Goal: Task Accomplishment & Management: Complete application form

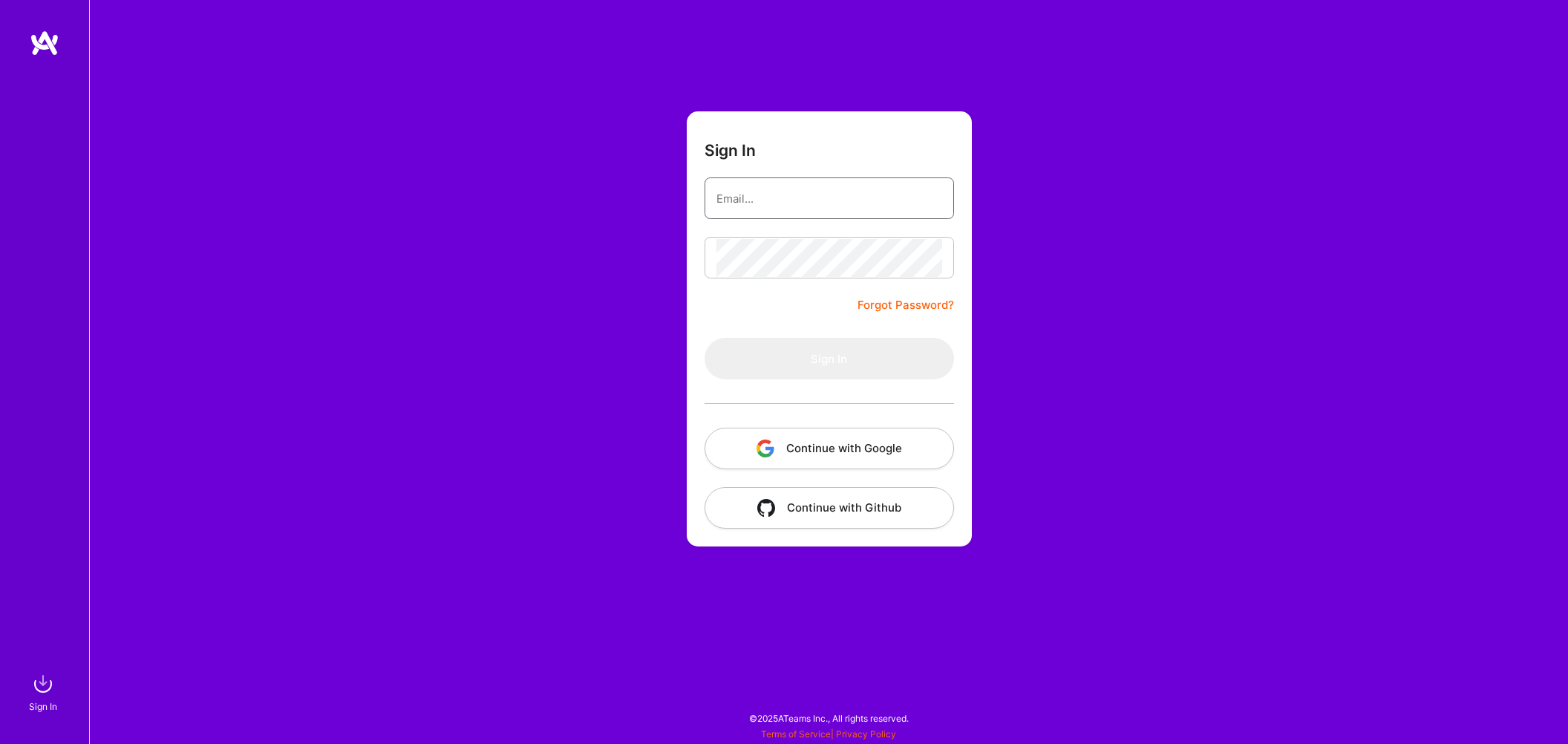
type input "[EMAIL_ADDRESS][DOMAIN_NAME]"
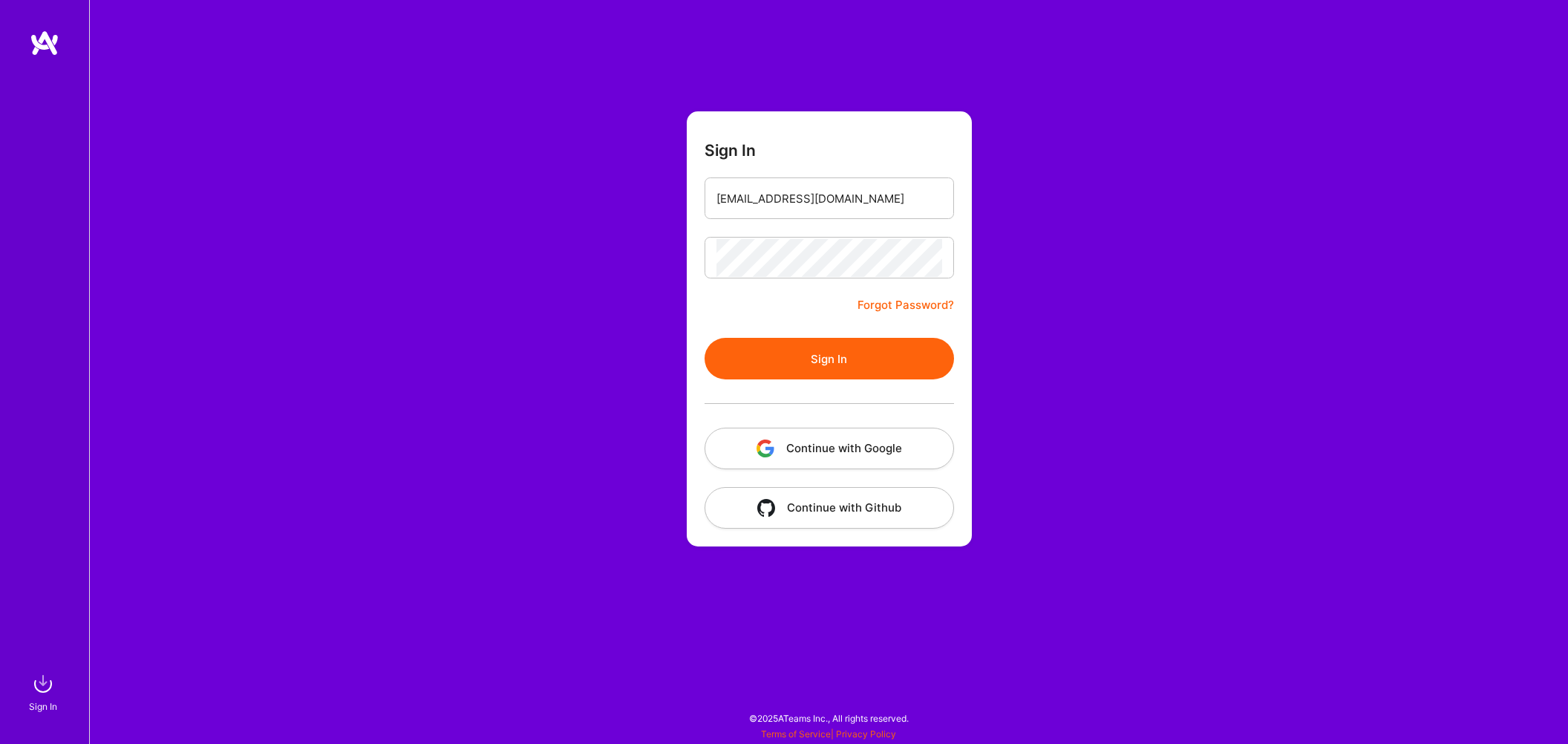
click at [822, 368] on button "Sign In" at bounding box center [829, 359] width 249 height 42
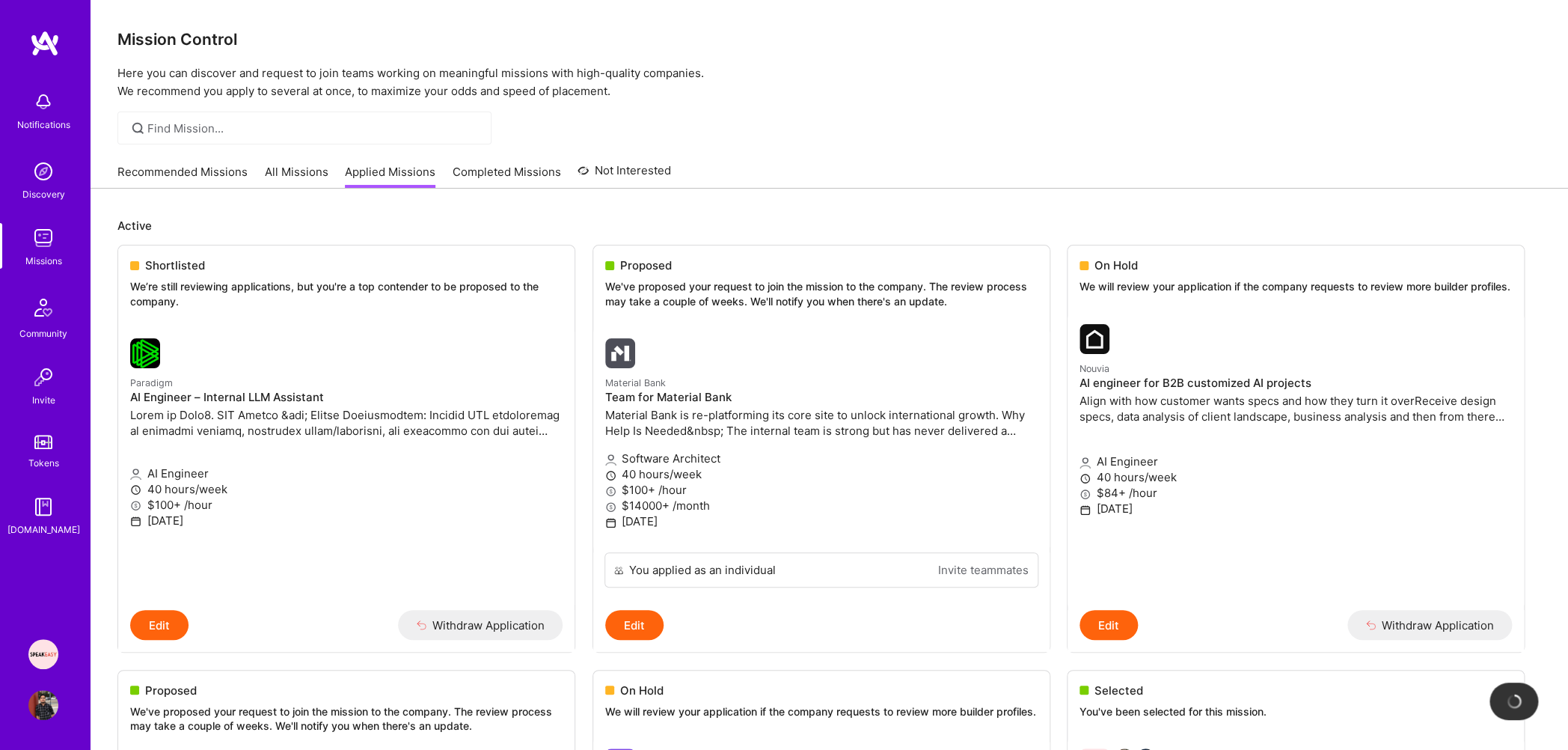
click at [211, 181] on link "Recommended Missions" at bounding box center [182, 176] width 130 height 24
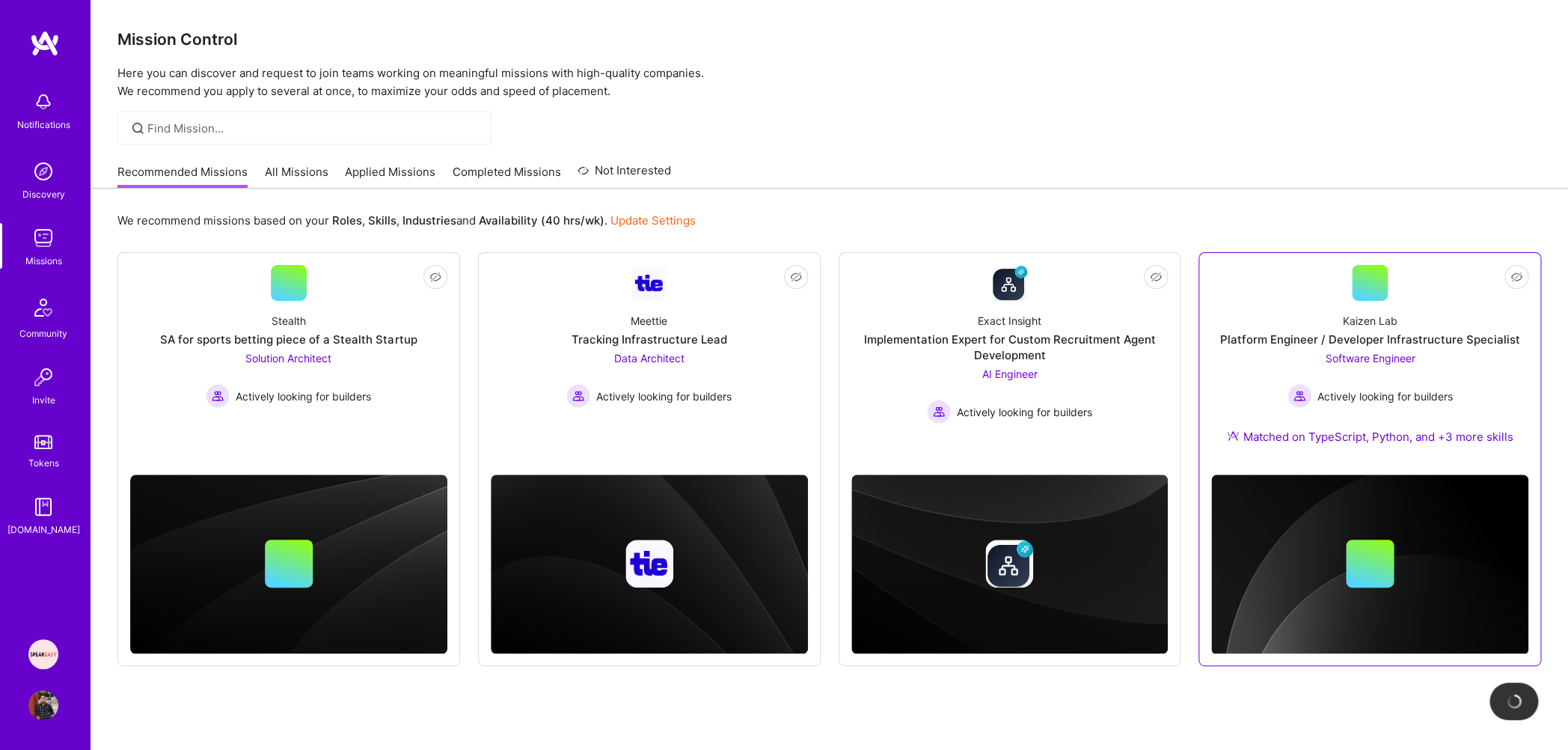
click at [1354, 338] on div "Platform Engineer / Developer Infrastructure Specialist" at bounding box center [1371, 340] width 300 height 16
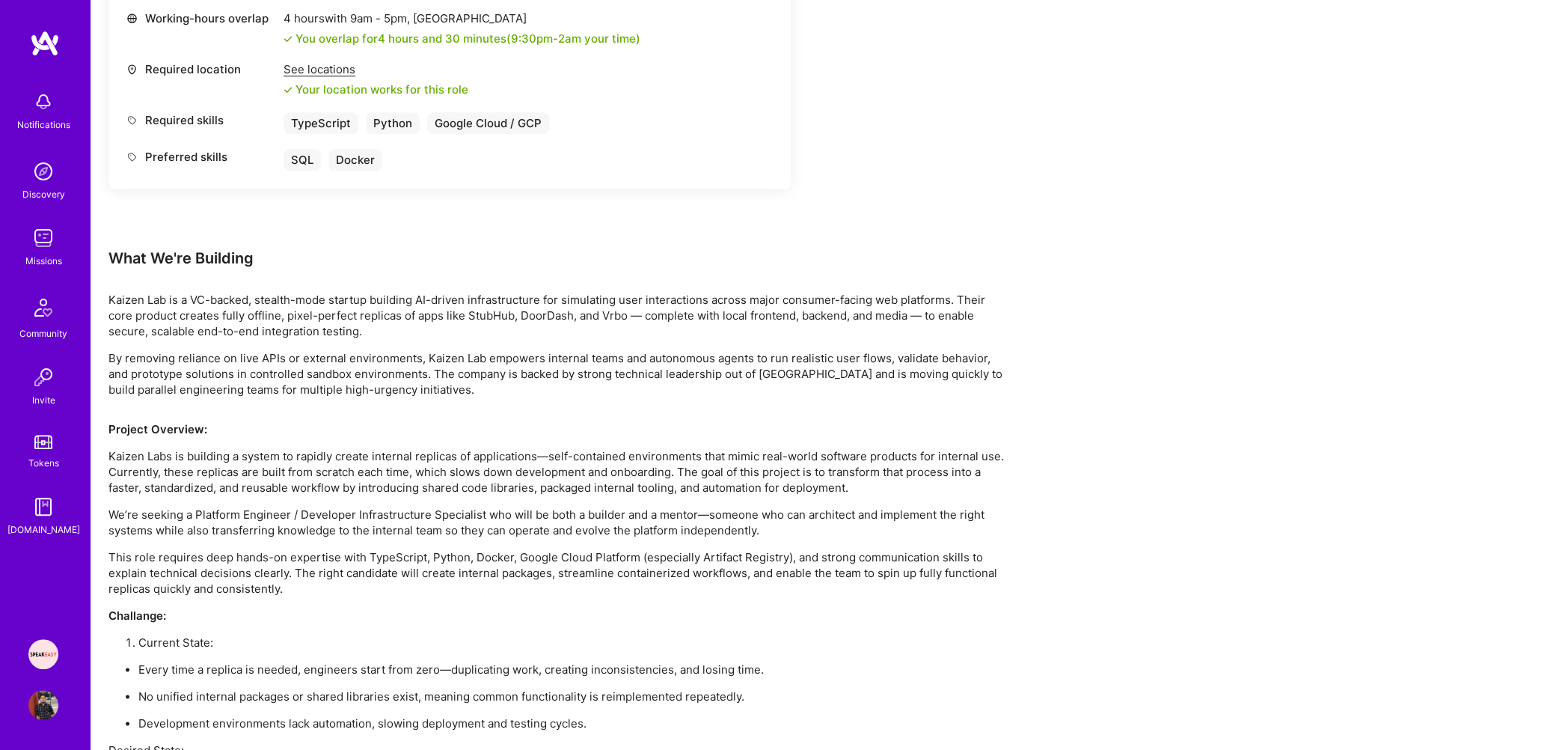
scroll to position [1059, 0]
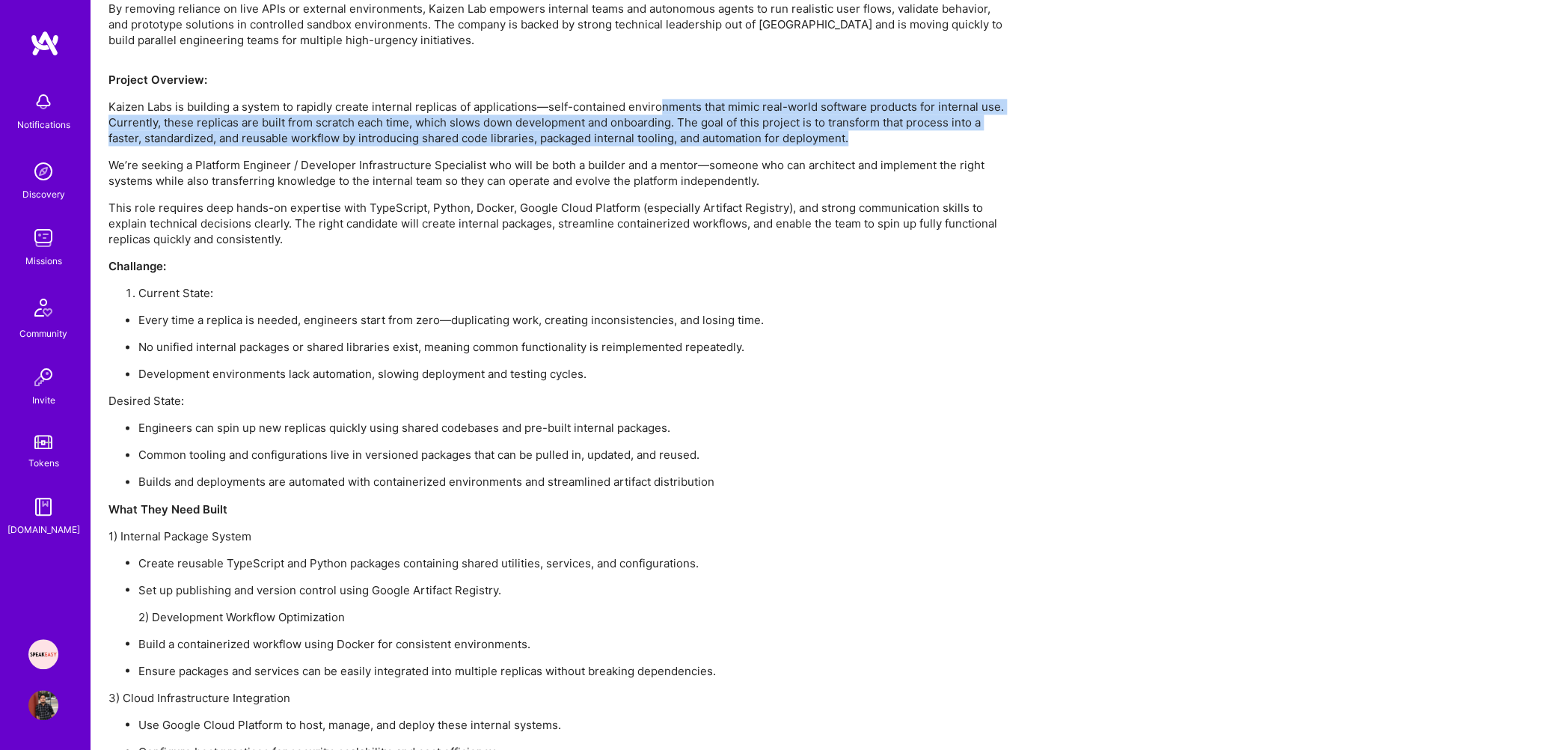
drag, startPoint x: 659, startPoint y: 104, endPoint x: 880, endPoint y: 142, distance: 224.2
click at [880, 142] on p "Kaizen Labs is building a system to rapidly create internal replicas of applica…" at bounding box center [557, 122] width 897 height 47
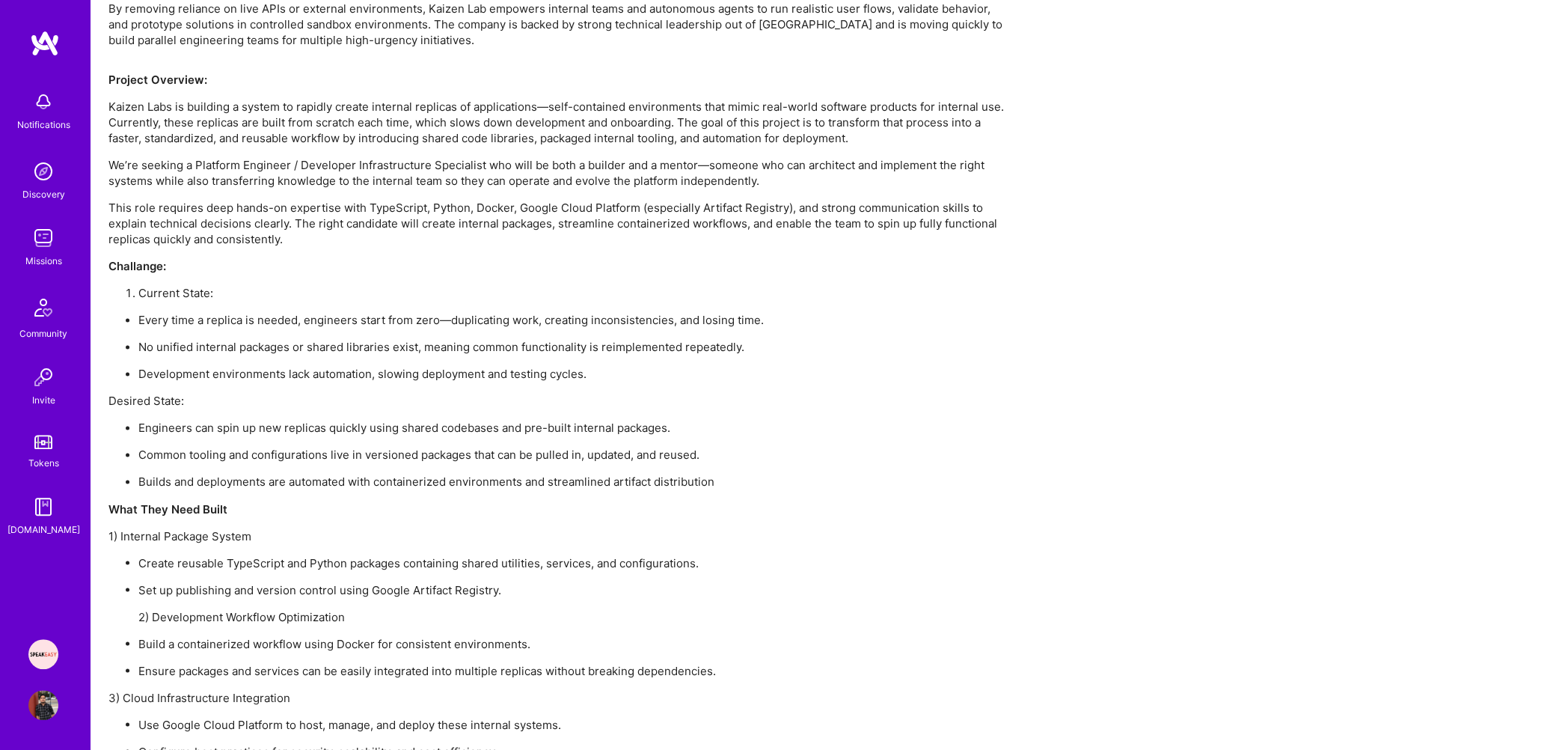
click at [880, 142] on p "Kaizen Labs is building a system to rapidly create internal replicas of applica…" at bounding box center [557, 122] width 897 height 47
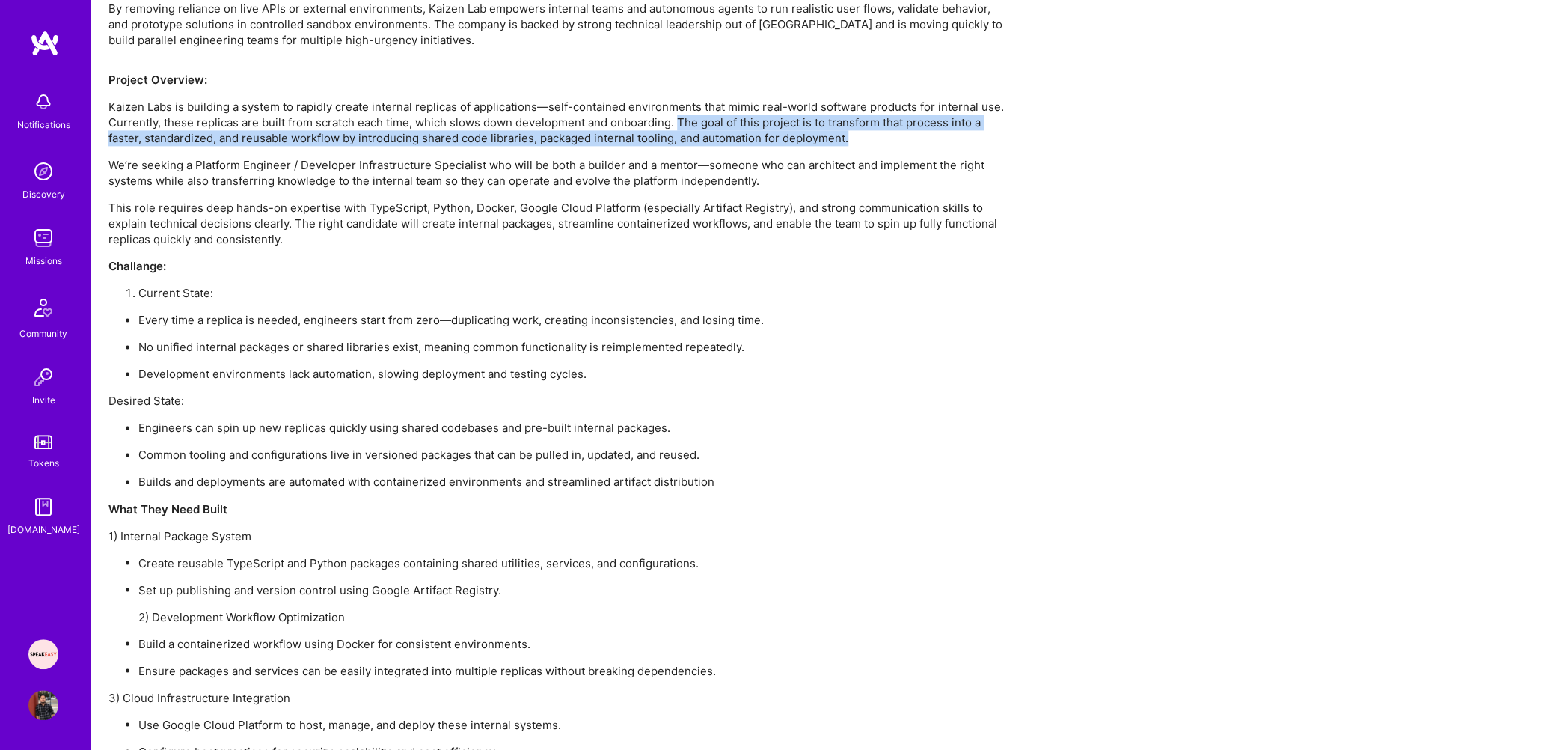
drag, startPoint x: 880, startPoint y: 142, endPoint x: 685, endPoint y: 124, distance: 195.8
click at [685, 124] on p "Kaizen Labs is building a system to rapidly create internal replicas of applica…" at bounding box center [557, 122] width 897 height 47
drag, startPoint x: 672, startPoint y: 123, endPoint x: 858, endPoint y: 134, distance: 186.3
click at [858, 134] on p "Kaizen Labs is building a system to rapidly create internal replicas of applica…" at bounding box center [557, 122] width 897 height 47
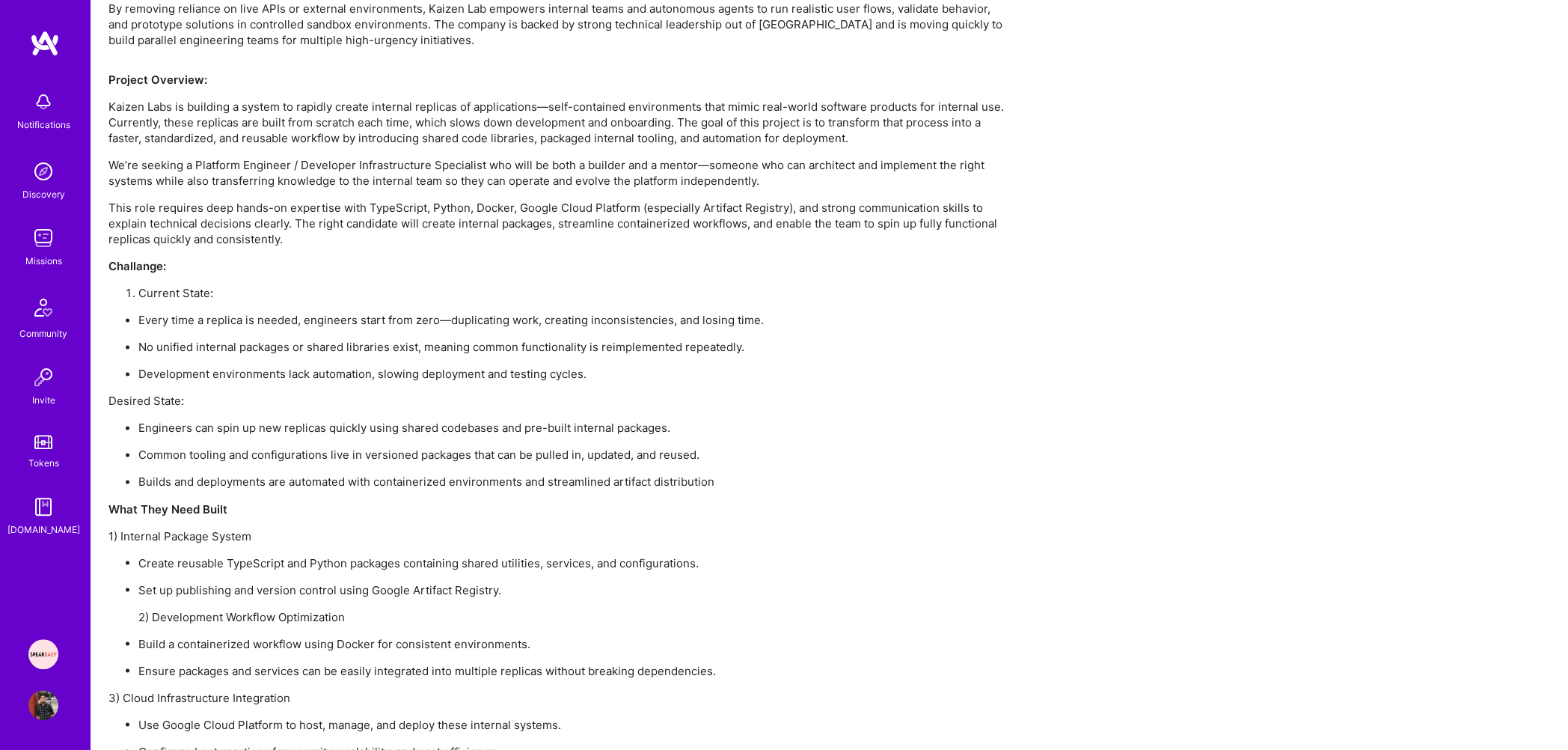
click at [383, 160] on p "We’re seeking a Platform Engineer / Developer Infrastructure Specialist who wil…" at bounding box center [557, 173] width 897 height 31
click at [389, 129] on p "Kaizen Labs is building a system to rapidly create internal replicas of applica…" at bounding box center [557, 122] width 897 height 47
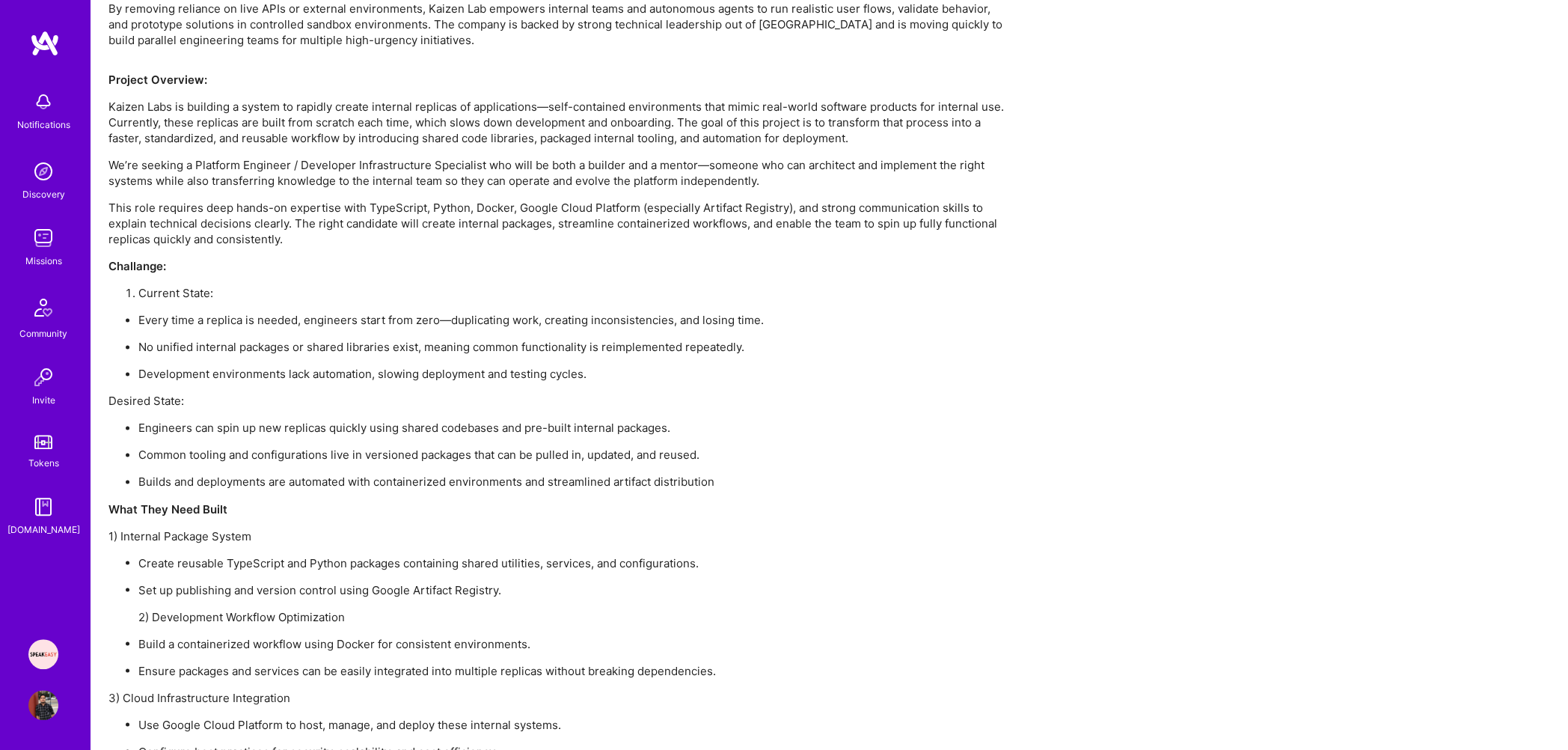
click at [389, 129] on p "Kaizen Labs is building a system to rapidly create internal replicas of applica…" at bounding box center [557, 122] width 897 height 47
click at [347, 175] on p "We’re seeking a Platform Engineer / Developer Infrastructure Specialist who wil…" at bounding box center [557, 173] width 897 height 31
click at [208, 217] on p "This role requires deep hands-on expertise with TypeScript, Python, Docker, Goo…" at bounding box center [557, 224] width 897 height 47
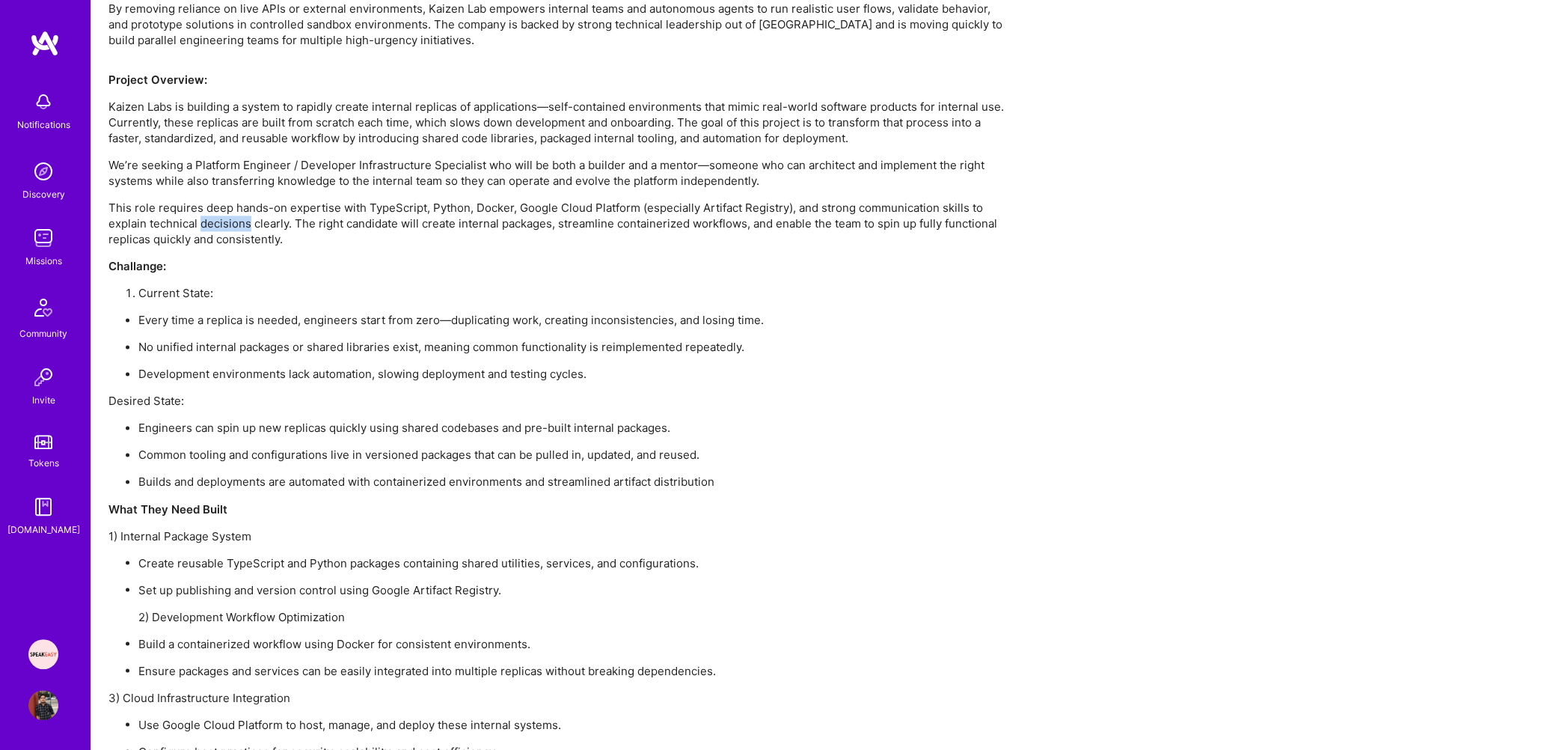
click at [208, 217] on p "This role requires deep hands-on expertise with TypeScript, Python, Docker, Goo…" at bounding box center [557, 224] width 897 height 47
click at [299, 170] on p "We’re seeking a Platform Engineer / Developer Infrastructure Specialist who wil…" at bounding box center [557, 173] width 897 height 31
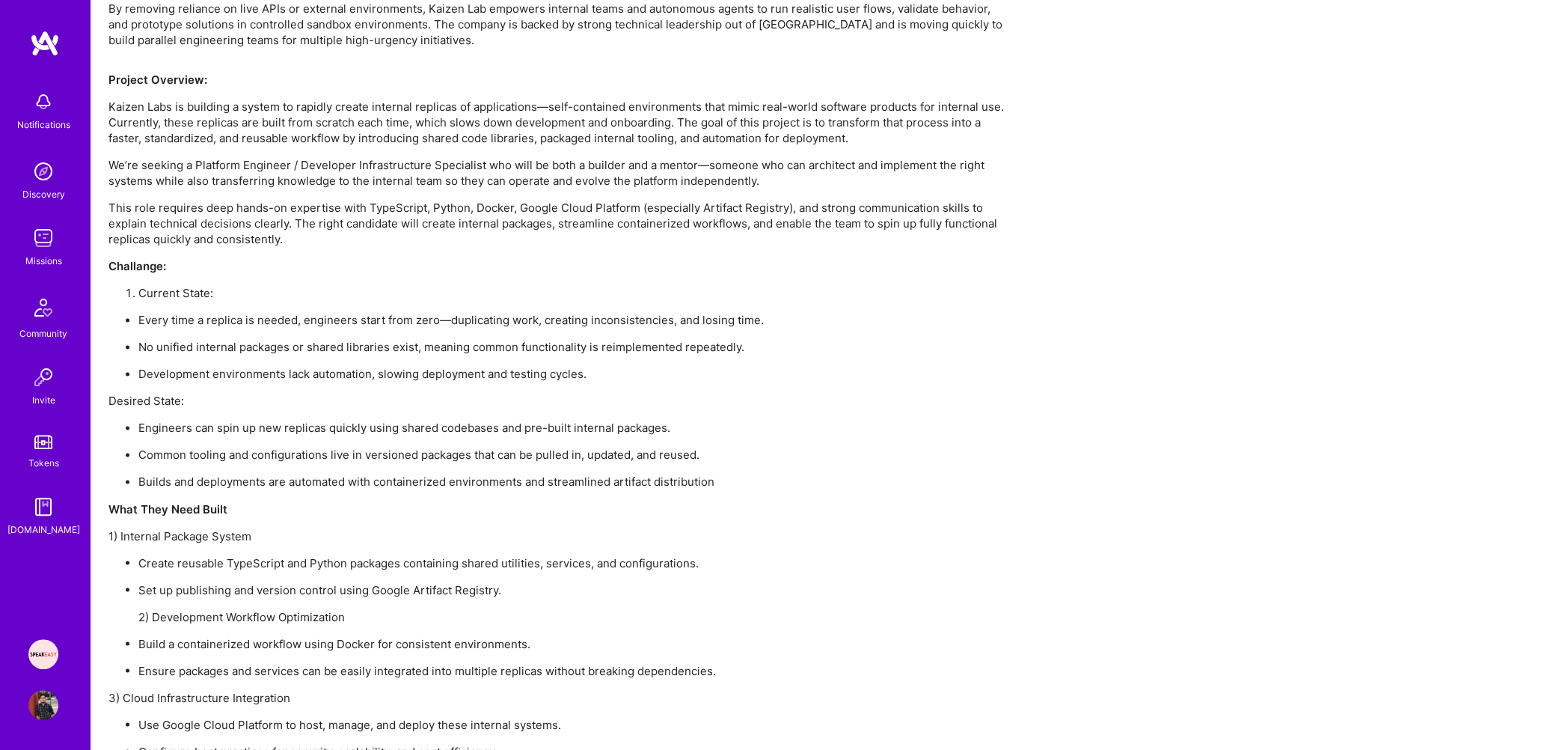
click at [299, 170] on p "We’re seeking a Platform Engineer / Developer Infrastructure Specialist who wil…" at bounding box center [557, 173] width 897 height 31
click at [296, 210] on p "This role requires deep hands-on expertise with TypeScript, Python, Docker, Goo…" at bounding box center [557, 224] width 897 height 47
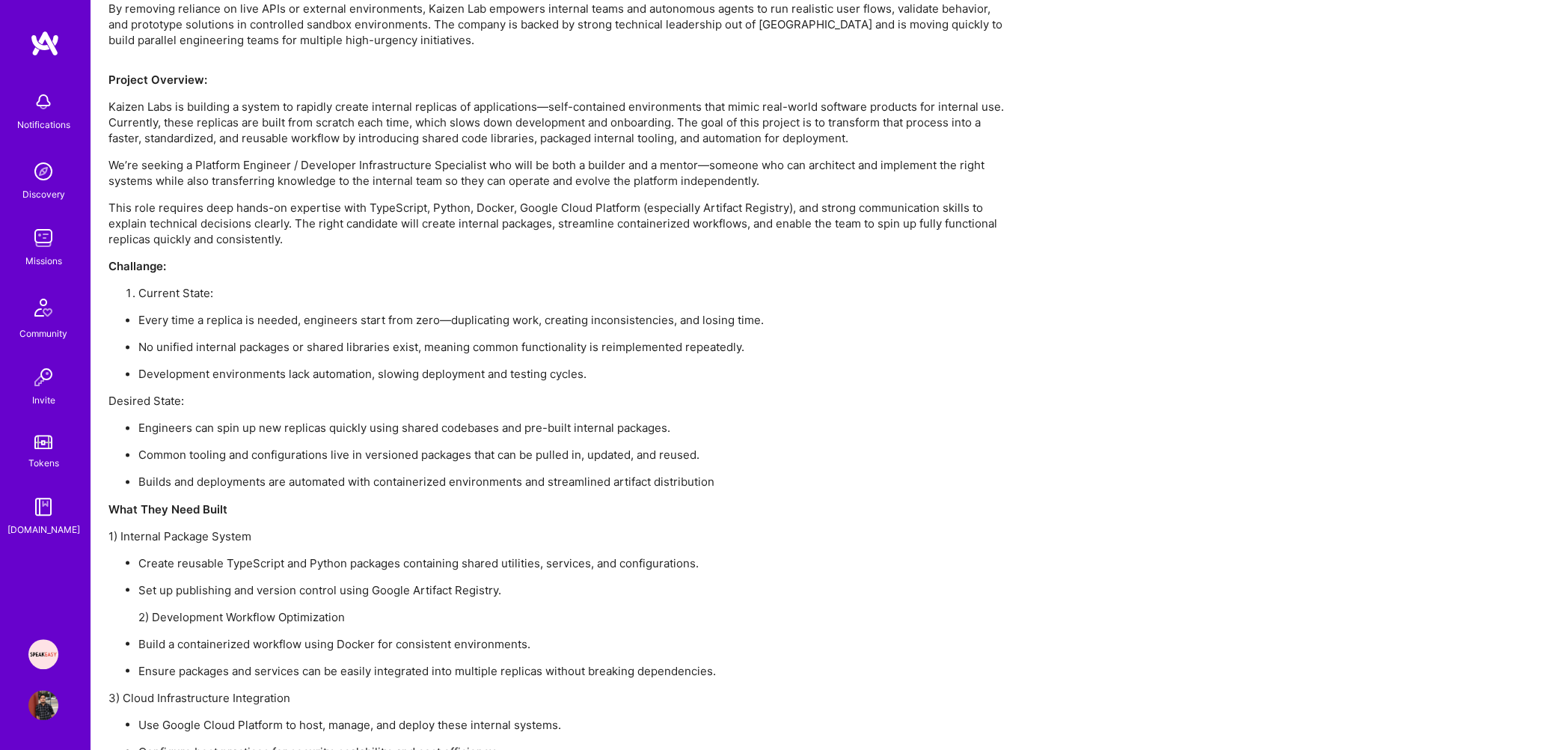
click at [296, 210] on p "This role requires deep hands-on expertise with TypeScript, Python, Docker, Goo…" at bounding box center [557, 224] width 897 height 47
click at [305, 168] on p "We’re seeking a Platform Engineer / Developer Infrastructure Specialist who wil…" at bounding box center [557, 173] width 897 height 31
click at [295, 201] on p "This role requires deep hands-on expertise with TypeScript, Python, Docker, Goo…" at bounding box center [557, 224] width 897 height 47
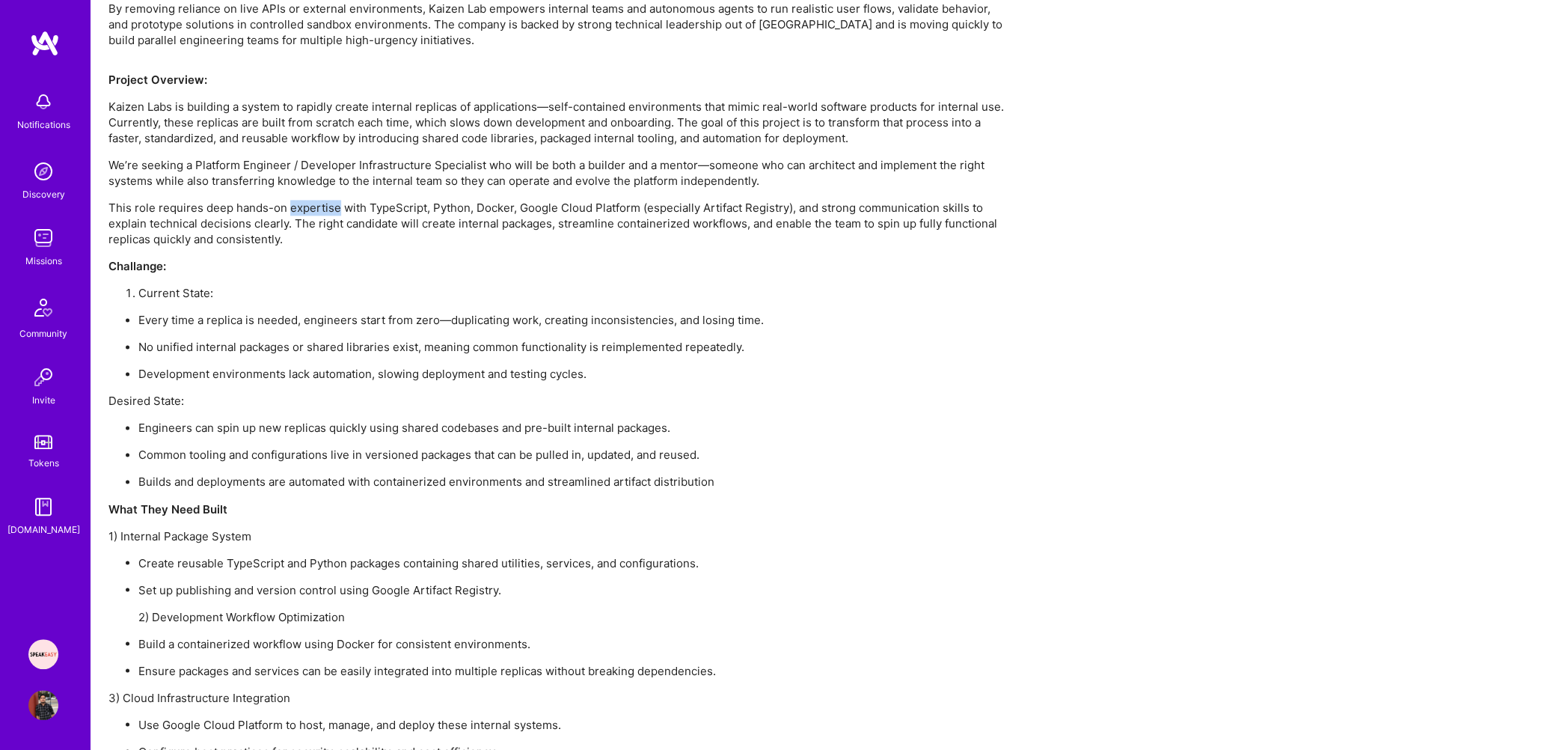
click at [295, 201] on p "This role requires deep hands-on expertise with TypeScript, Python, Docker, Goo…" at bounding box center [557, 224] width 897 height 47
click at [313, 166] on p "We’re seeking a Platform Engineer / Developer Infrastructure Specialist who wil…" at bounding box center [557, 173] width 897 height 31
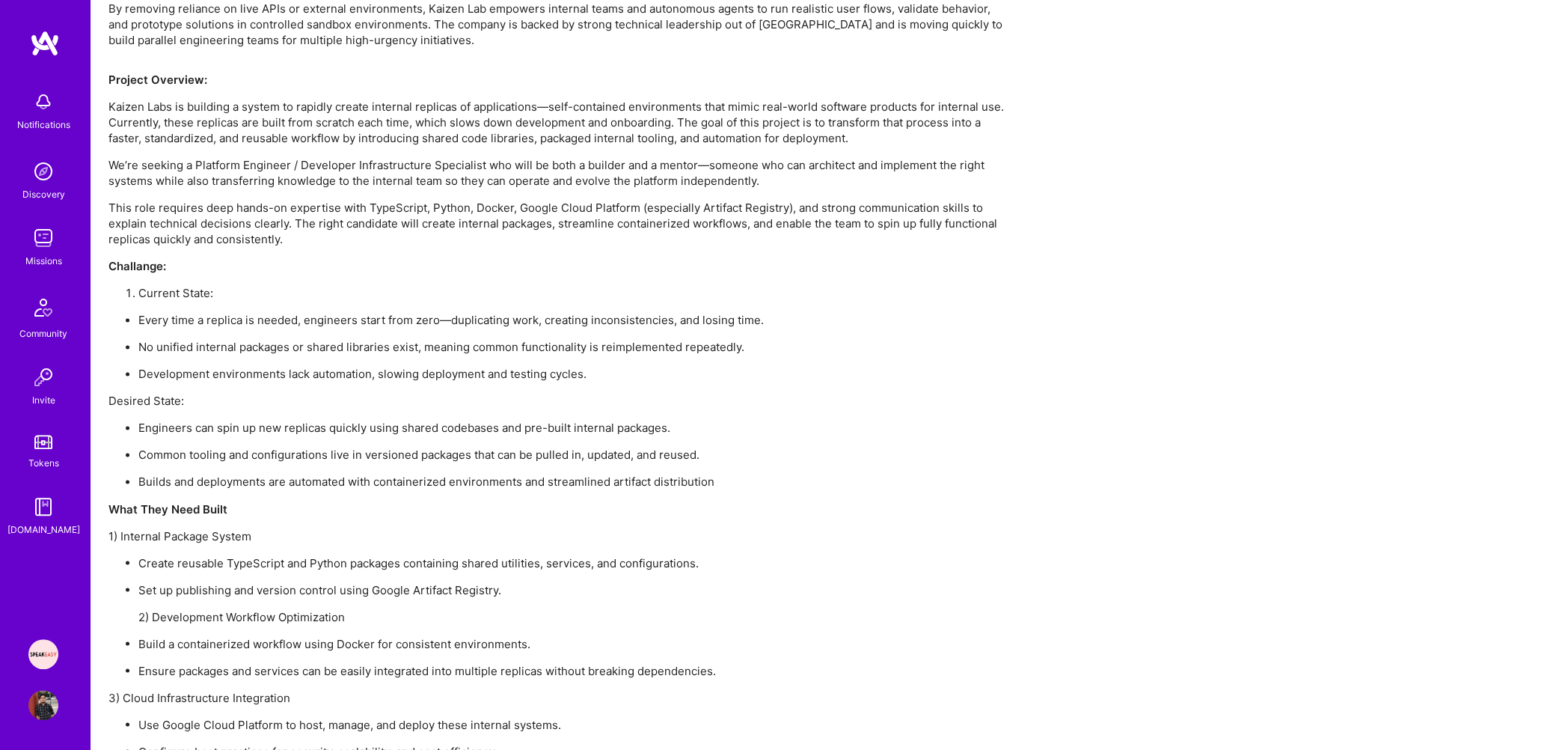
click at [223, 230] on p "This role requires deep hands-on expertise with TypeScript, Python, Docker, Goo…" at bounding box center [557, 224] width 897 height 47
click at [231, 211] on p "This role requires deep hands-on expertise with TypeScript, Python, Docker, Goo…" at bounding box center [557, 224] width 897 height 47
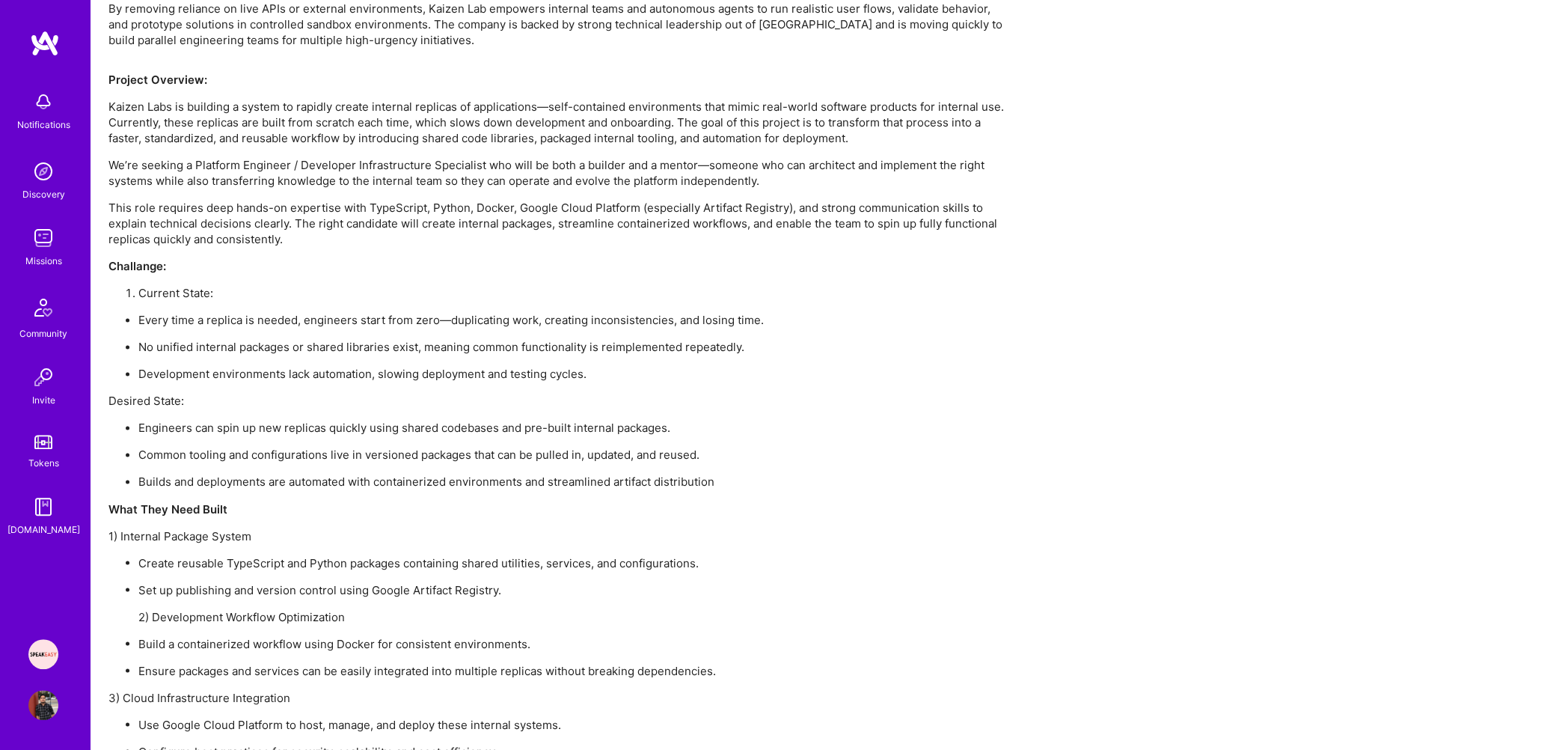
click at [231, 211] on p "This role requires deep hands-on expertise with TypeScript, Python, Docker, Goo…" at bounding box center [557, 224] width 897 height 47
click at [260, 224] on p "This role requires deep hands-on expertise with TypeScript, Python, Docker, Goo…" at bounding box center [557, 224] width 897 height 47
click at [270, 209] on p "This role requires deep hands-on expertise with TypeScript, Python, Docker, Goo…" at bounding box center [557, 224] width 897 height 47
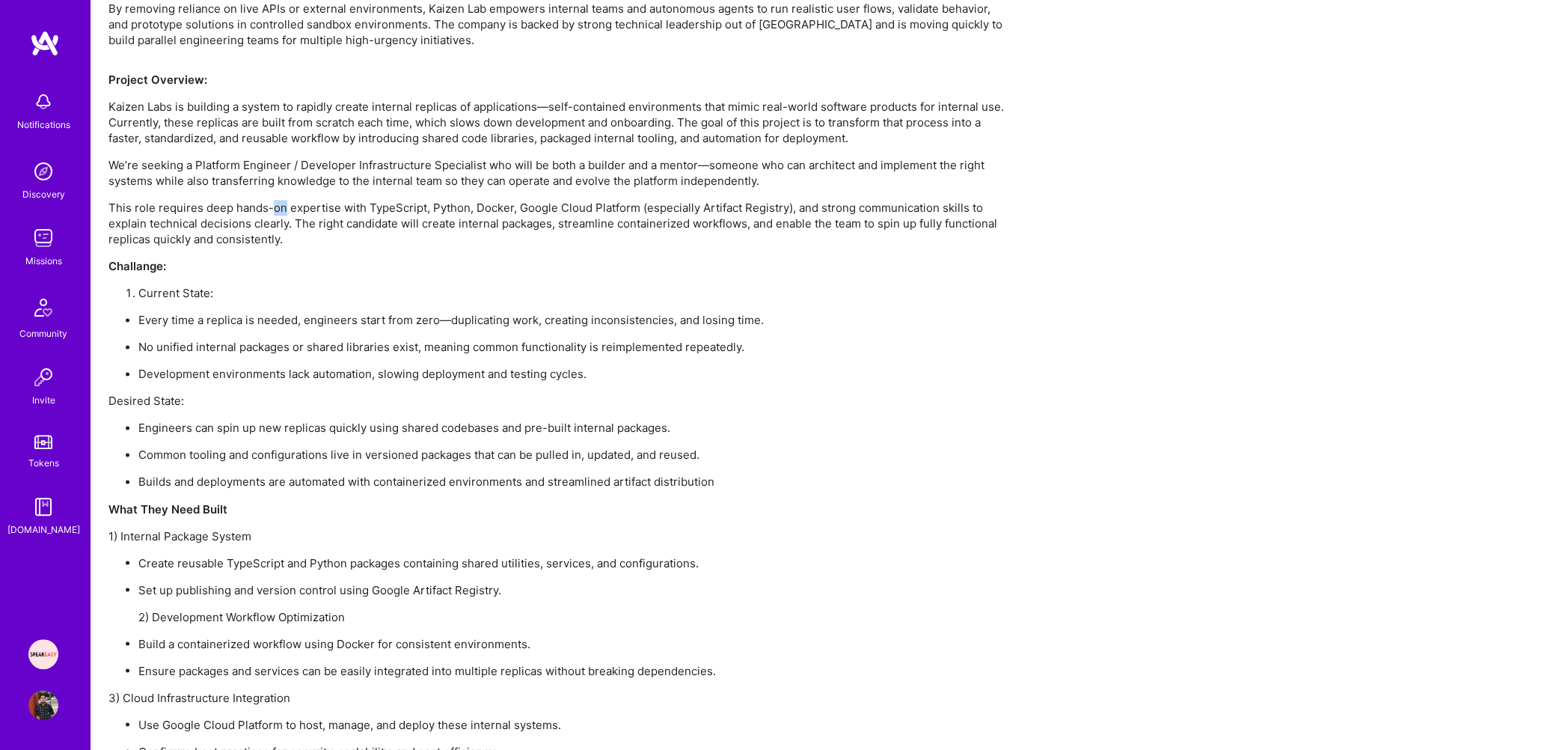
click at [270, 209] on p "This role requires deep hands-on expertise with TypeScript, Python, Docker, Goo…" at bounding box center [557, 224] width 897 height 47
click at [270, 218] on p "This role requires deep hands-on expertise with TypeScript, Python, Docker, Goo…" at bounding box center [557, 224] width 897 height 47
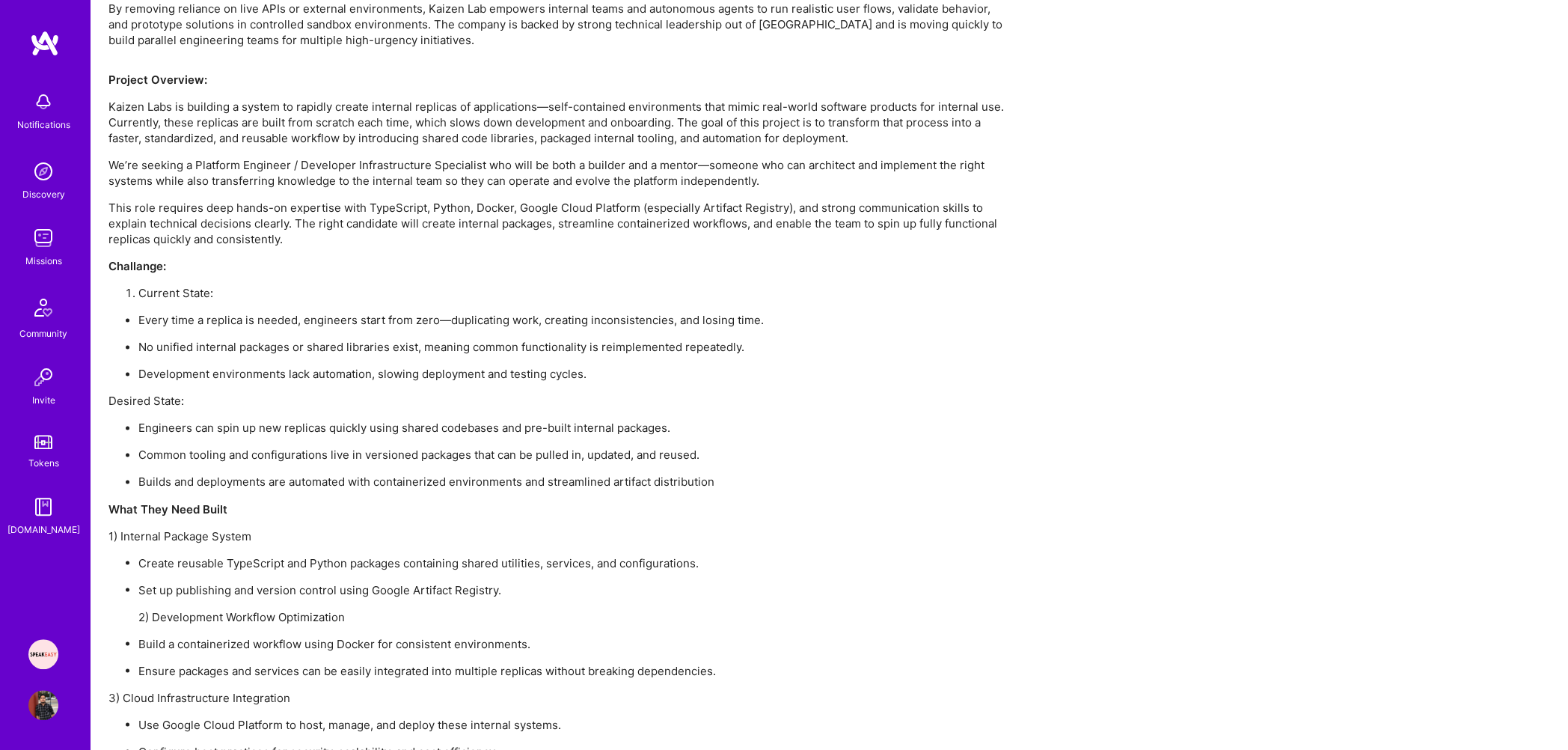
click at [229, 233] on p "This role requires deep hands-on expertise with TypeScript, Python, Docker, Goo…" at bounding box center [557, 224] width 897 height 47
click at [233, 225] on p "This role requires deep hands-on expertise with TypeScript, Python, Docker, Goo…" at bounding box center [557, 224] width 897 height 47
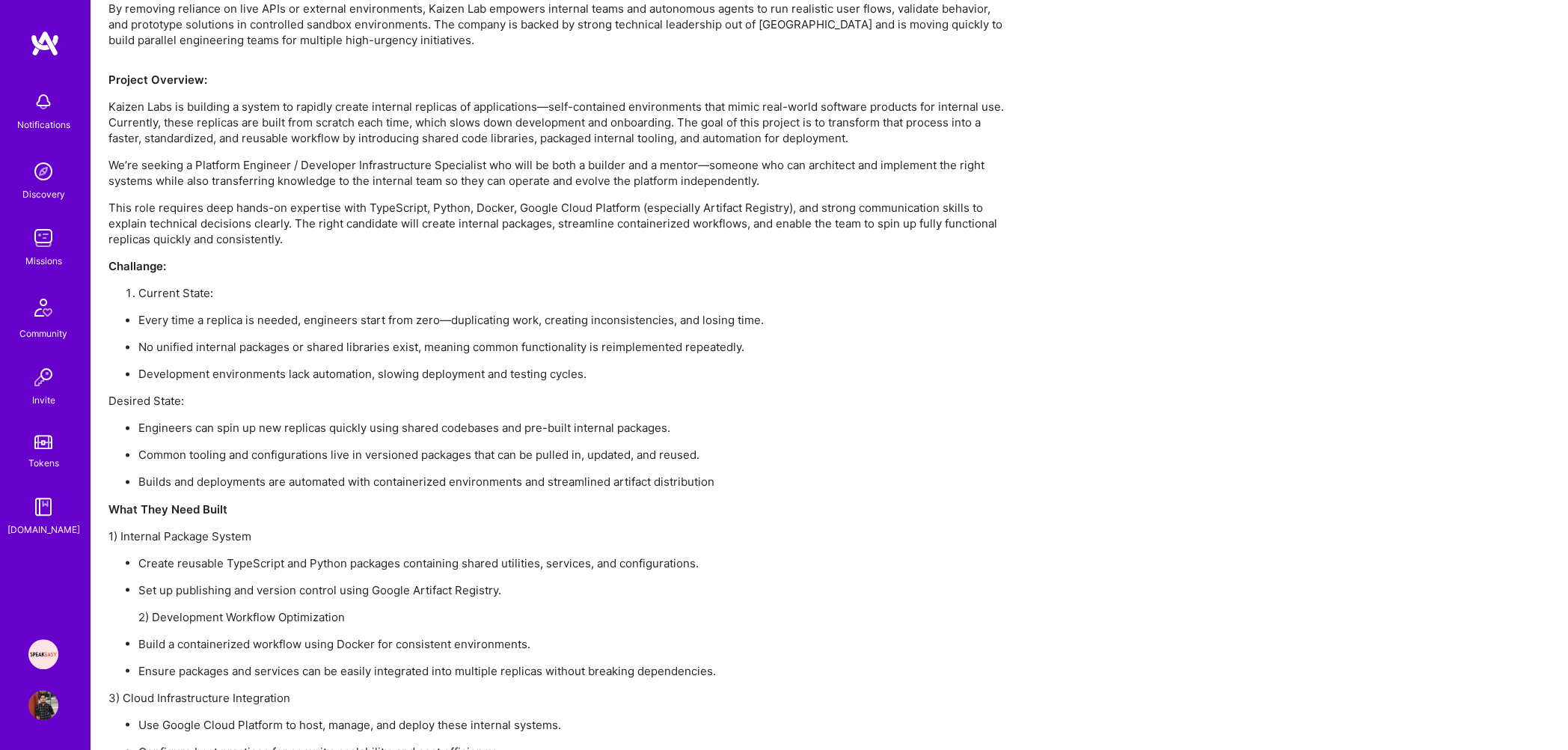
click at [233, 225] on p "This role requires deep hands-on expertise with TypeScript, Python, Docker, Goo…" at bounding box center [557, 224] width 897 height 47
click at [237, 229] on p "This role requires deep hands-on expertise with TypeScript, Python, Docker, Goo…" at bounding box center [557, 224] width 897 height 47
click at [240, 220] on p "This role requires deep hands-on expertise with TypeScript, Python, Docker, Goo…" at bounding box center [557, 224] width 897 height 47
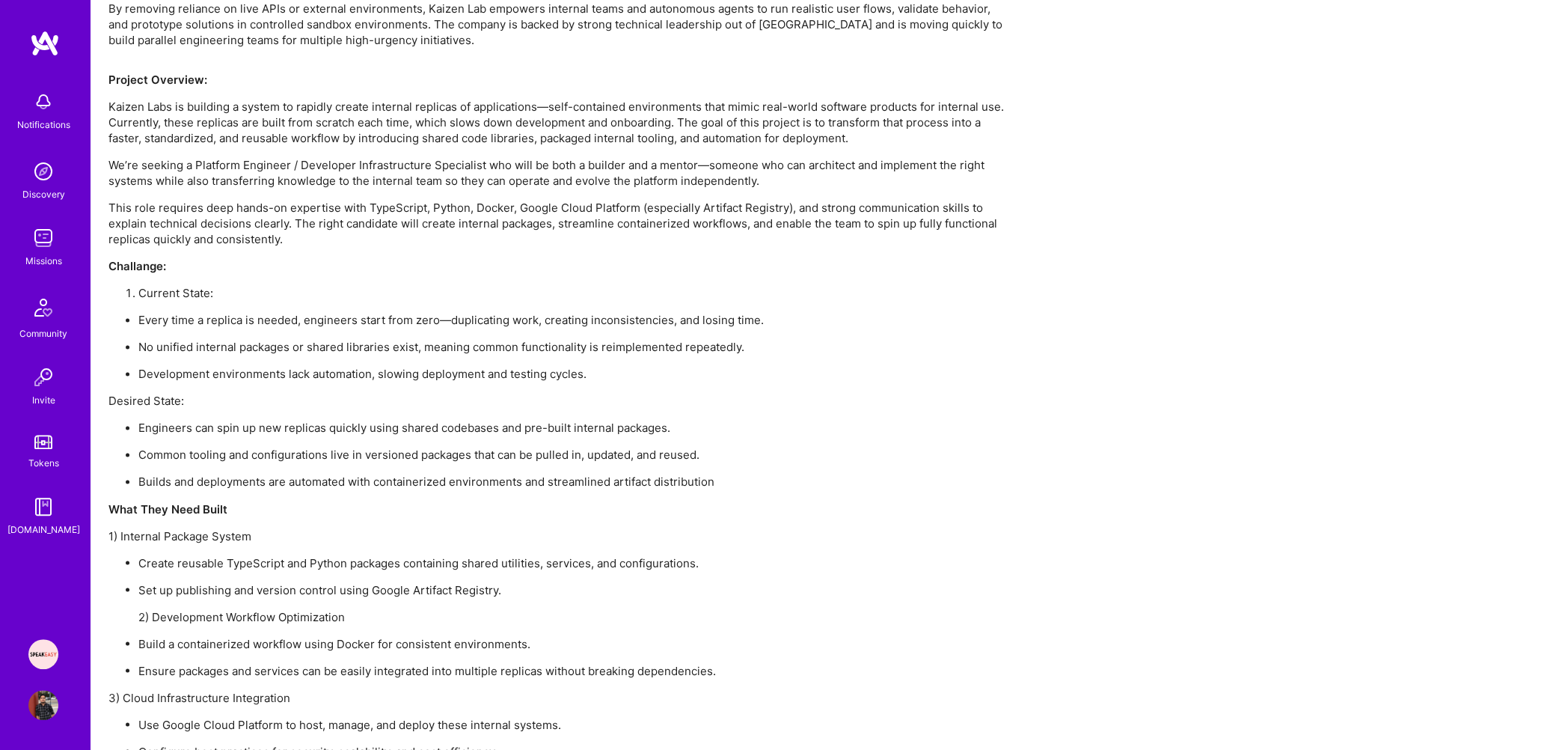
click at [240, 220] on p "This role requires deep hands-on expertise with TypeScript, Python, Docker, Goo…" at bounding box center [557, 224] width 897 height 47
click at [241, 244] on p "This role requires deep hands-on expertise with TypeScript, Python, Docker, Goo…" at bounding box center [557, 224] width 897 height 47
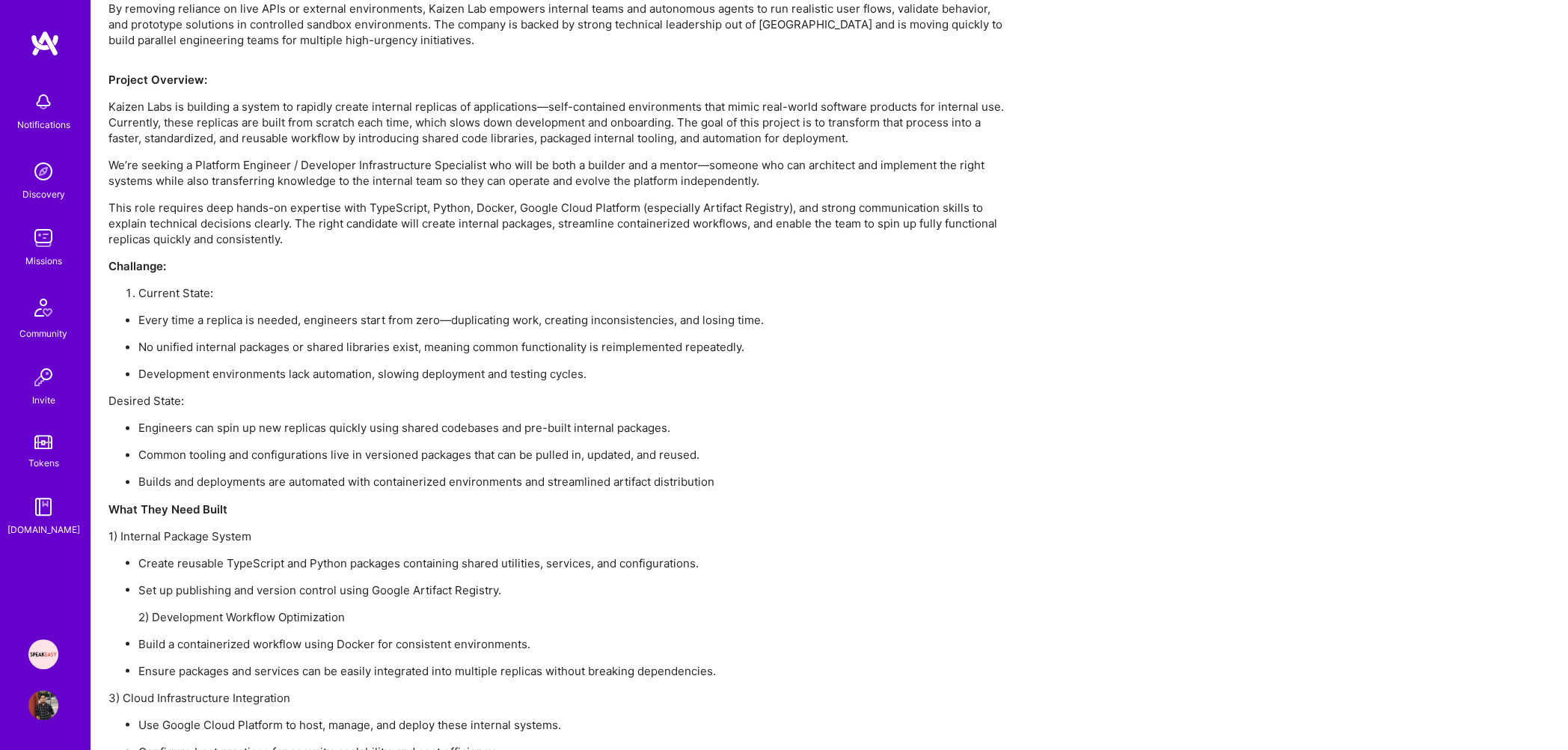
click at [241, 226] on p "This role requires deep hands-on expertise with TypeScript, Python, Docker, Goo…" at bounding box center [557, 224] width 897 height 47
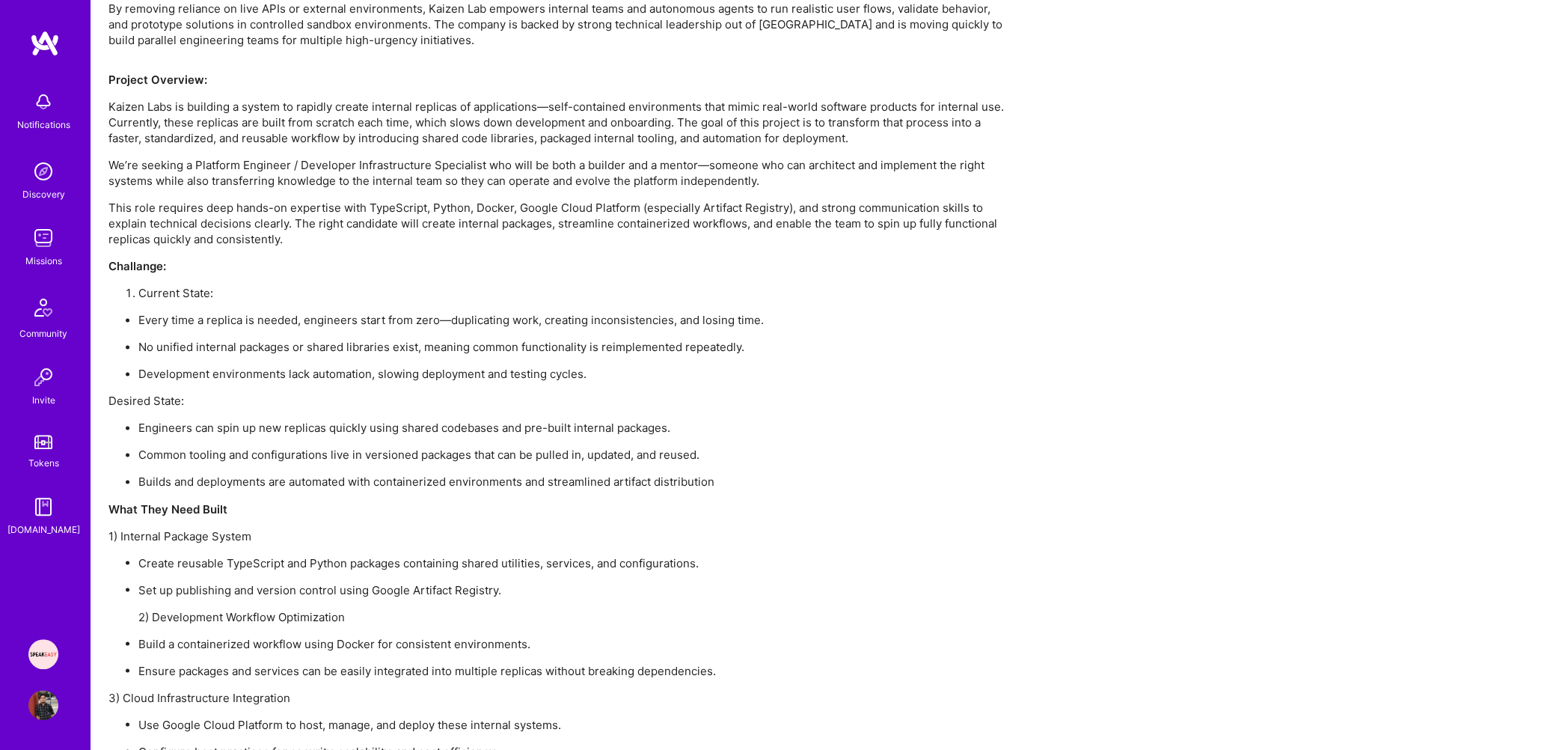
click at [241, 226] on p "This role requires deep hands-on expertise with TypeScript, Python, Docker, Goo…" at bounding box center [557, 224] width 897 height 47
click at [233, 231] on p "This role requires deep hands-on expertise with TypeScript, Python, Docker, Goo…" at bounding box center [557, 224] width 897 height 47
click at [200, 306] on div "Project Overview: Kaizen Labs is building a system to rapidly create internal r…" at bounding box center [557, 590] width 897 height 1037
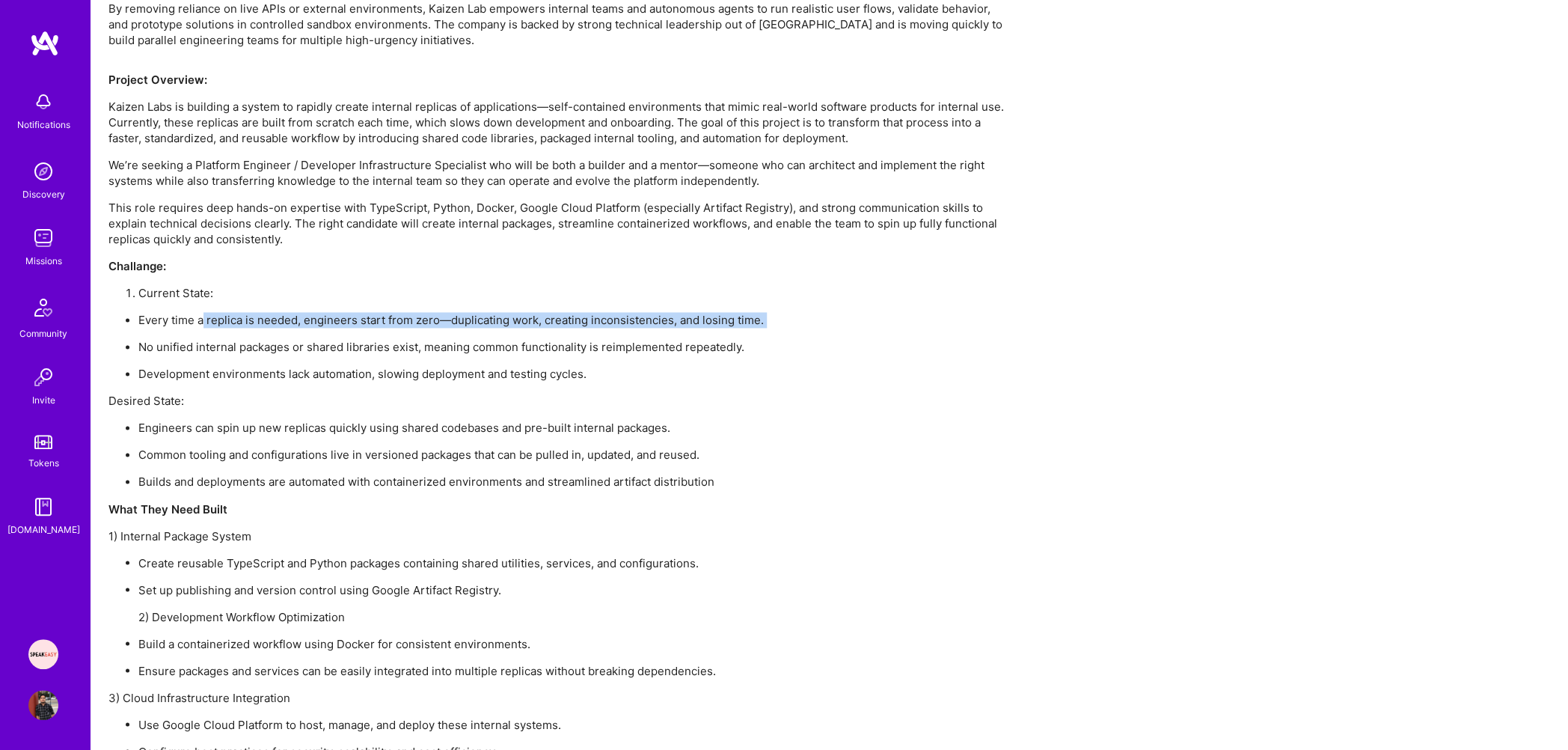
drag, startPoint x: 203, startPoint y: 322, endPoint x: 764, endPoint y: 332, distance: 561.1
click at [764, 332] on ul "Every time a replica is needed, engineers start from zero—duplicating work, cre…" at bounding box center [557, 347] width 897 height 70
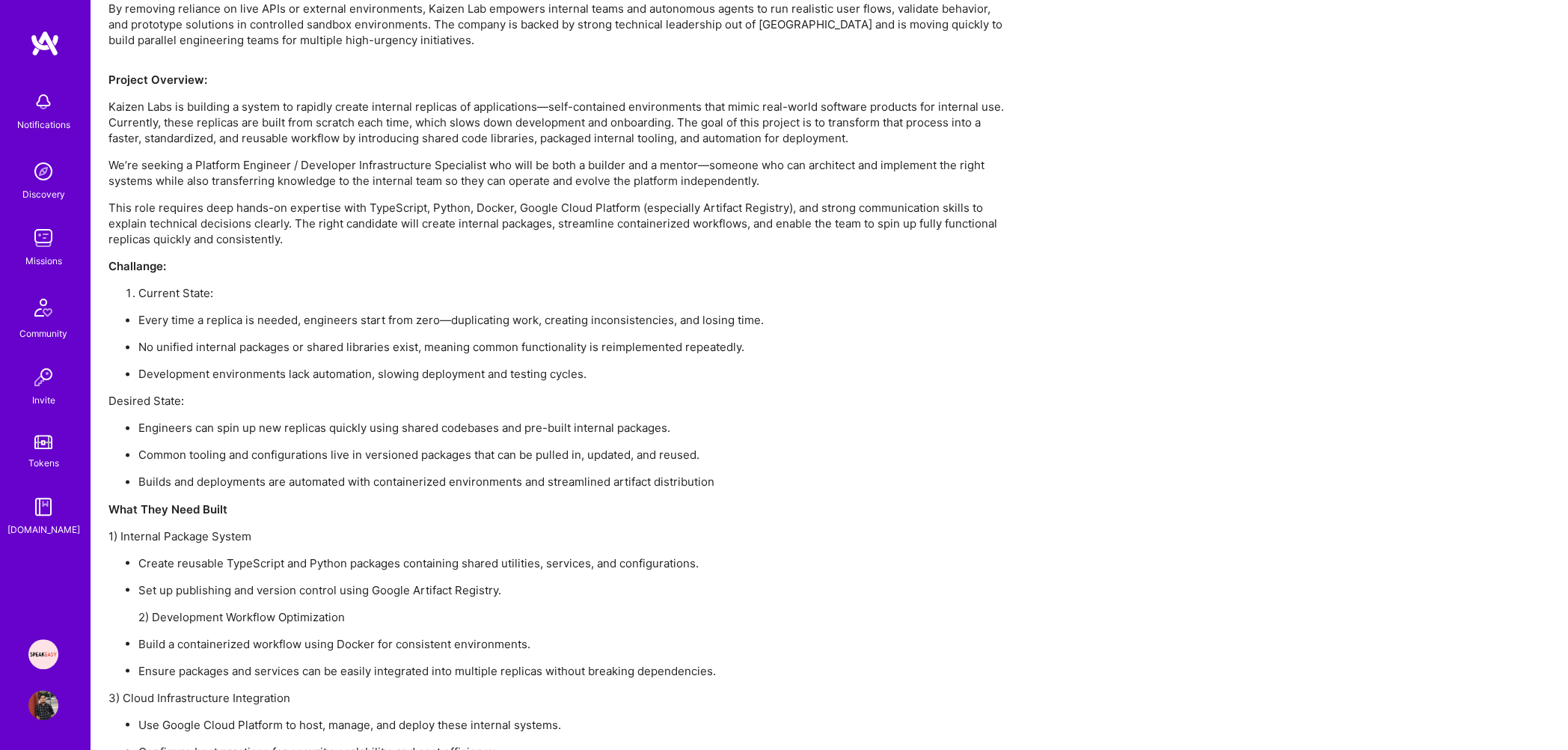
click at [712, 351] on p "No unified internal packages or shared libraries exist, meaning common function…" at bounding box center [573, 347] width 868 height 16
click at [519, 353] on ul "Every time a replica is needed, engineers start from zero—duplicating work, cre…" at bounding box center [557, 347] width 897 height 70
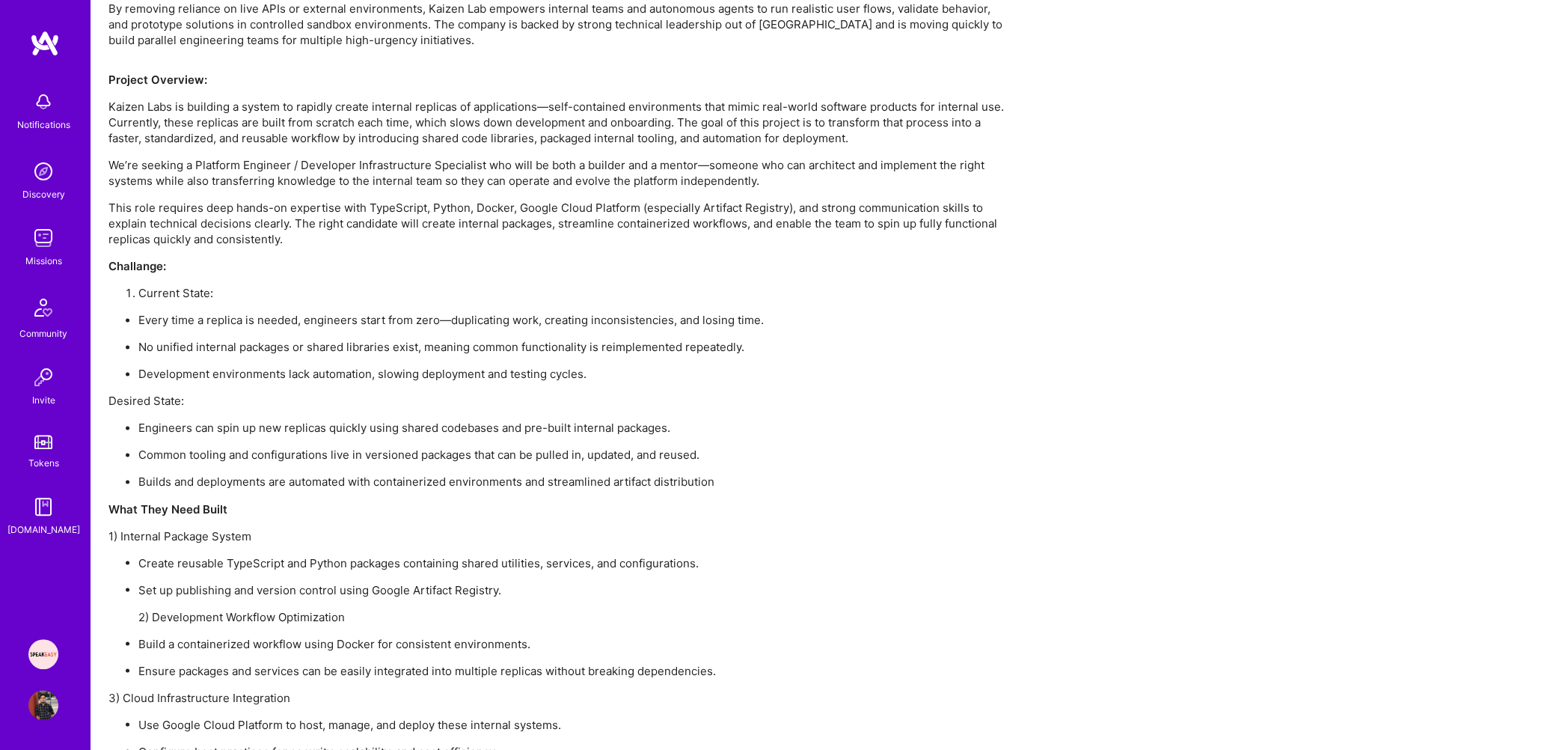
click at [519, 353] on ul "Every time a replica is needed, engineers start from zero—duplicating work, cre…" at bounding box center [557, 347] width 897 height 70
click at [477, 366] on p "Development environments lack automation, slowing deployment and testing cycles." at bounding box center [573, 374] width 868 height 16
click at [456, 340] on p "No unified internal packages or shared libraries exist, meaning common function…" at bounding box center [573, 347] width 868 height 16
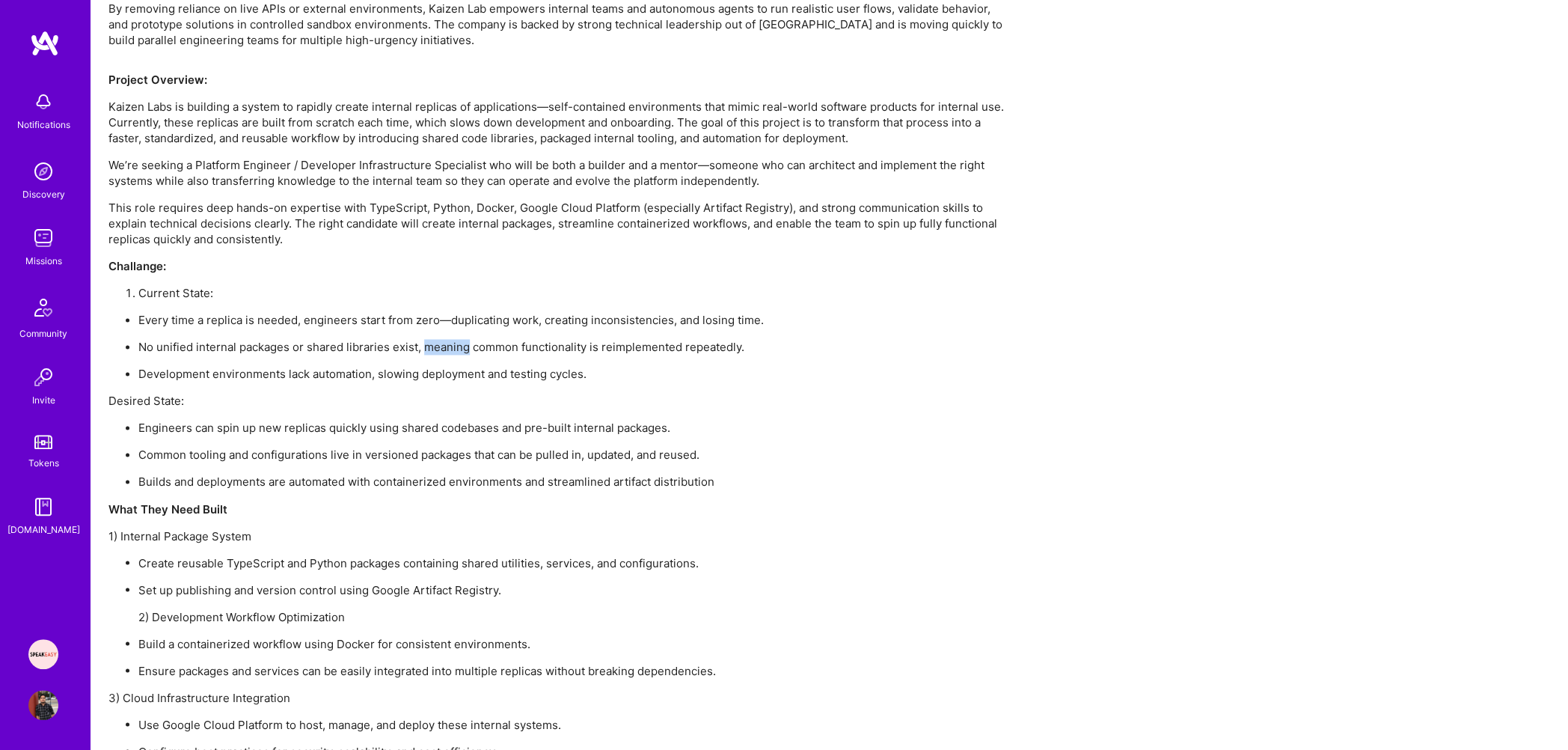
click at [456, 340] on p "No unified internal packages or shared libraries exist, meaning common function…" at bounding box center [573, 347] width 868 height 16
click at [391, 371] on p "Development environments lack automation, slowing deployment and testing cycles." at bounding box center [573, 374] width 868 height 16
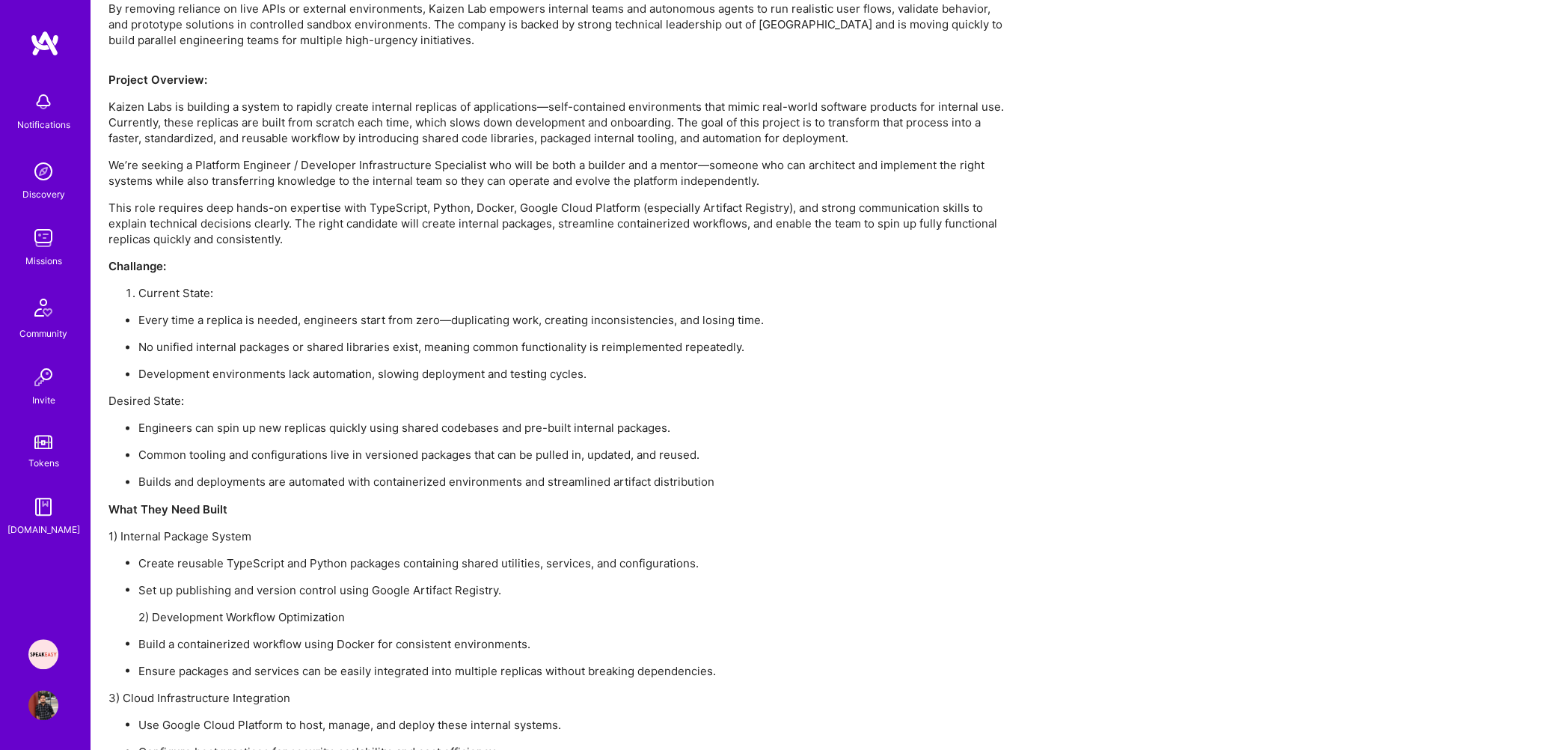
click at [382, 353] on p "No unified internal packages or shared libraries exist, meaning common function…" at bounding box center [573, 347] width 868 height 16
click at [348, 376] on p "Development environments lack automation, slowing deployment and testing cycles." at bounding box center [573, 374] width 868 height 16
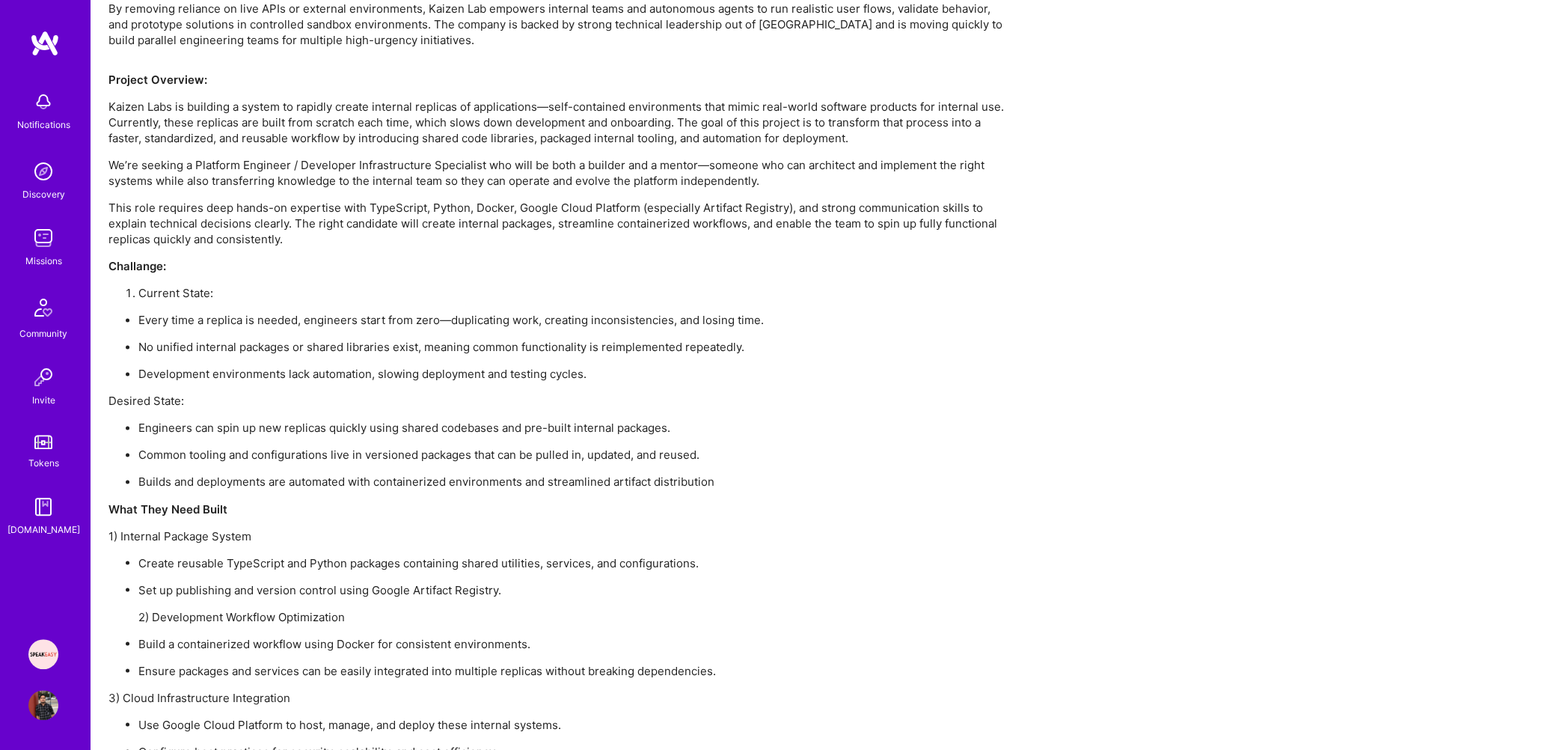
click at [348, 376] on p "Development environments lack automation, slowing deployment and testing cycles." at bounding box center [573, 374] width 868 height 16
click at [364, 341] on p "No unified internal packages or shared libraries exist, meaning common function…" at bounding box center [573, 347] width 868 height 16
click at [350, 373] on p "Development environments lack automation, slowing deployment and testing cycles." at bounding box center [573, 374] width 868 height 16
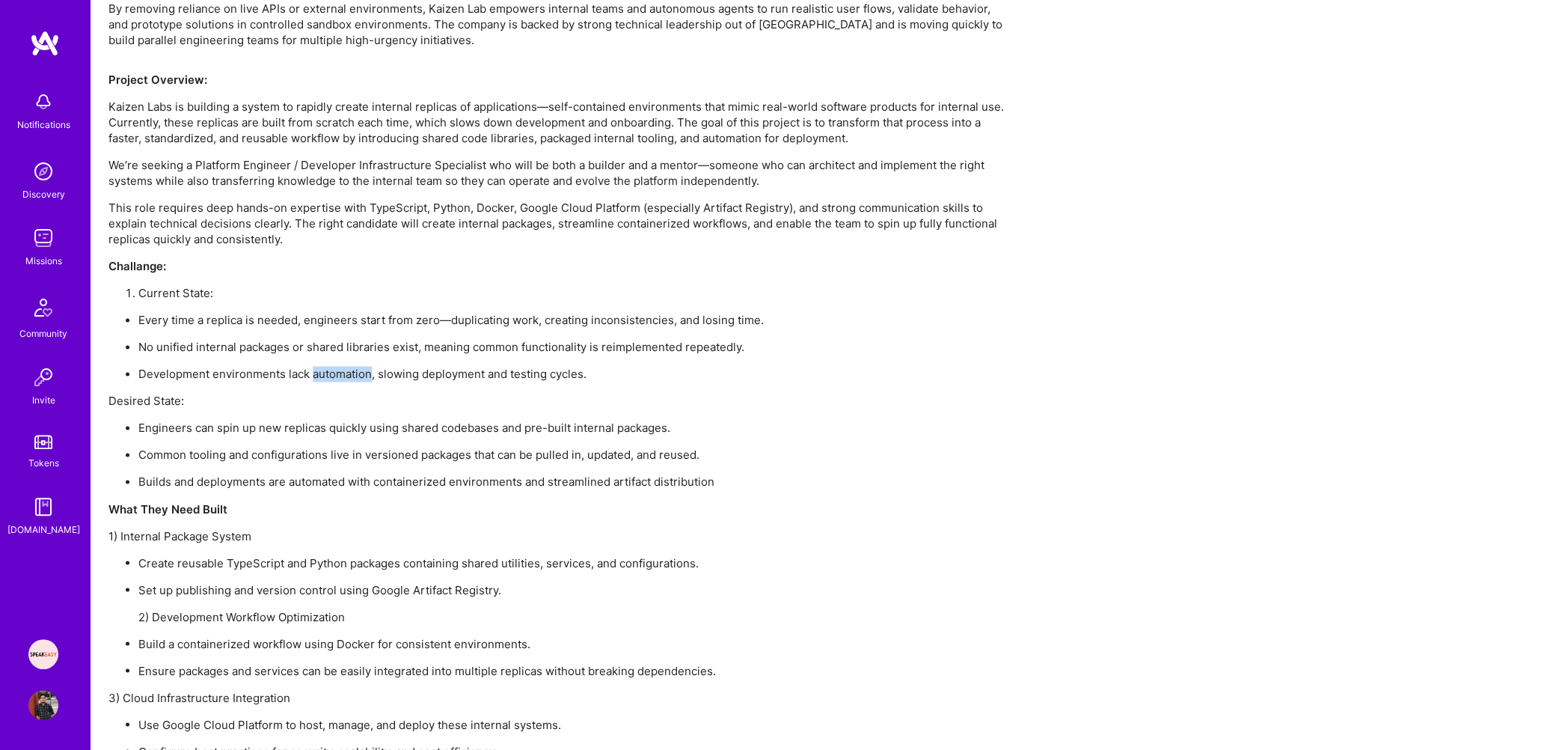
click at [350, 373] on p "Development environments lack automation, slowing deployment and testing cycles." at bounding box center [573, 374] width 868 height 16
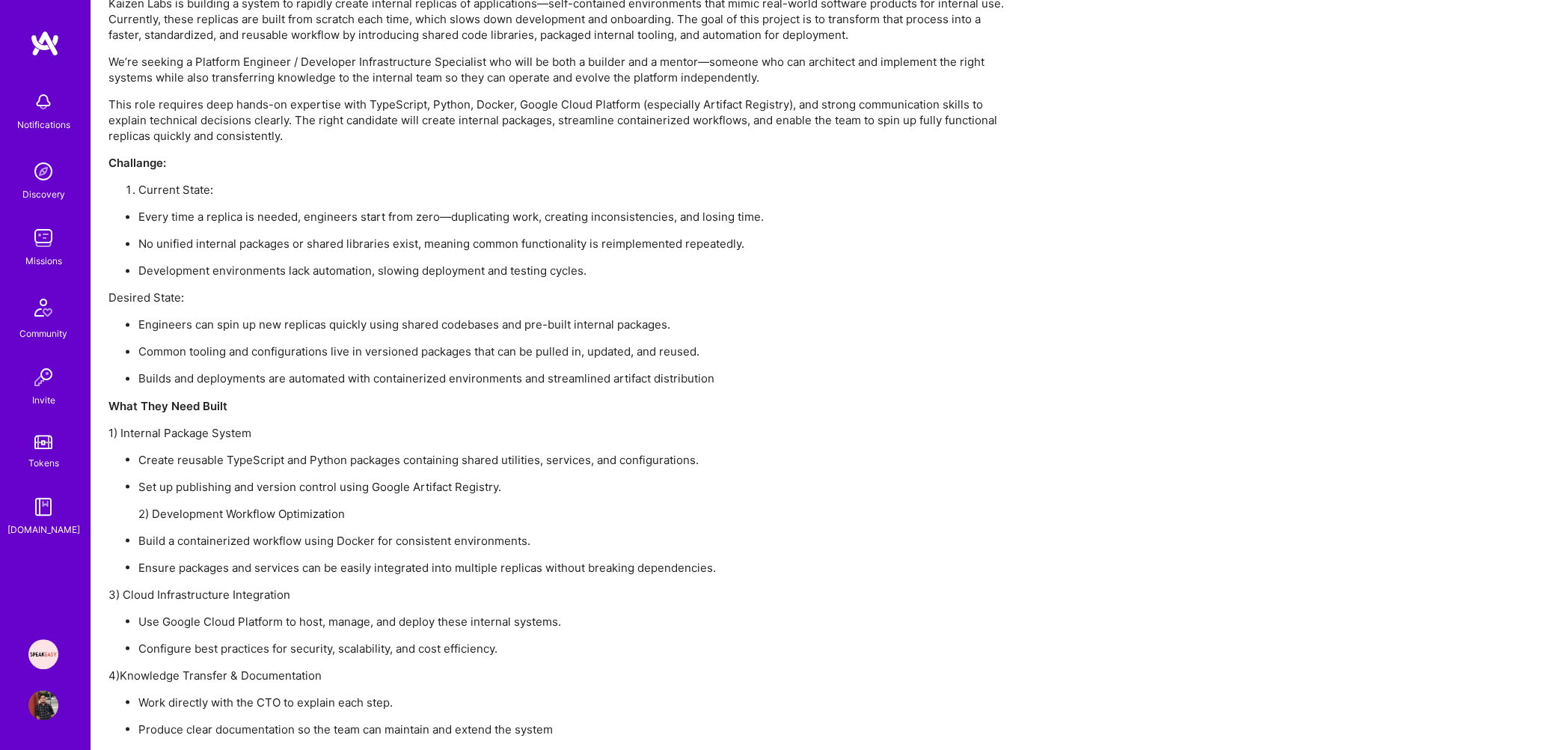
scroll to position [1242, 0]
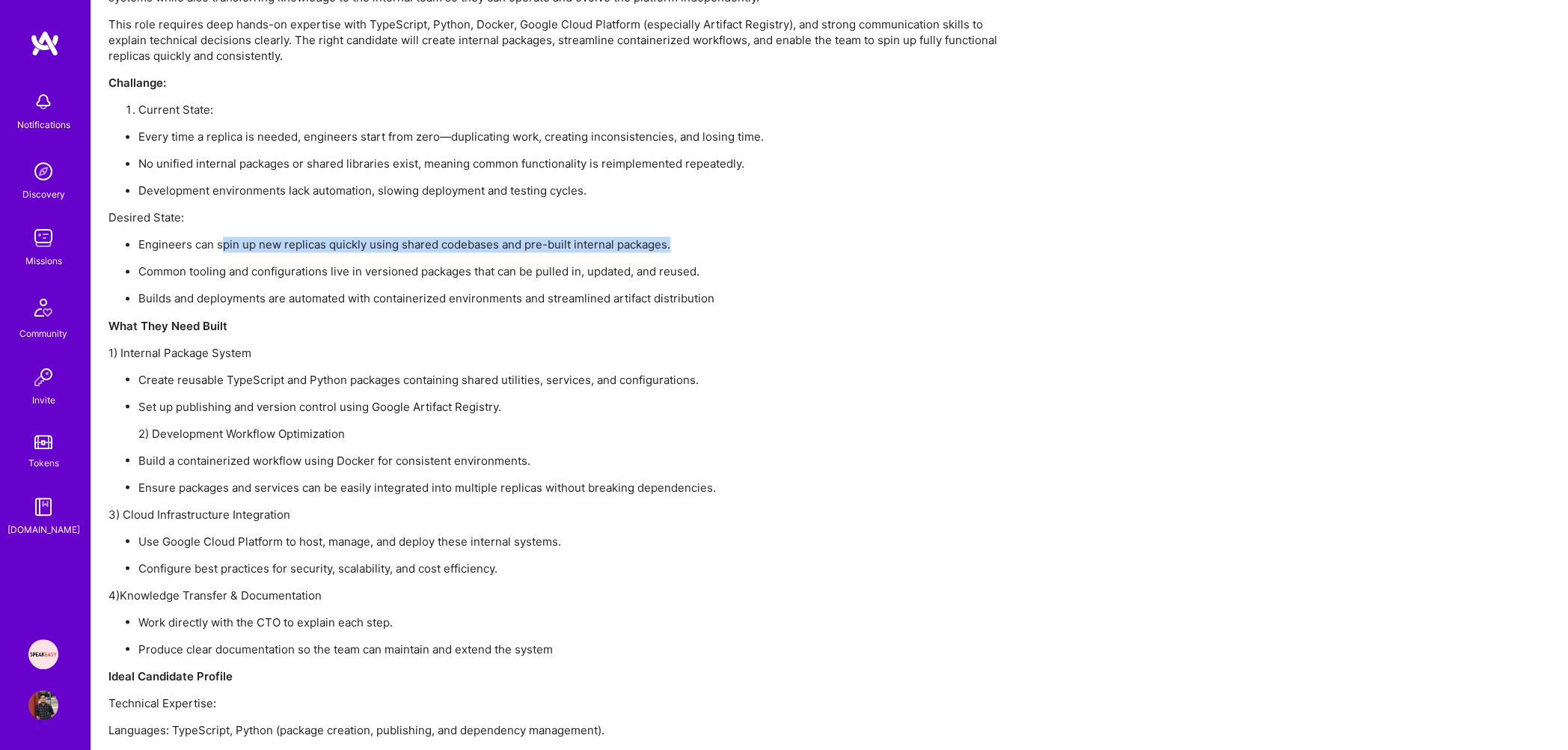
drag, startPoint x: 224, startPoint y: 244, endPoint x: 661, endPoint y: 254, distance: 437.1
click at [661, 254] on ul "Engineers can spin up new replicas quickly using shared codebases and pre-built…" at bounding box center [557, 272] width 897 height 70
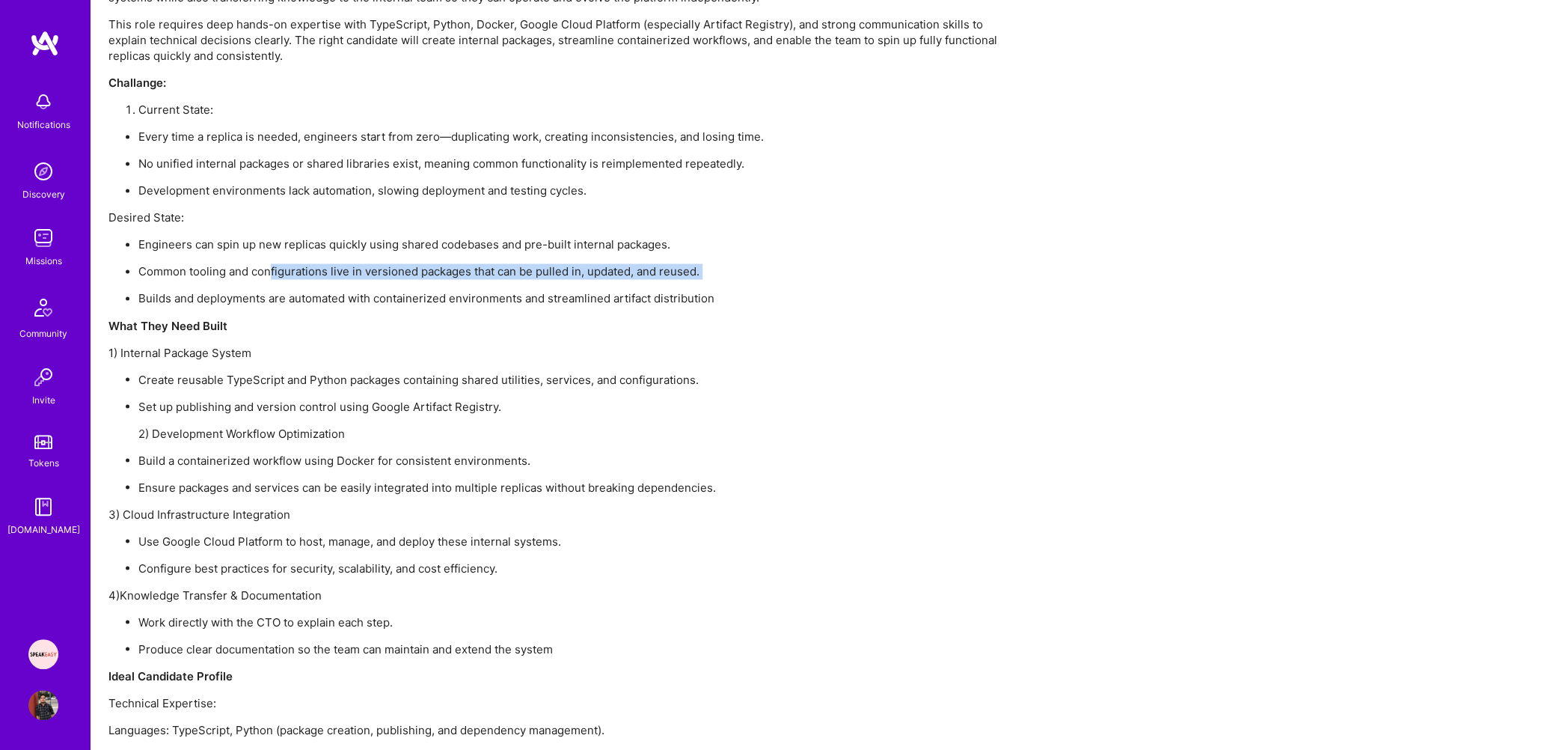
drag, startPoint x: 272, startPoint y: 271, endPoint x: 692, endPoint y: 286, distance: 420.3
click at [692, 286] on ul "Engineers can spin up new replicas quickly using shared codebases and pre-built…" at bounding box center [557, 272] width 897 height 70
click at [383, 297] on p "Builds and deployments are automated with containerized environments and stream…" at bounding box center [573, 299] width 868 height 16
drag, startPoint x: 366, startPoint y: 298, endPoint x: 751, endPoint y: 301, distance: 385.0
click at [751, 301] on p "Builds and deployments are automated with containerized environments and stream…" at bounding box center [573, 299] width 868 height 16
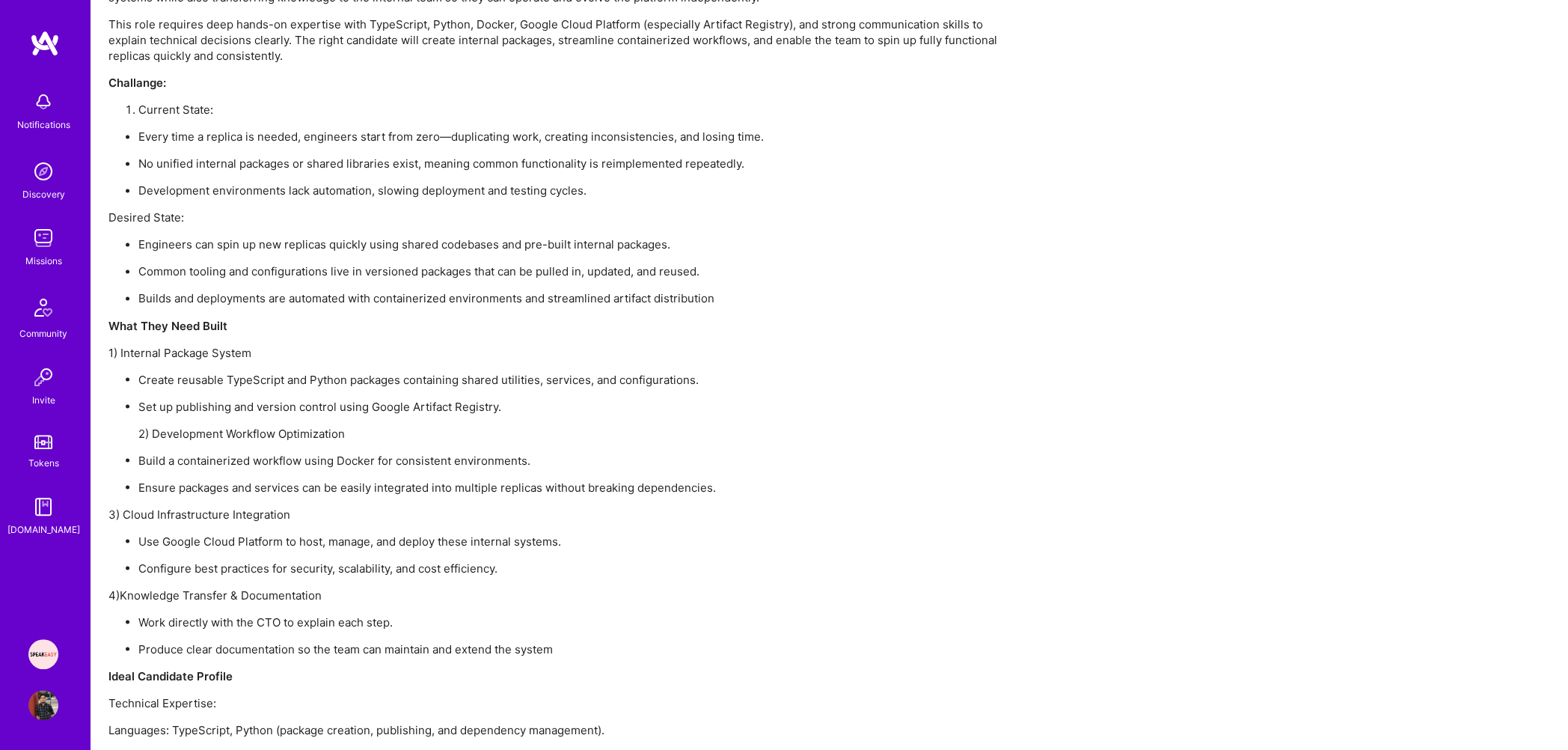
click at [244, 395] on ul "Create reusable TypeScript and Python packages containing shared utilities, ser…" at bounding box center [557, 432] width 897 height 123
drag, startPoint x: 210, startPoint y: 374, endPoint x: 718, endPoint y: 385, distance: 508.1
click at [718, 385] on ul "Create reusable TypeScript and Python packages containing shared utilities, ser…" at bounding box center [557, 432] width 897 height 123
click at [457, 415] on li "Set up publishing and version control using Google Artifact Registry. 2) Develo…" at bounding box center [573, 419] width 868 height 43
drag, startPoint x: 169, startPoint y: 405, endPoint x: 506, endPoint y: 408, distance: 337.0
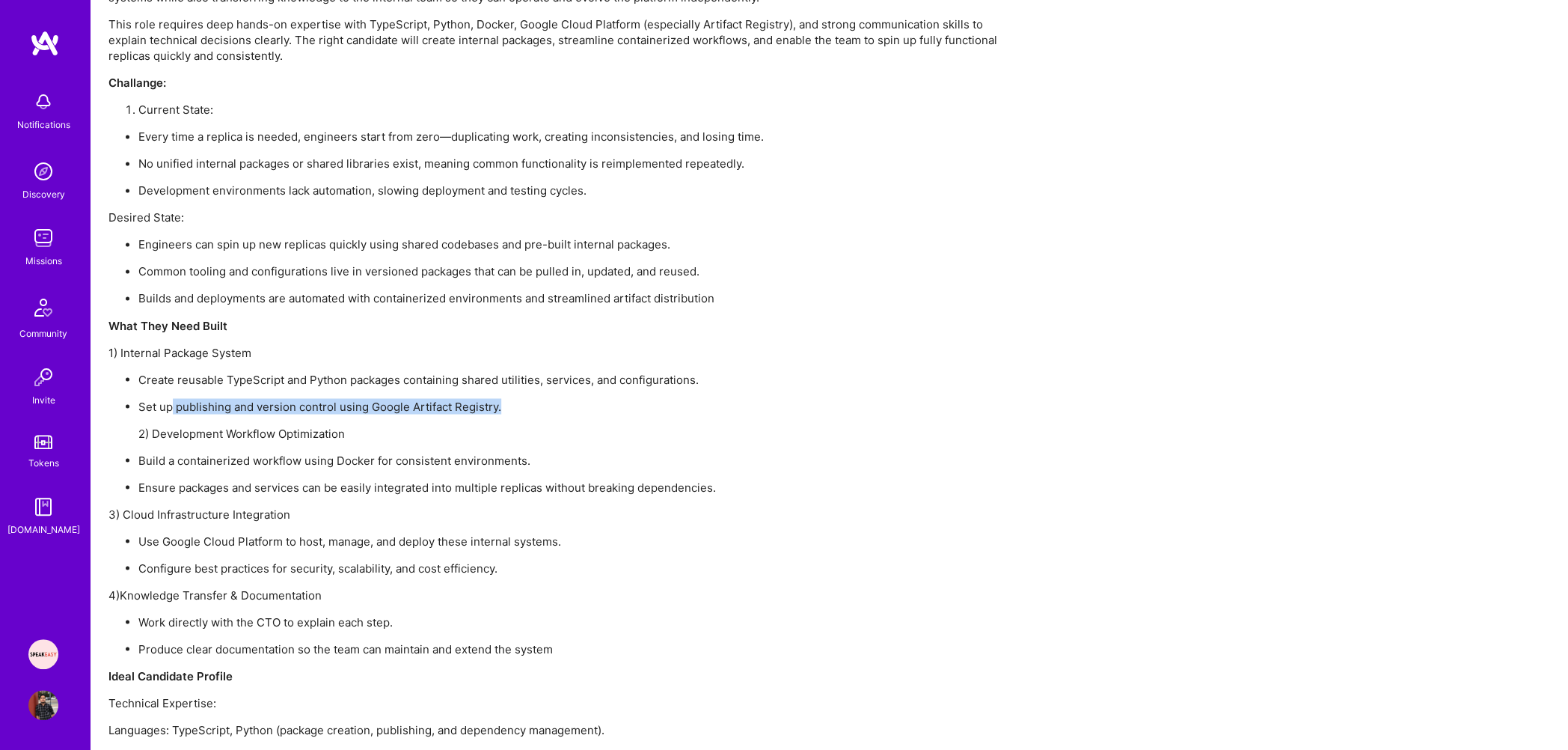
click at [506, 408] on p "Set up publishing and version control using Google Artifact Registry." at bounding box center [573, 406] width 868 height 16
click at [431, 409] on p "Set up publishing and version control using Google Artifact Registry." at bounding box center [573, 406] width 868 height 16
click at [382, 406] on p "Set up publishing and version control using Google Artifact Registry." at bounding box center [573, 406] width 868 height 16
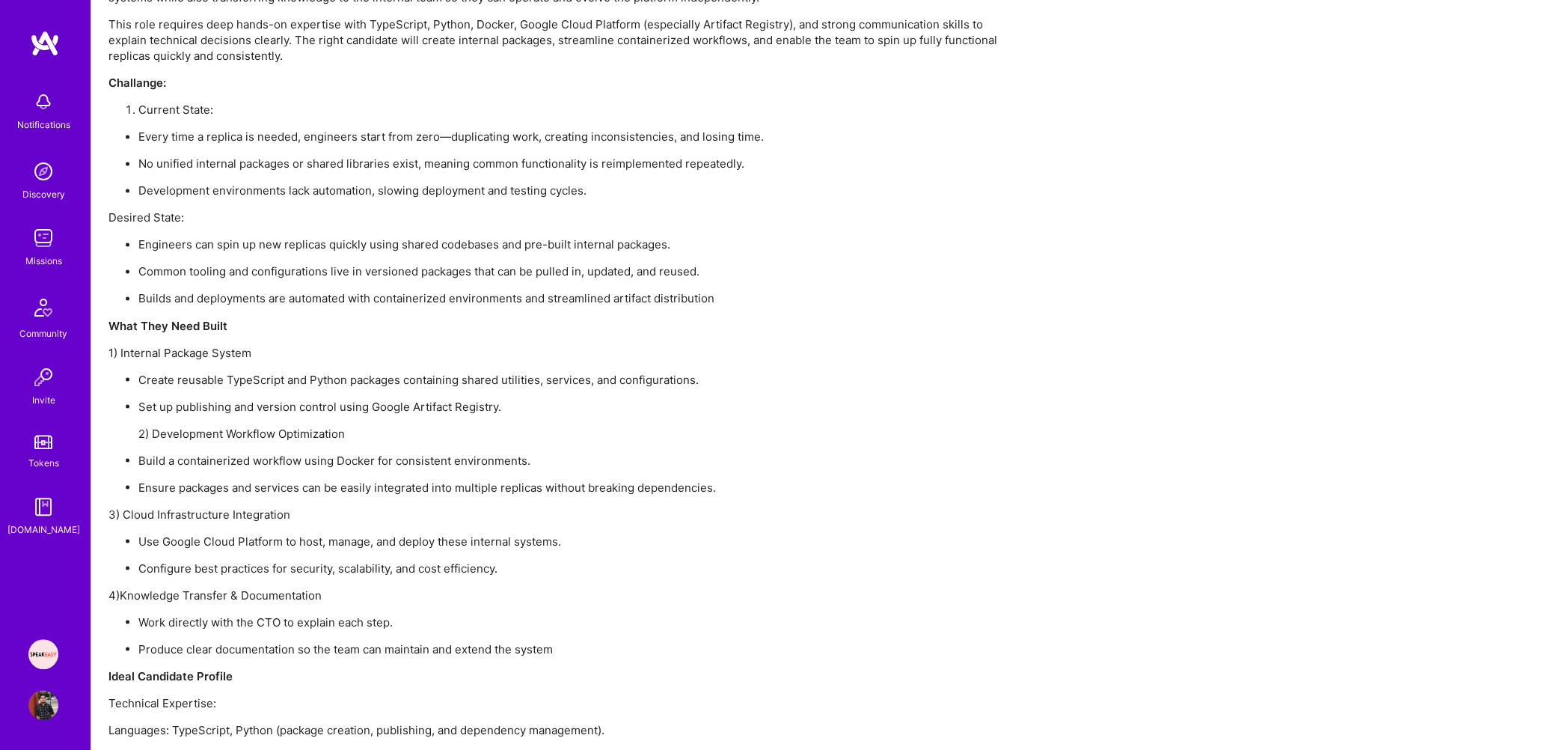
click at [279, 439] on ul "Create reusable TypeScript and Python packages containing shared utilities, ser…" at bounding box center [557, 432] width 897 height 123
click at [285, 414] on li "Set up publishing and version control using Google Artifact Registry. 2) Develo…" at bounding box center [573, 419] width 868 height 43
click at [289, 410] on p "Set up publishing and version control using Google Artifact Registry." at bounding box center [573, 406] width 868 height 16
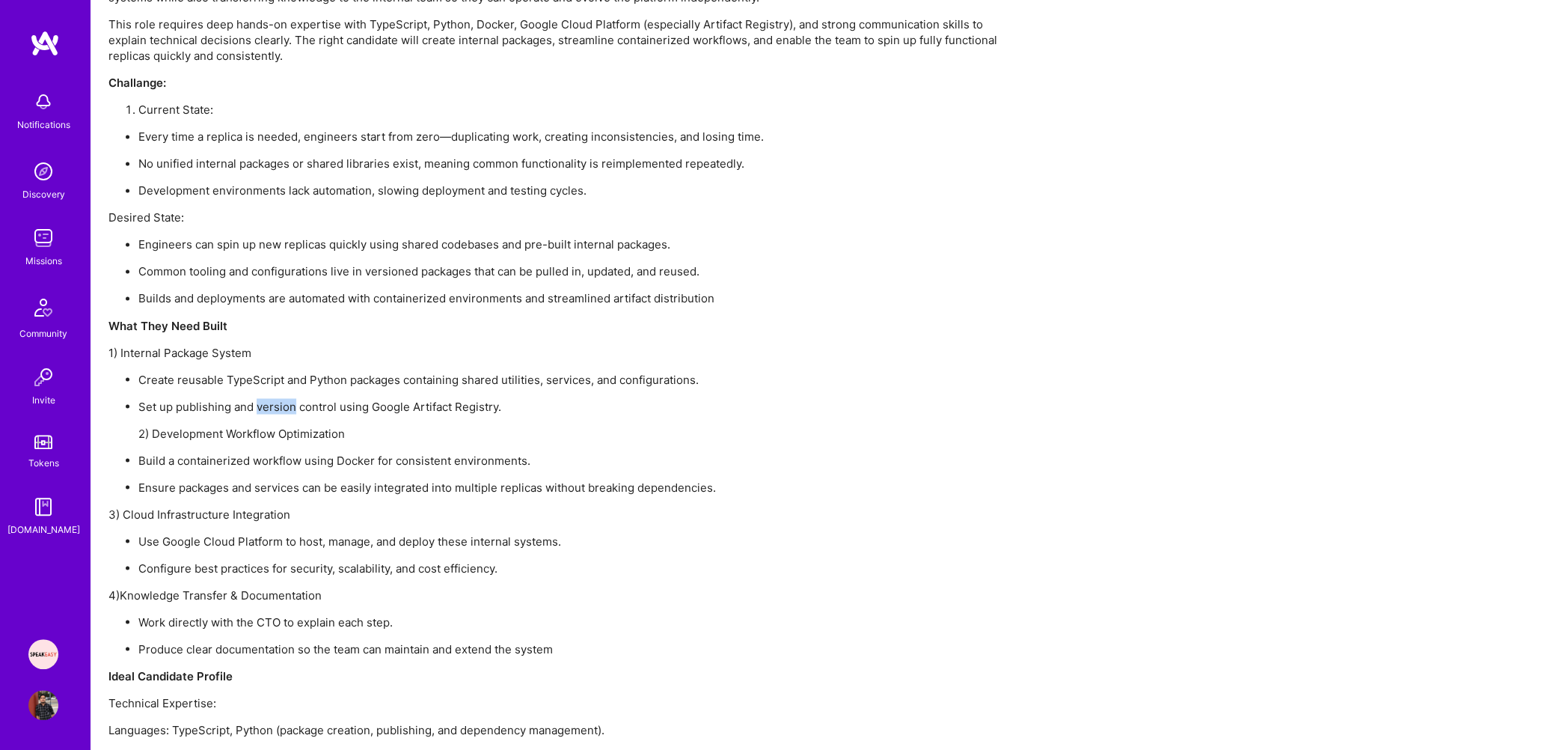
click at [289, 410] on p "Set up publishing and version control using Google Artifact Registry." at bounding box center [573, 406] width 868 height 16
click at [262, 439] on p "2) Development Workflow Optimization" at bounding box center [573, 433] width 868 height 16
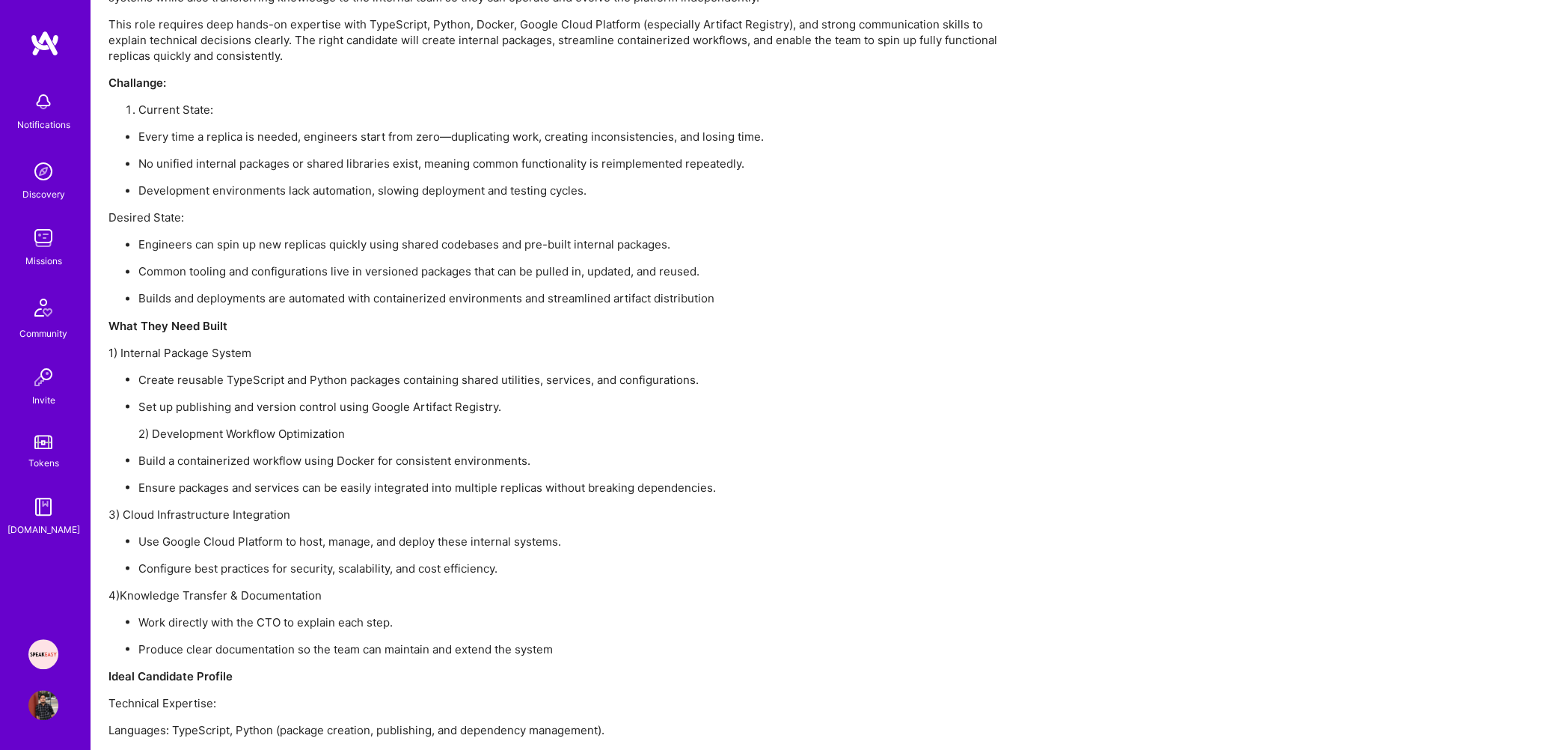
click at [257, 450] on ul "Create reusable TypeScript and Python packages containing shared utilities, ser…" at bounding box center [557, 432] width 897 height 123
click at [270, 426] on p "2) Development Workflow Optimization" at bounding box center [573, 433] width 868 height 16
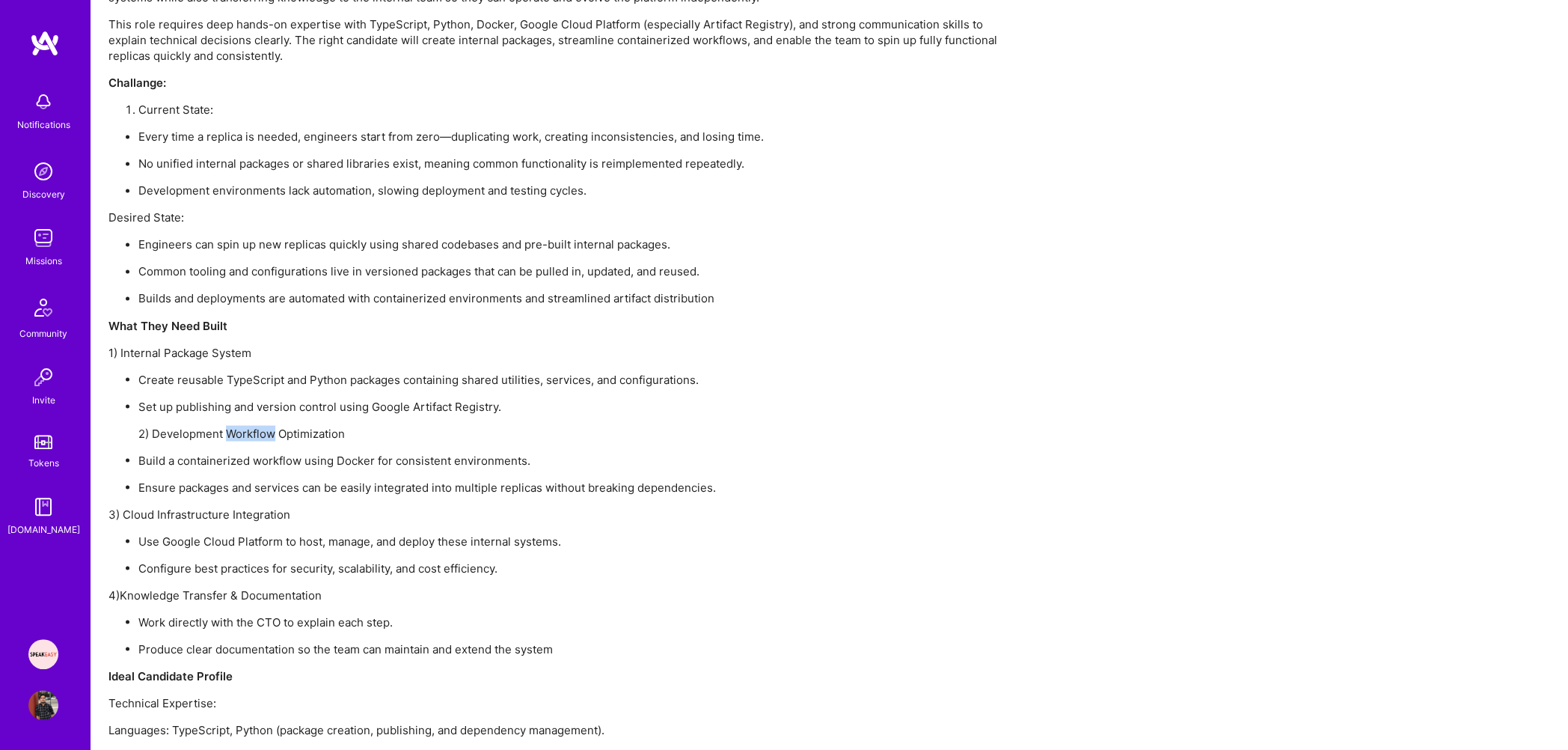
click at [270, 426] on p "2) Development Workflow Optimization" at bounding box center [573, 433] width 868 height 16
click at [280, 408] on p "Set up publishing and version control using Google Artifact Registry." at bounding box center [573, 406] width 868 height 16
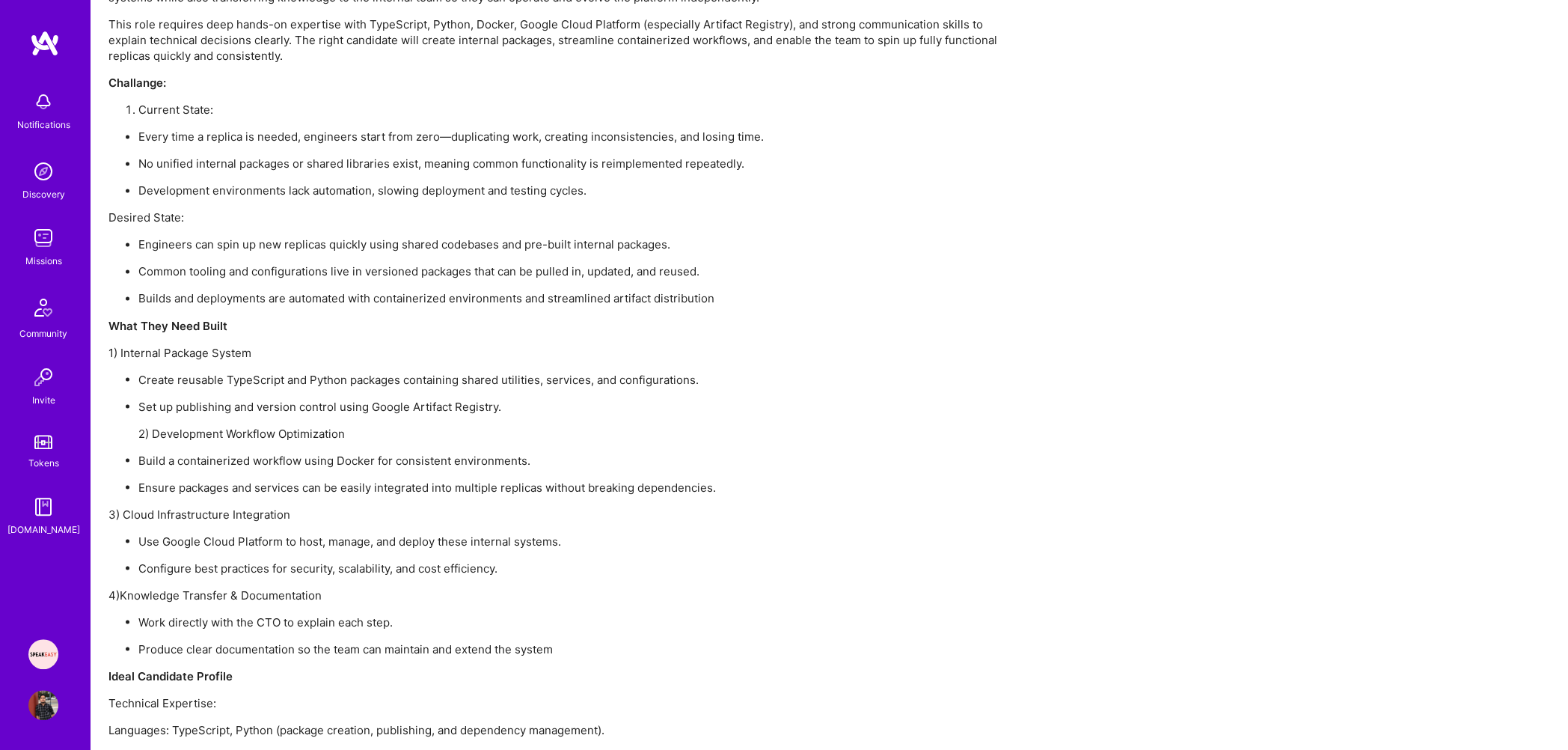
click at [293, 382] on p "Create reusable TypeScript and Python packages containing shared utilities, ser…" at bounding box center [573, 379] width 868 height 16
click at [290, 408] on p "Set up publishing and version control using Google Artifact Registry." at bounding box center [573, 406] width 868 height 16
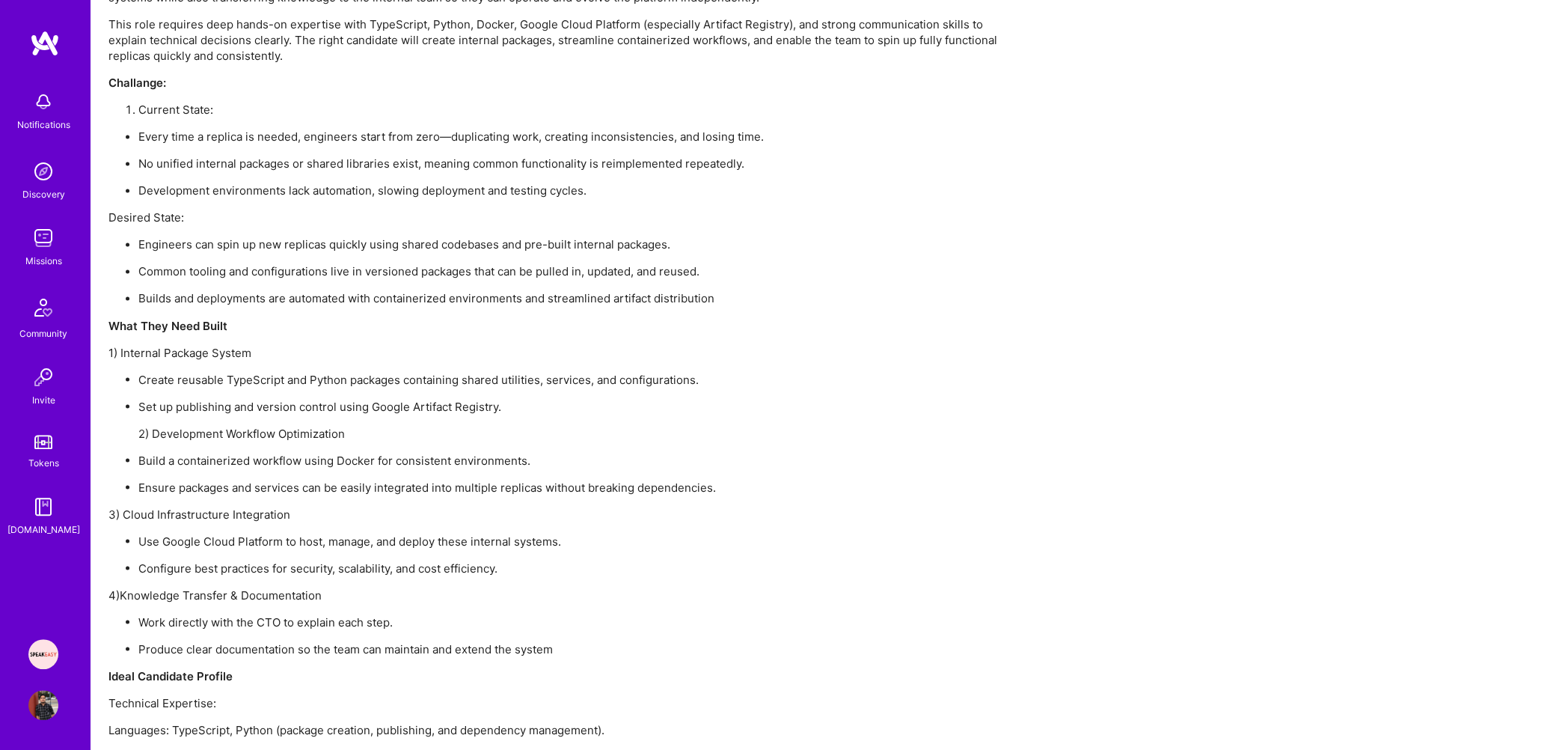
click at [290, 408] on p "Set up publishing and version control using Google Artifact Registry." at bounding box center [573, 406] width 868 height 16
click at [274, 430] on p "2) Development Workflow Optimization" at bounding box center [573, 433] width 868 height 16
click at [225, 473] on ul "Create reusable TypeScript and Python packages containing shared utilities, ser…" at bounding box center [557, 432] width 897 height 123
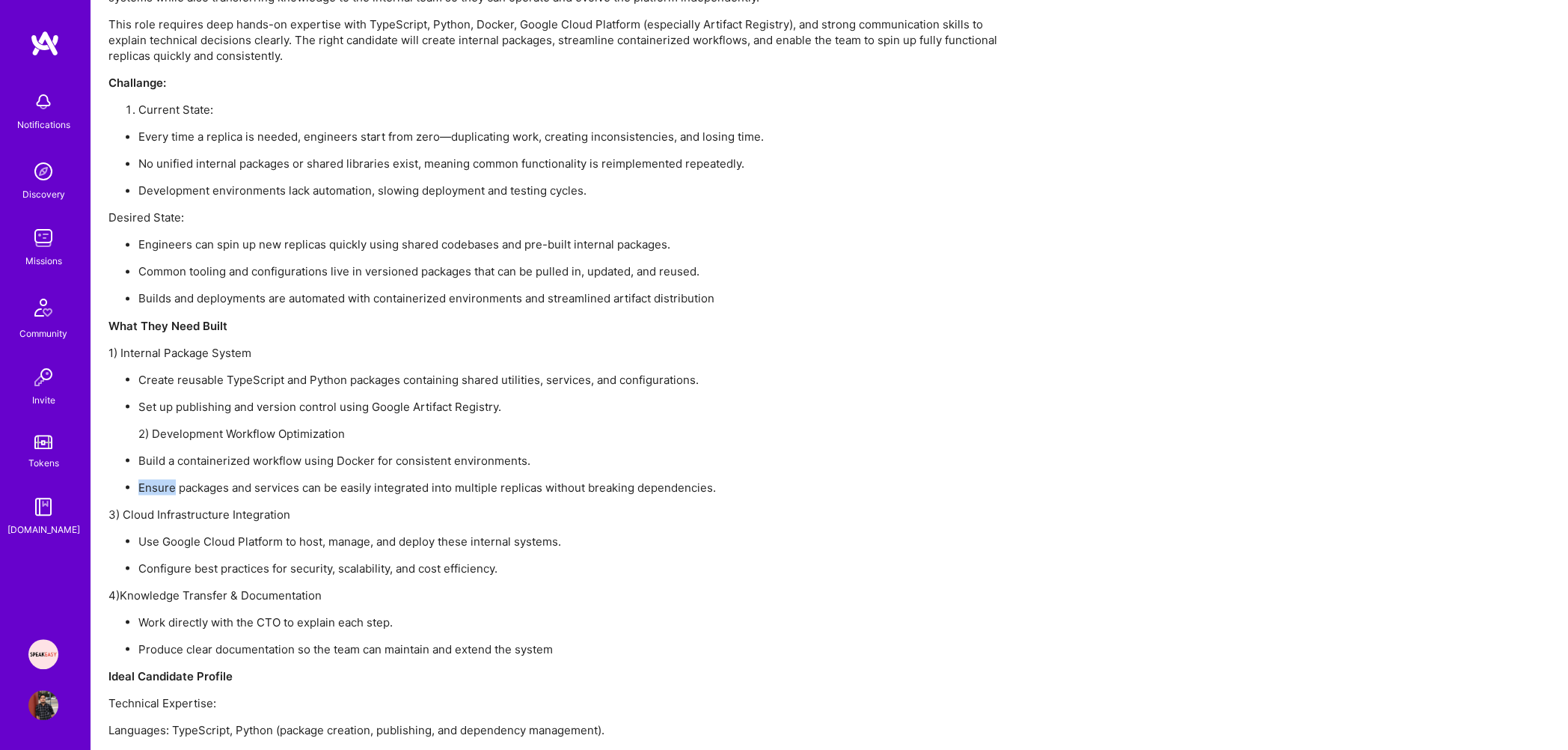
click at [225, 473] on ul "Create reusable TypeScript and Python packages containing shared utilities, ser…" at bounding box center [557, 432] width 897 height 123
click at [224, 461] on p "Build a containerized workflow using Docker for consistent environments." at bounding box center [573, 460] width 868 height 16
click at [224, 460] on p "Build a containerized workflow using Docker for consistent environments." at bounding box center [573, 460] width 868 height 16
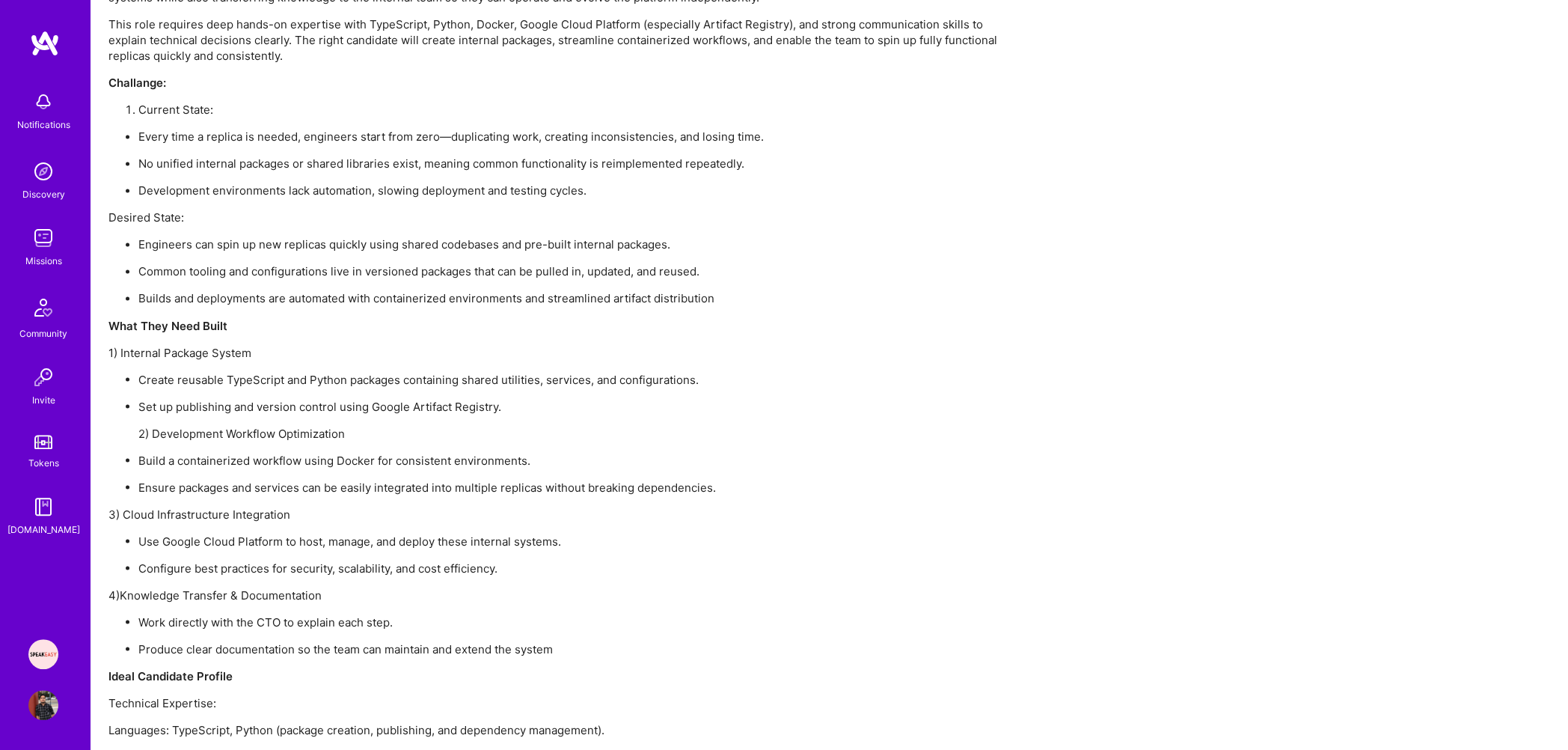
click at [202, 490] on p "Ensure packages and services can be easily integrated into multiple replicas wi…" at bounding box center [573, 486] width 868 height 16
click at [258, 423] on li "Set up publishing and version control using Google Artifact Registry. 2) Develo…" at bounding box center [573, 419] width 868 height 43
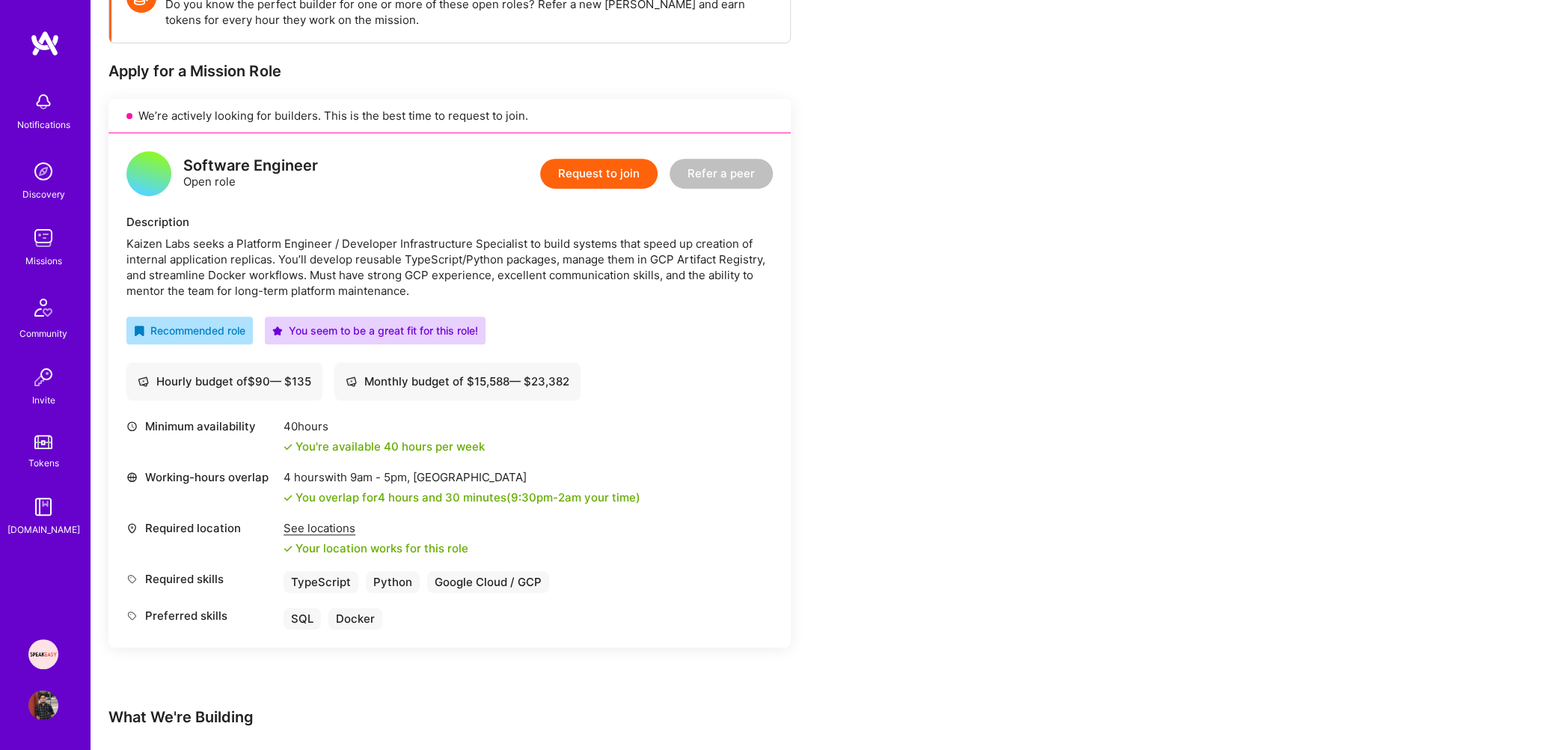
scroll to position [0, 0]
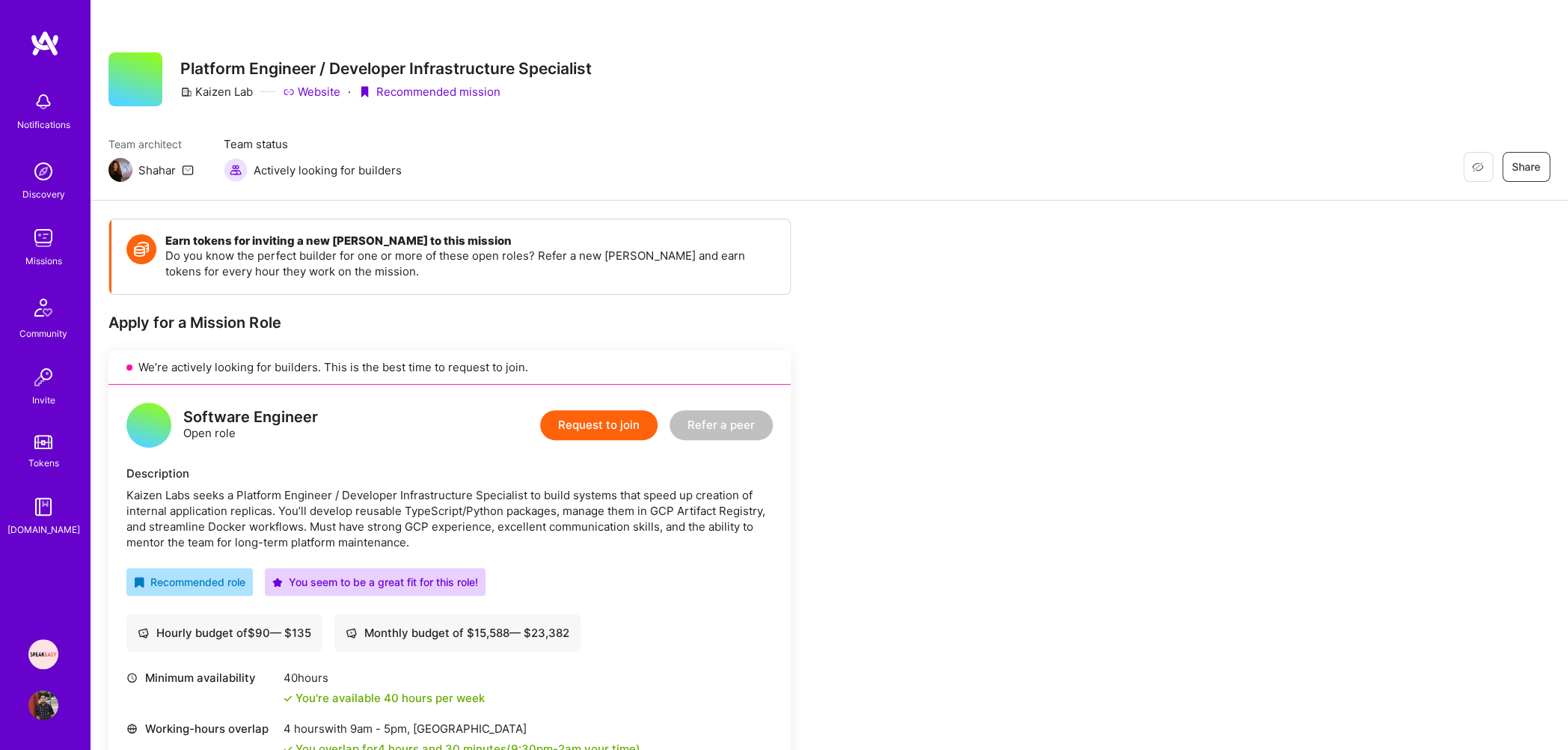
click at [569, 417] on button "Request to join" at bounding box center [599, 425] width 118 height 30
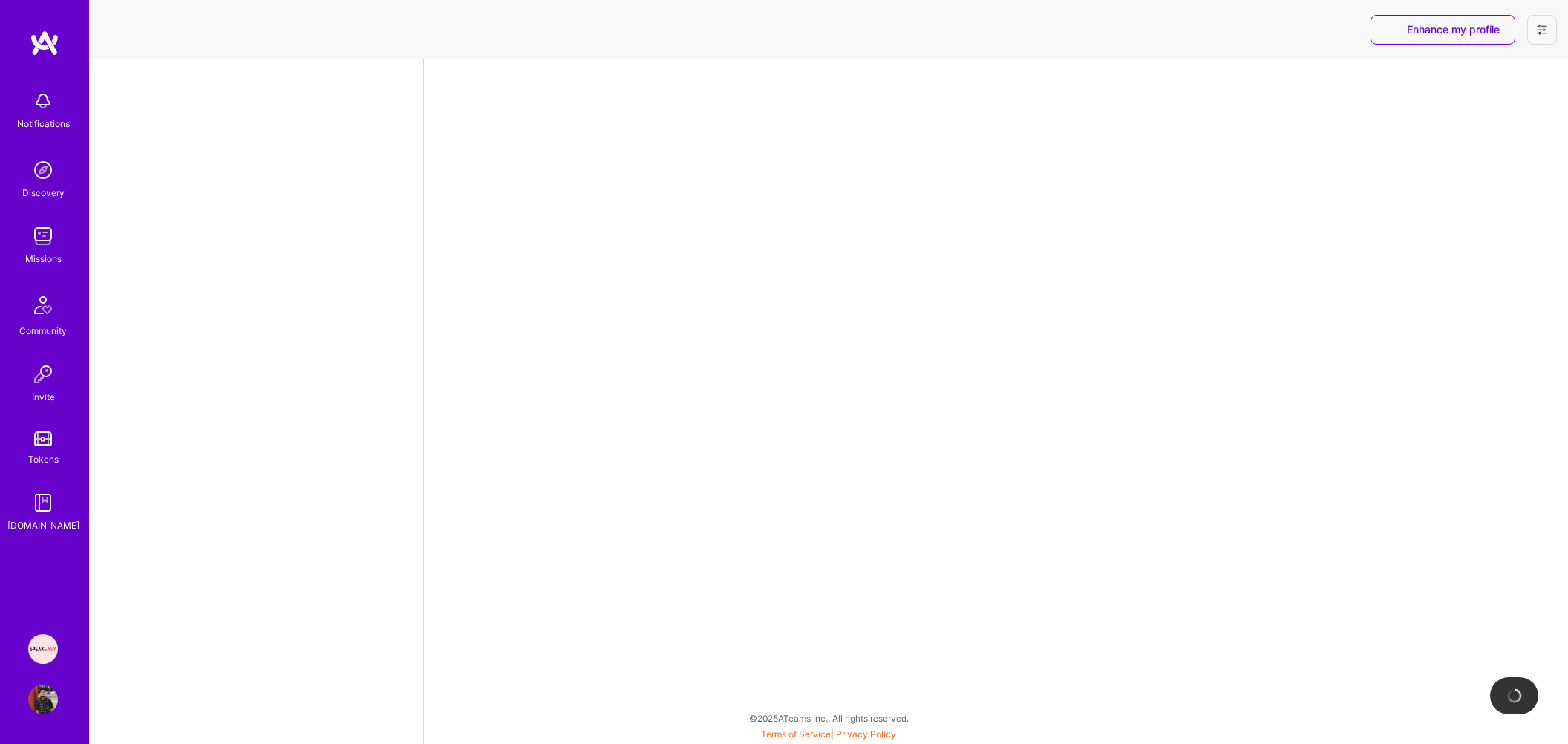
select select "IN"
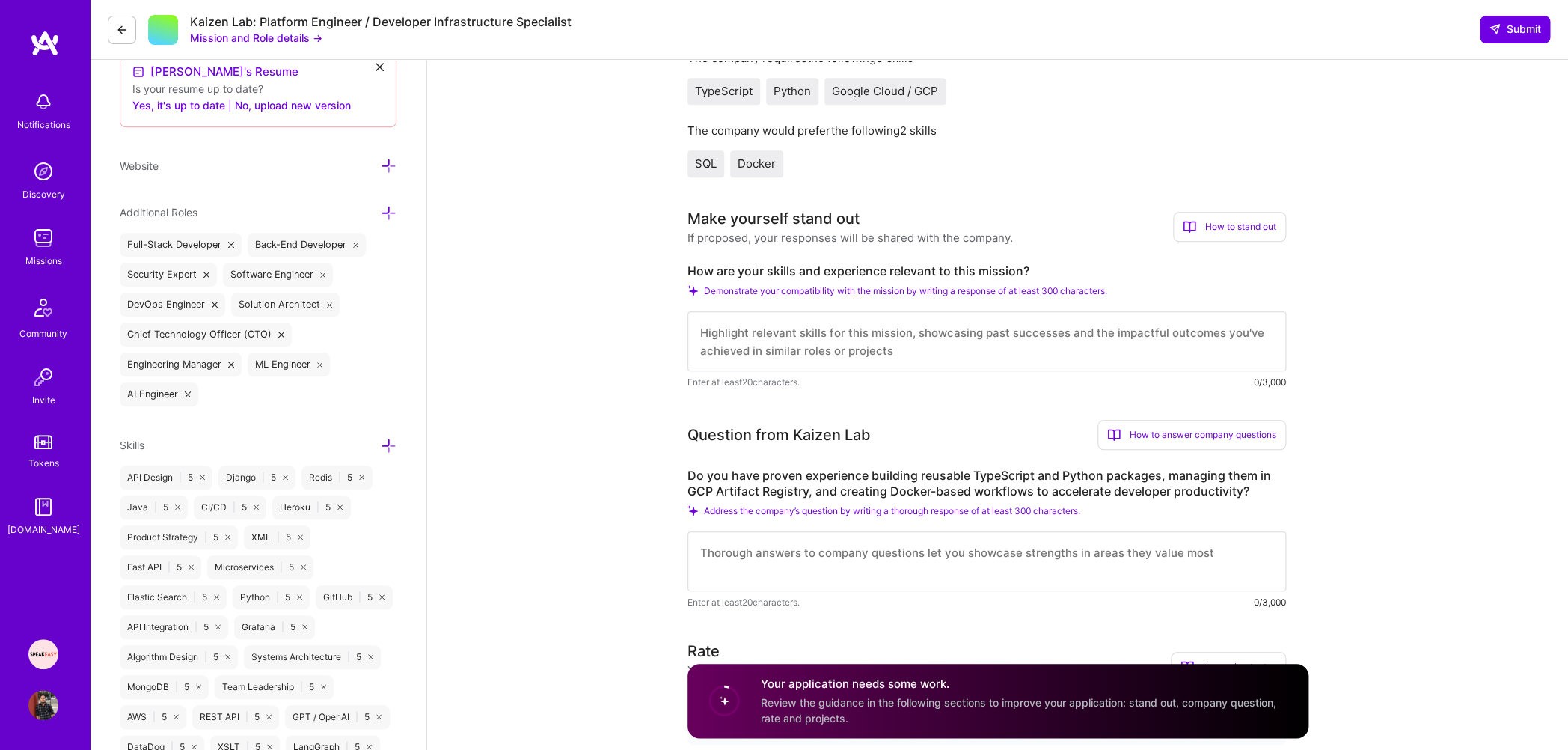
scroll to position [478, 0]
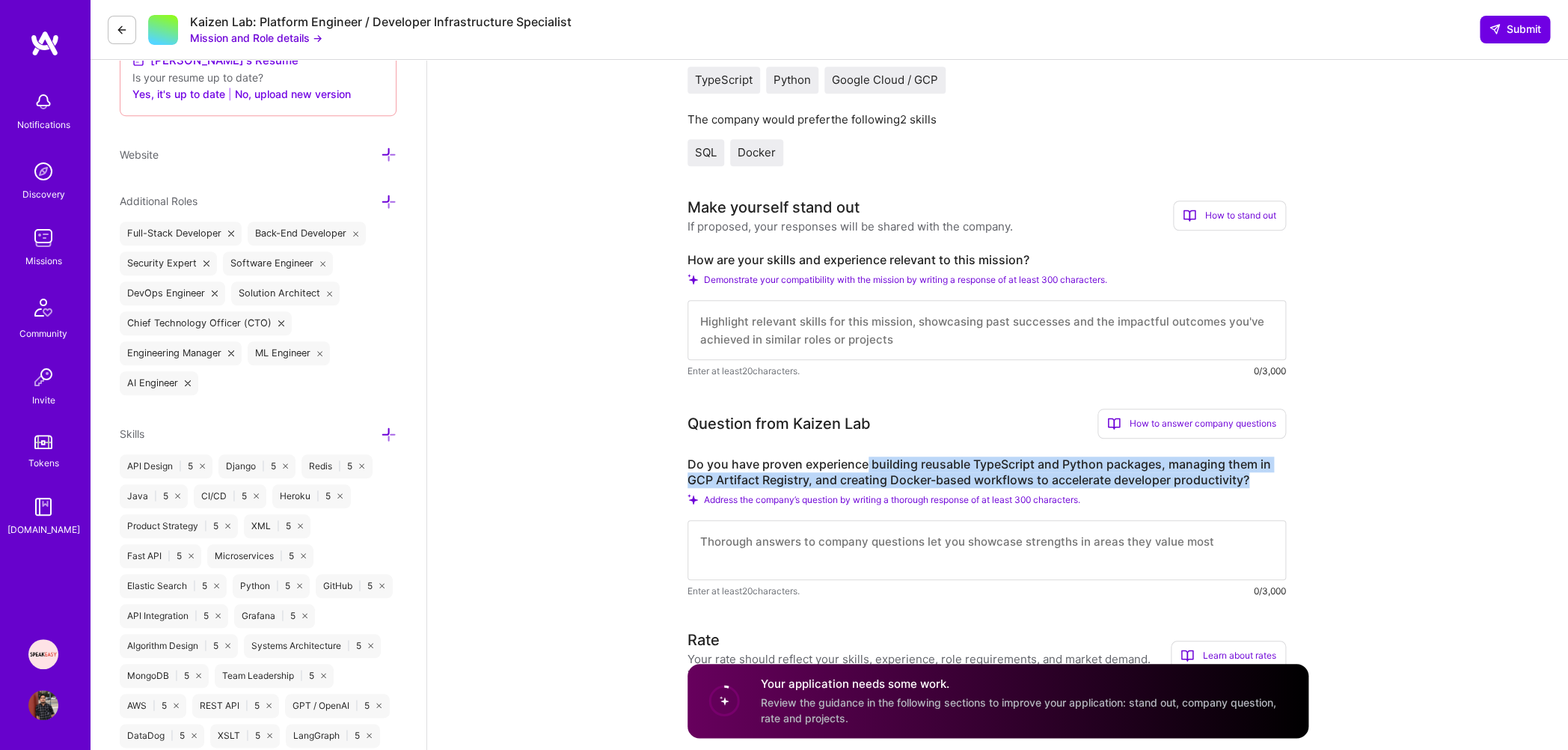
drag, startPoint x: 867, startPoint y: 464, endPoint x: 1249, endPoint y: 484, distance: 382.5
click at [1249, 484] on label "Do you have proven experience building reusable TypeScript and Python packages,…" at bounding box center [987, 472] width 599 height 31
click at [1254, 484] on label "Do you have proven experience building reusable TypeScript and Python packages,…" at bounding box center [987, 472] width 599 height 31
drag, startPoint x: 1254, startPoint y: 484, endPoint x: 698, endPoint y: 462, distance: 556.4
click at [698, 462] on label "Do you have proven experience building reusable TypeScript and Python packages,…" at bounding box center [987, 472] width 599 height 31
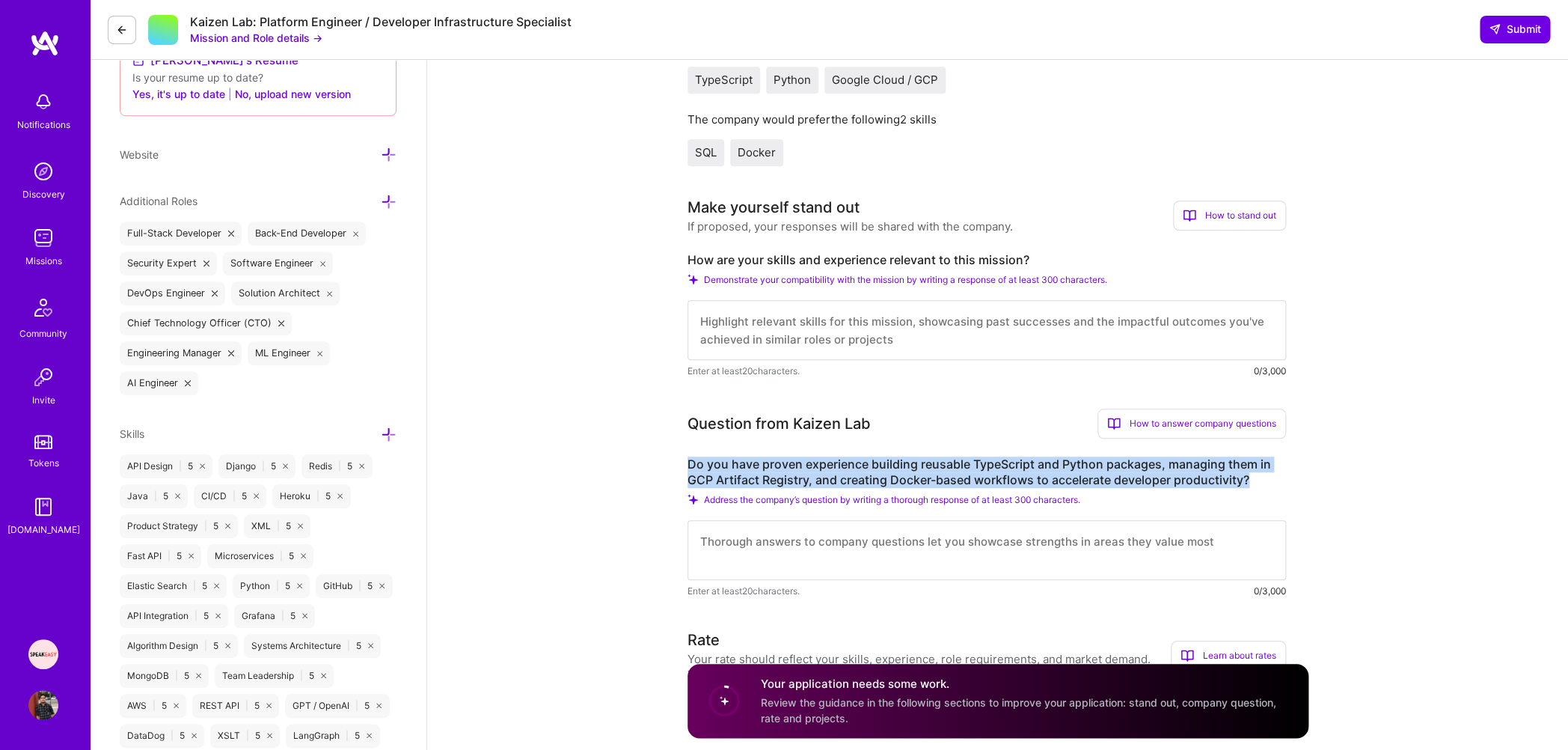
click at [696, 471] on label "Do you have proven experience building reusable TypeScript and Python packages,…" at bounding box center [987, 472] width 599 height 31
drag, startPoint x: 688, startPoint y: 463, endPoint x: 1248, endPoint y: 483, distance: 560.4
click at [1248, 483] on label "Do you have proven experience building reusable TypeScript and Python packages,…" at bounding box center [987, 472] width 599 height 31
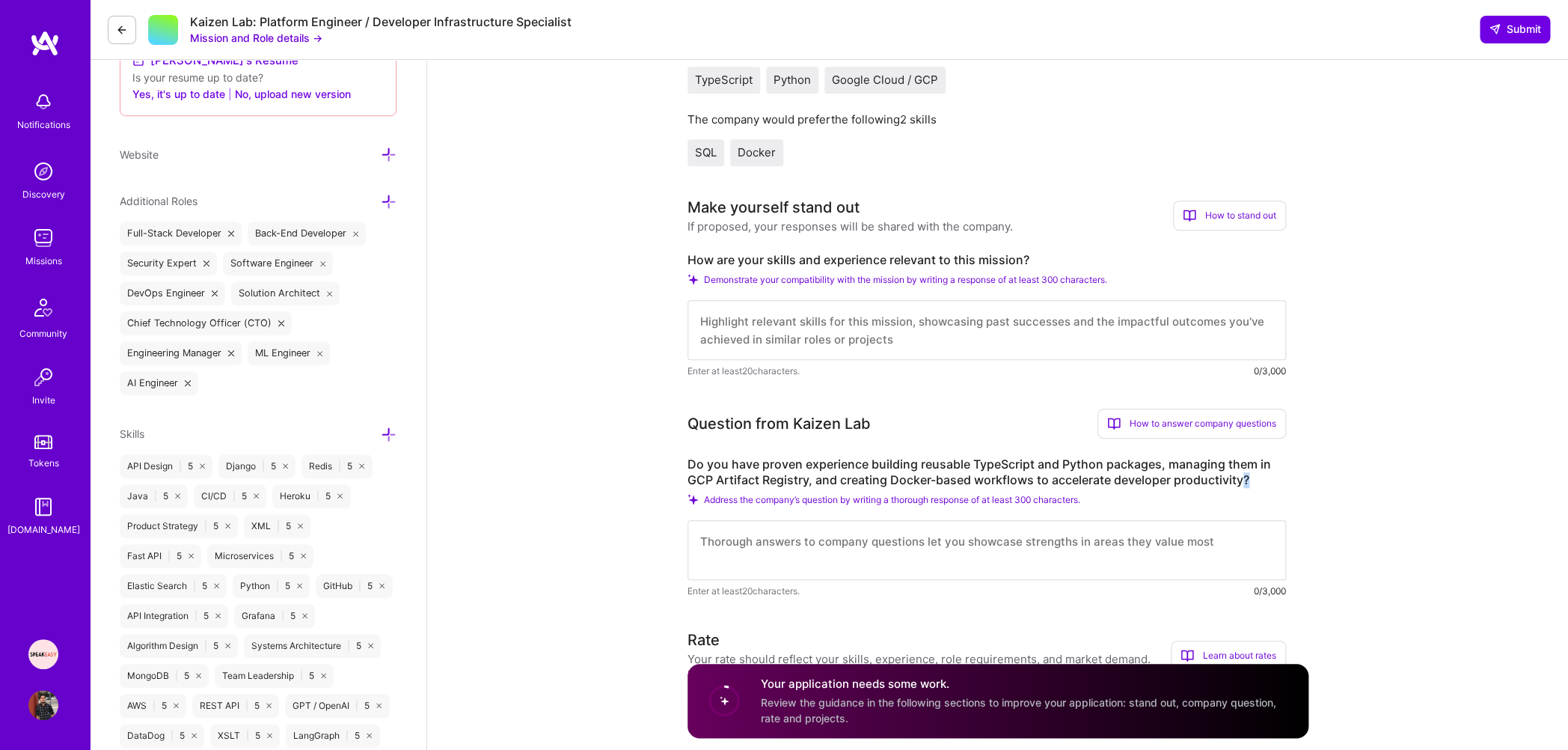
click at [1248, 483] on label "Do you have proven experience building reusable TypeScript and Python packages,…" at bounding box center [987, 472] width 599 height 31
click at [1253, 484] on label "Do you have proven experience building reusable TypeScript and Python packages,…" at bounding box center [987, 472] width 599 height 31
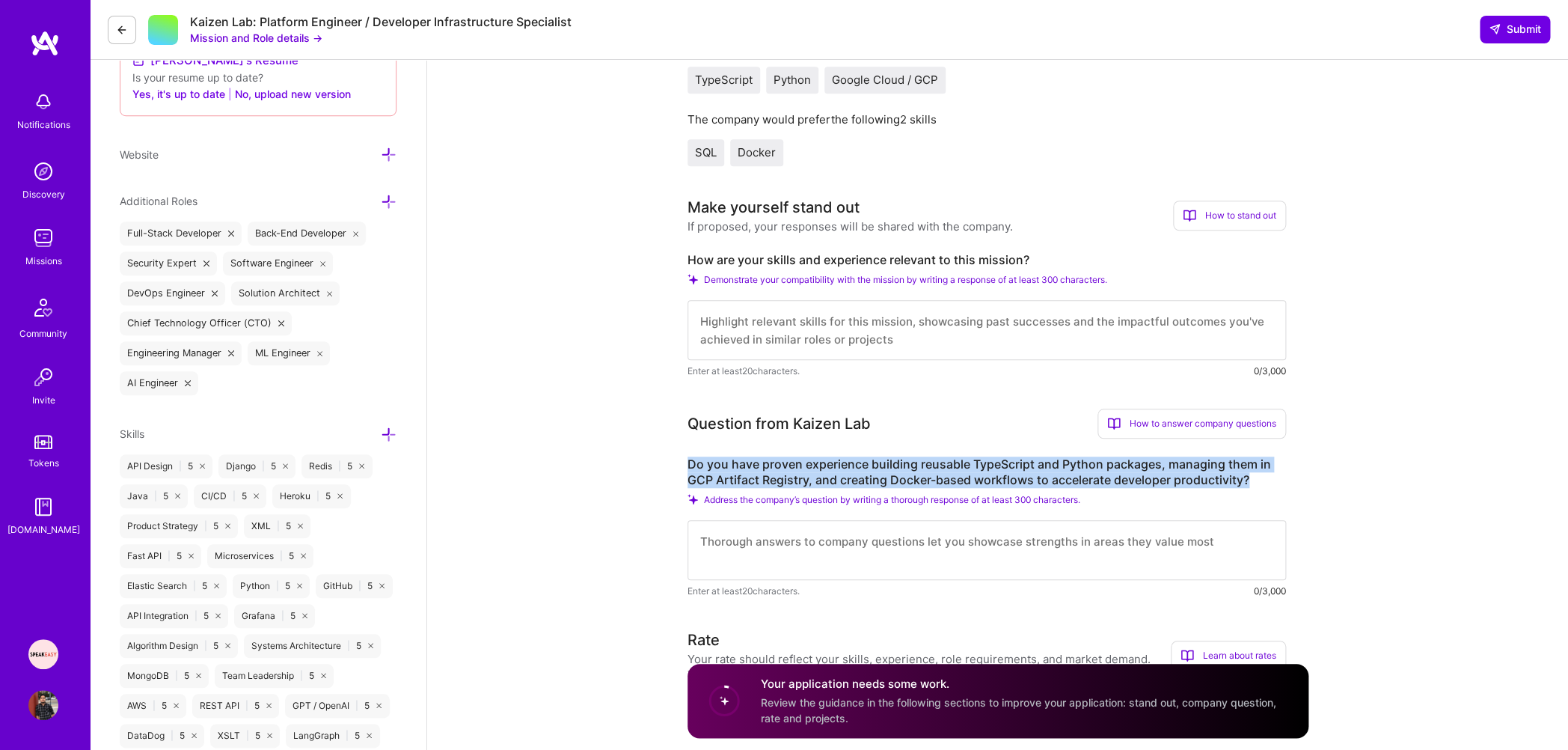
drag, startPoint x: 1253, startPoint y: 484, endPoint x: 694, endPoint y: 464, distance: 559.4
click at [694, 464] on label "Do you have proven experience building reusable TypeScript and Python packages,…" at bounding box center [987, 472] width 599 height 31
drag, startPoint x: 690, startPoint y: 465, endPoint x: 1248, endPoint y: 485, distance: 558.4
click at [1248, 485] on label "Do you have proven experience building reusable TypeScript and Python packages,…" at bounding box center [987, 472] width 599 height 31
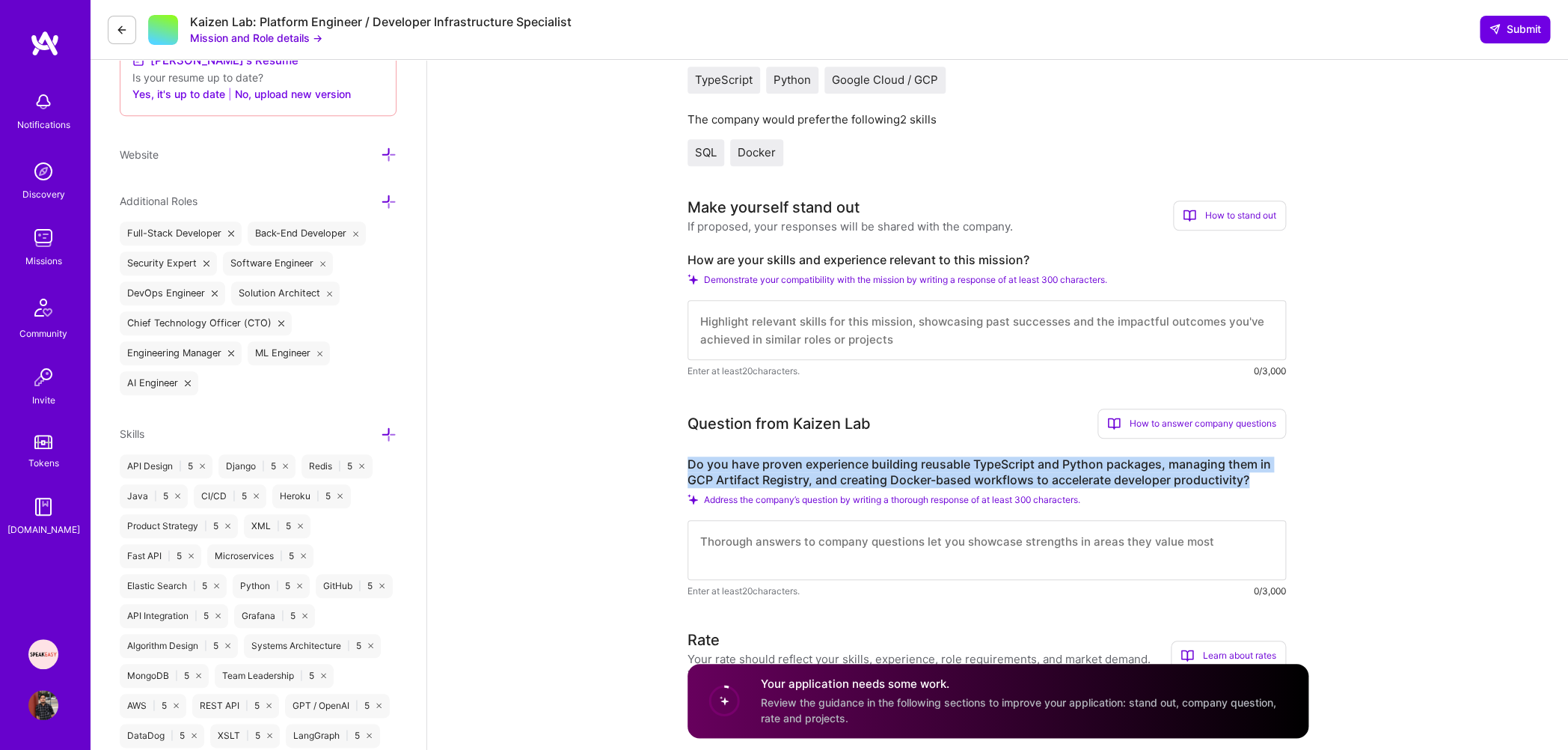
click at [1248, 485] on label "Do you have proven experience building reusable TypeScript and Python packages,…" at bounding box center [987, 472] width 599 height 31
drag, startPoint x: 1248, startPoint y: 485, endPoint x: 696, endPoint y: 462, distance: 552.5
click at [696, 462] on label "Do you have proven experience building reusable TypeScript and Python packages,…" at bounding box center [987, 472] width 599 height 31
click at [693, 461] on label "Do you have proven experience building reusable TypeScript and Python packages,…" at bounding box center [987, 472] width 599 height 31
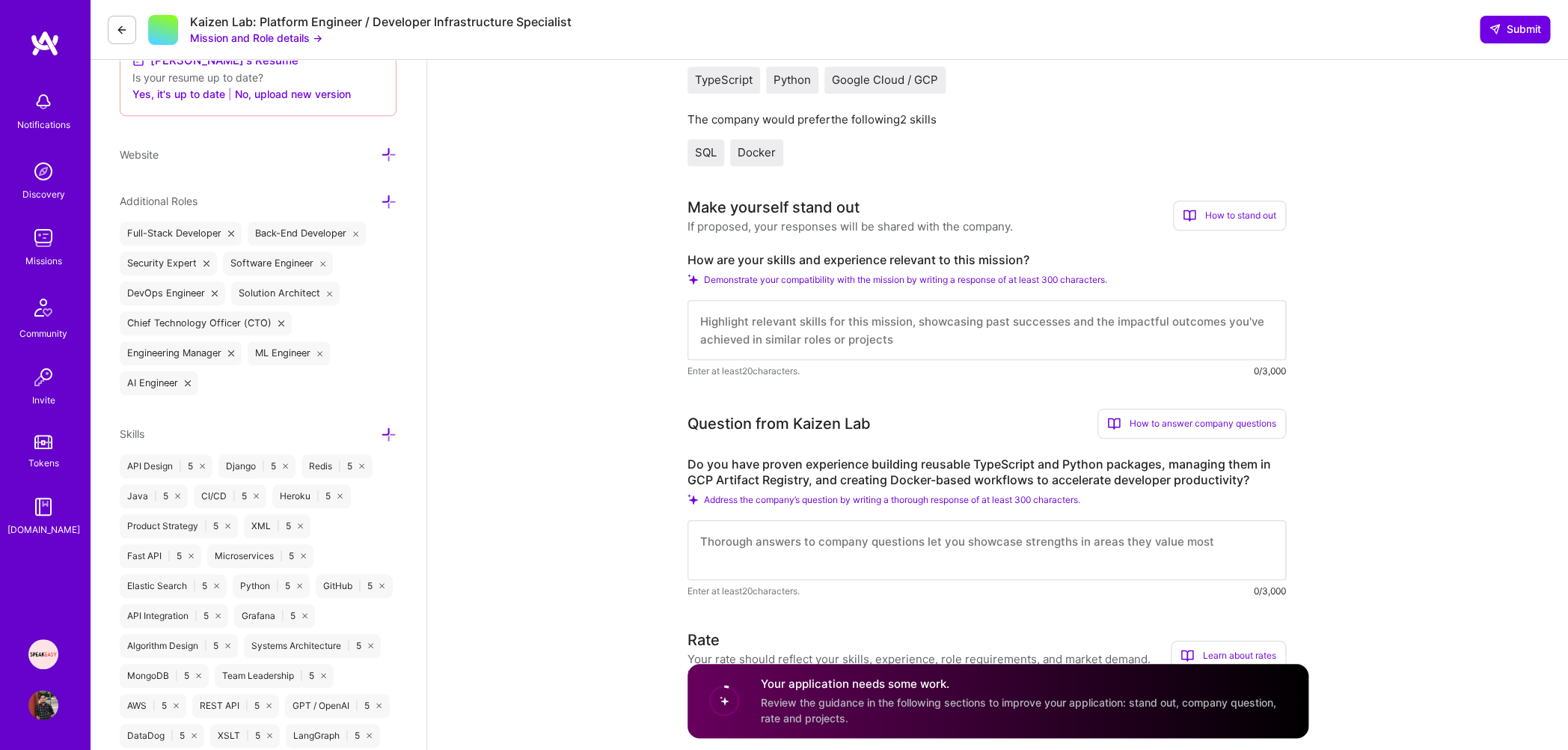
scroll to position [458, 0]
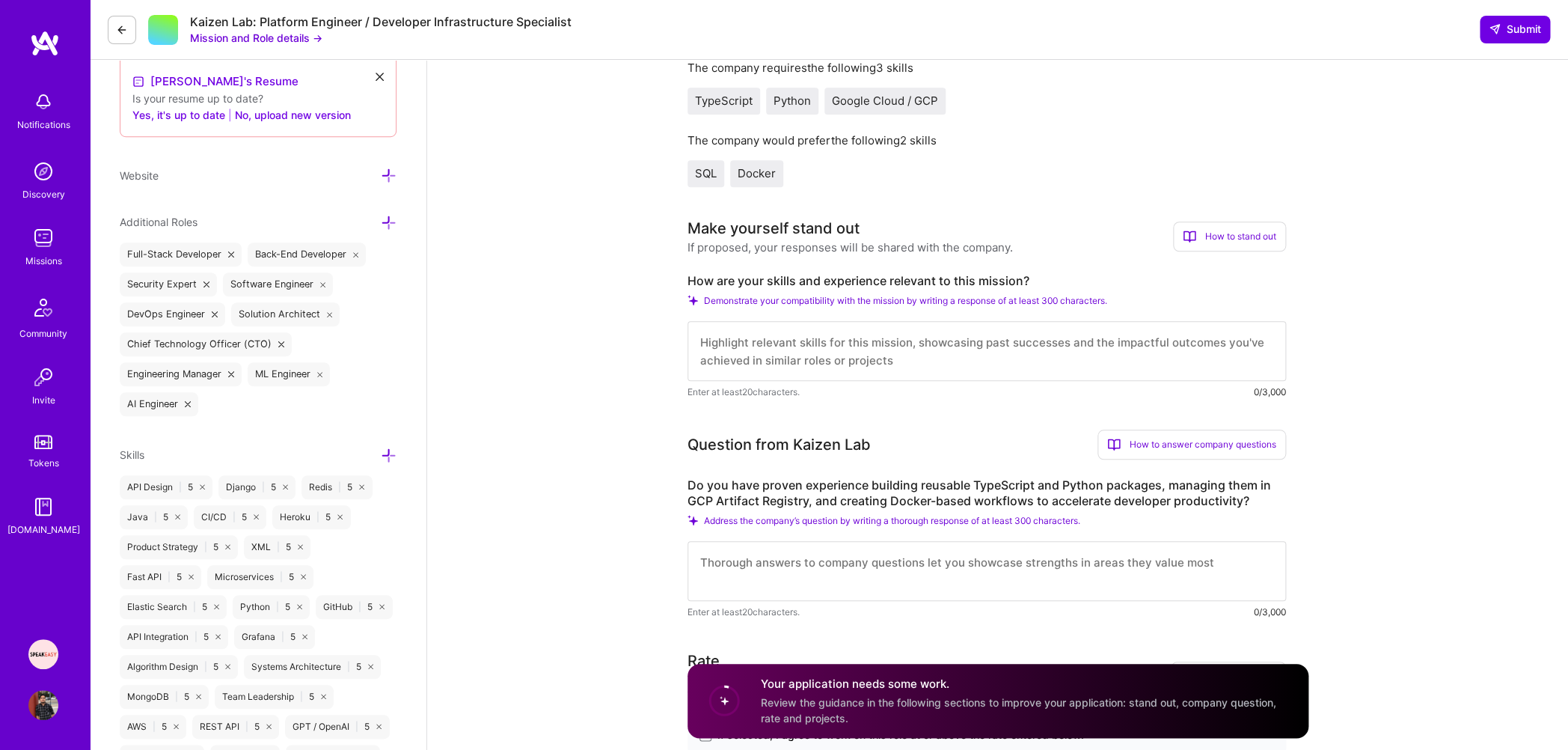
click at [796, 361] on textarea at bounding box center [987, 351] width 599 height 60
paste textarea "Backend software engineer with over 14+ years of extensive experience building …"
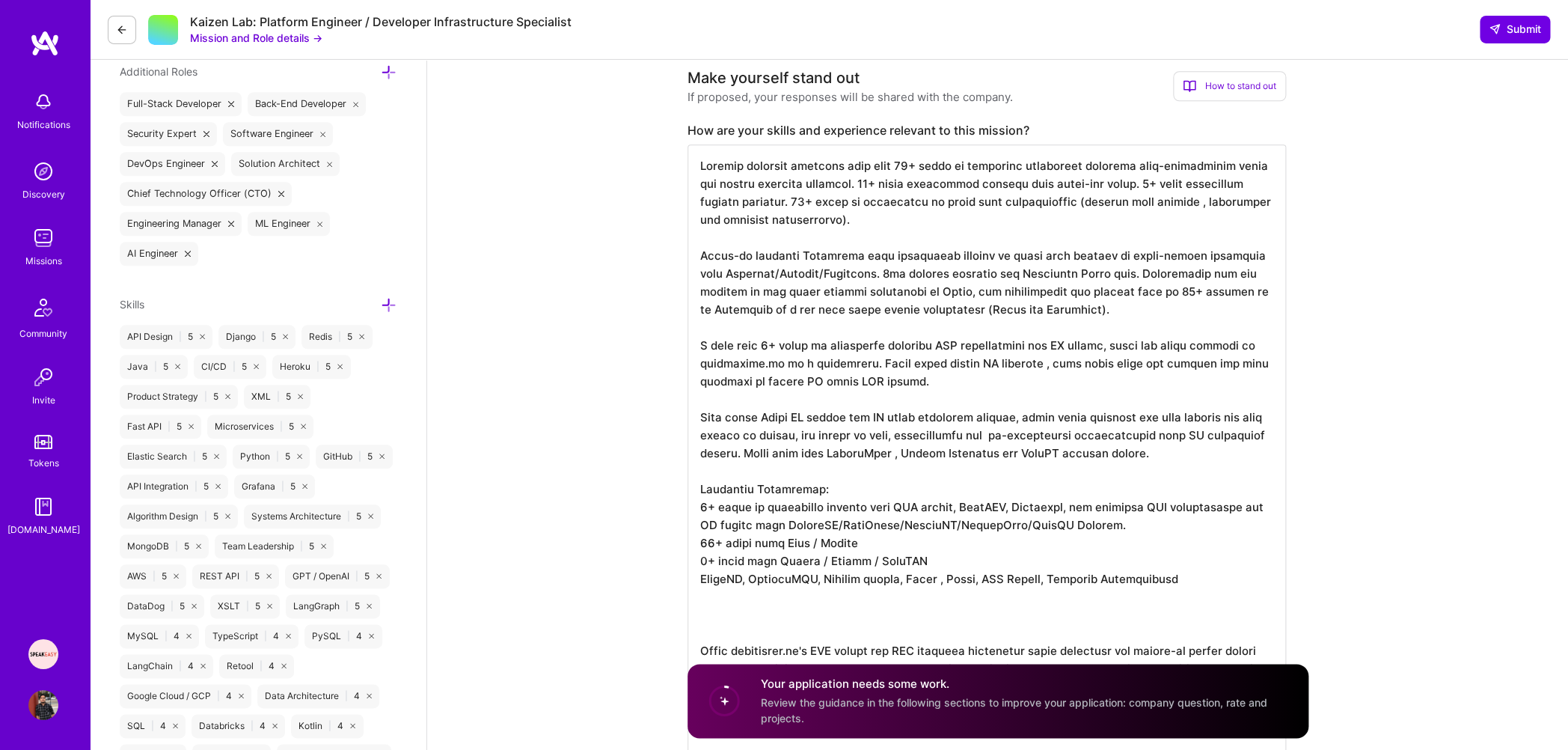
scroll to position [898, 0]
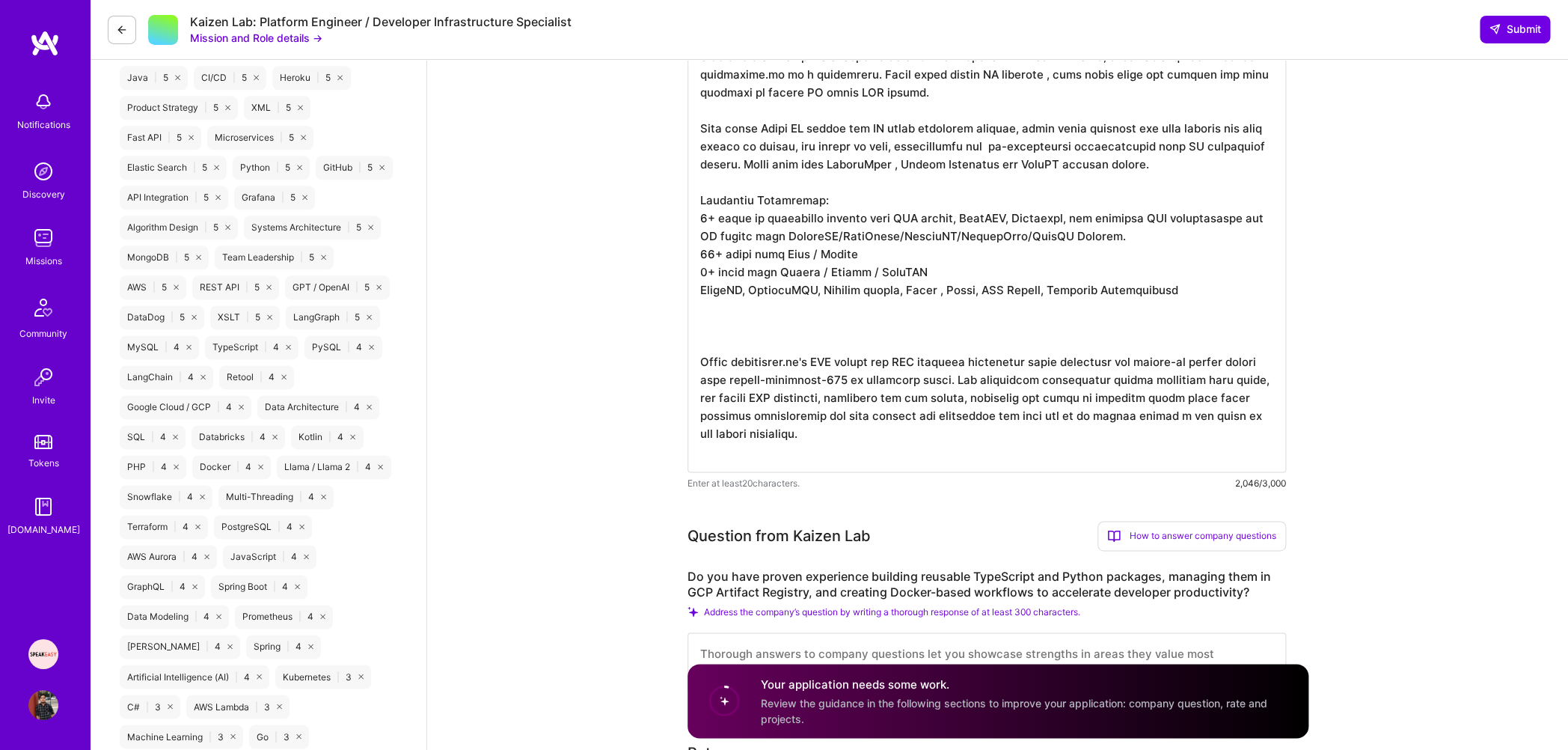
click at [952, 267] on textarea at bounding box center [987, 164] width 599 height 616
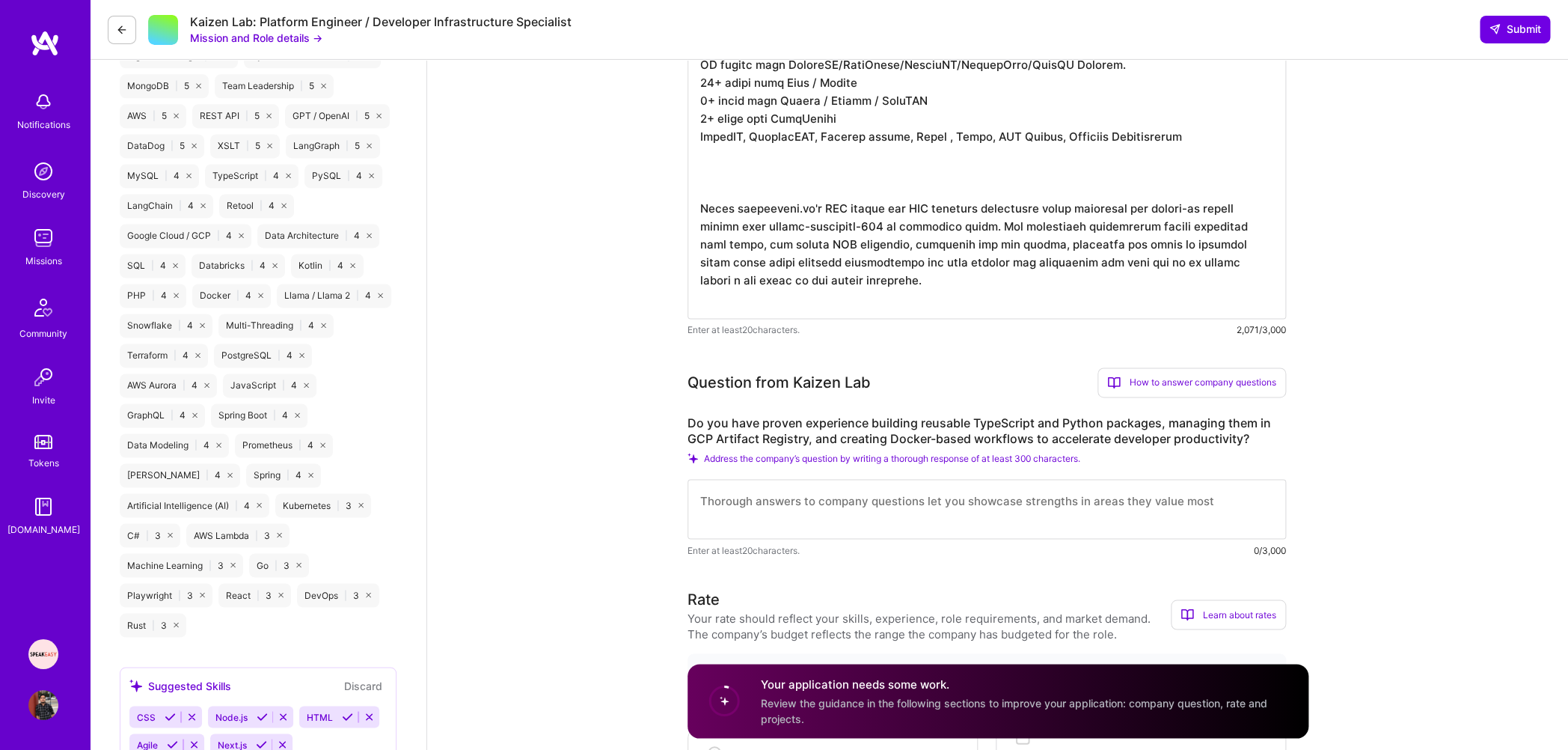
scroll to position [1300, 0]
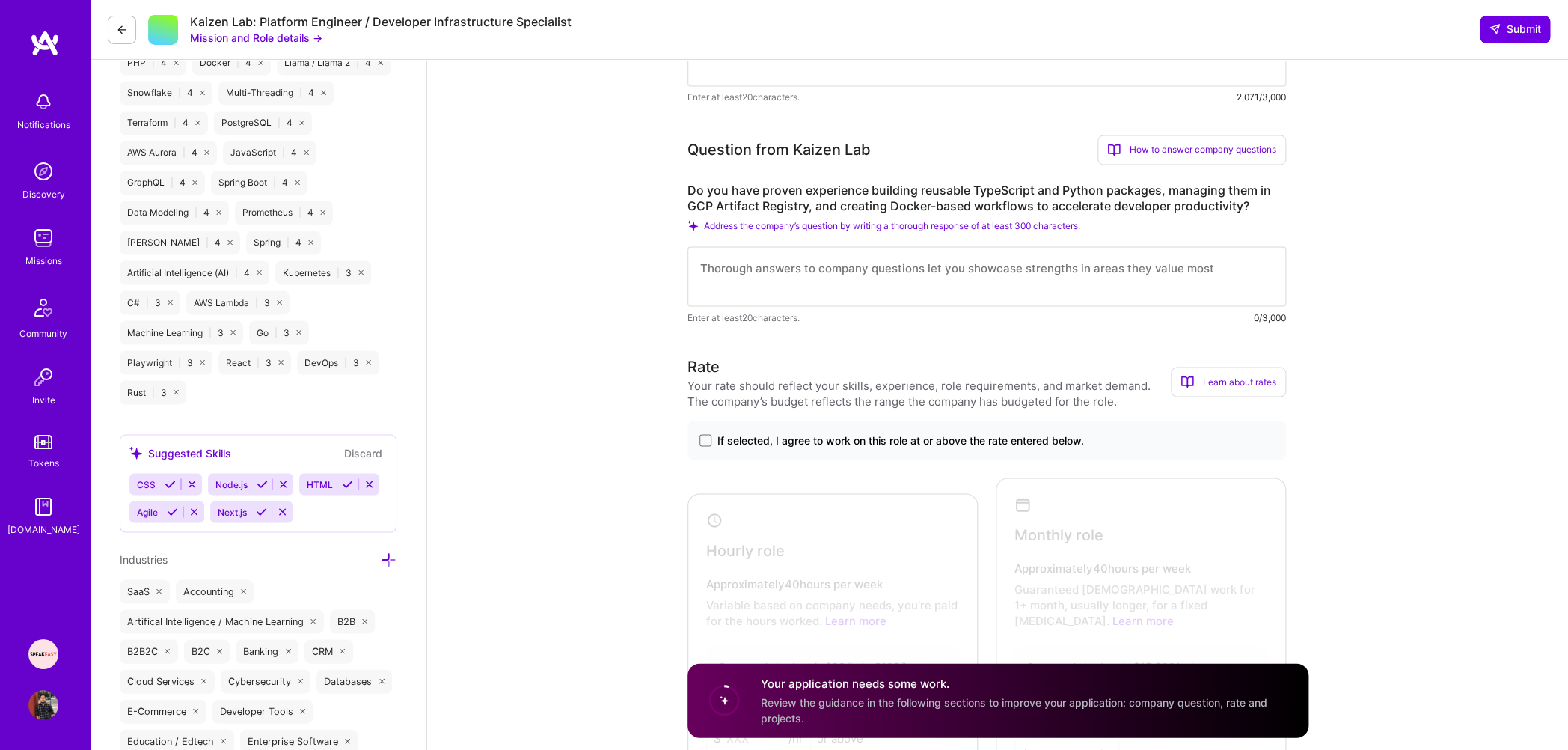
type textarea "Backend software engineer with over 14+ years of extensive experience building …"
click at [842, 294] on textarea at bounding box center [987, 277] width 599 height 60
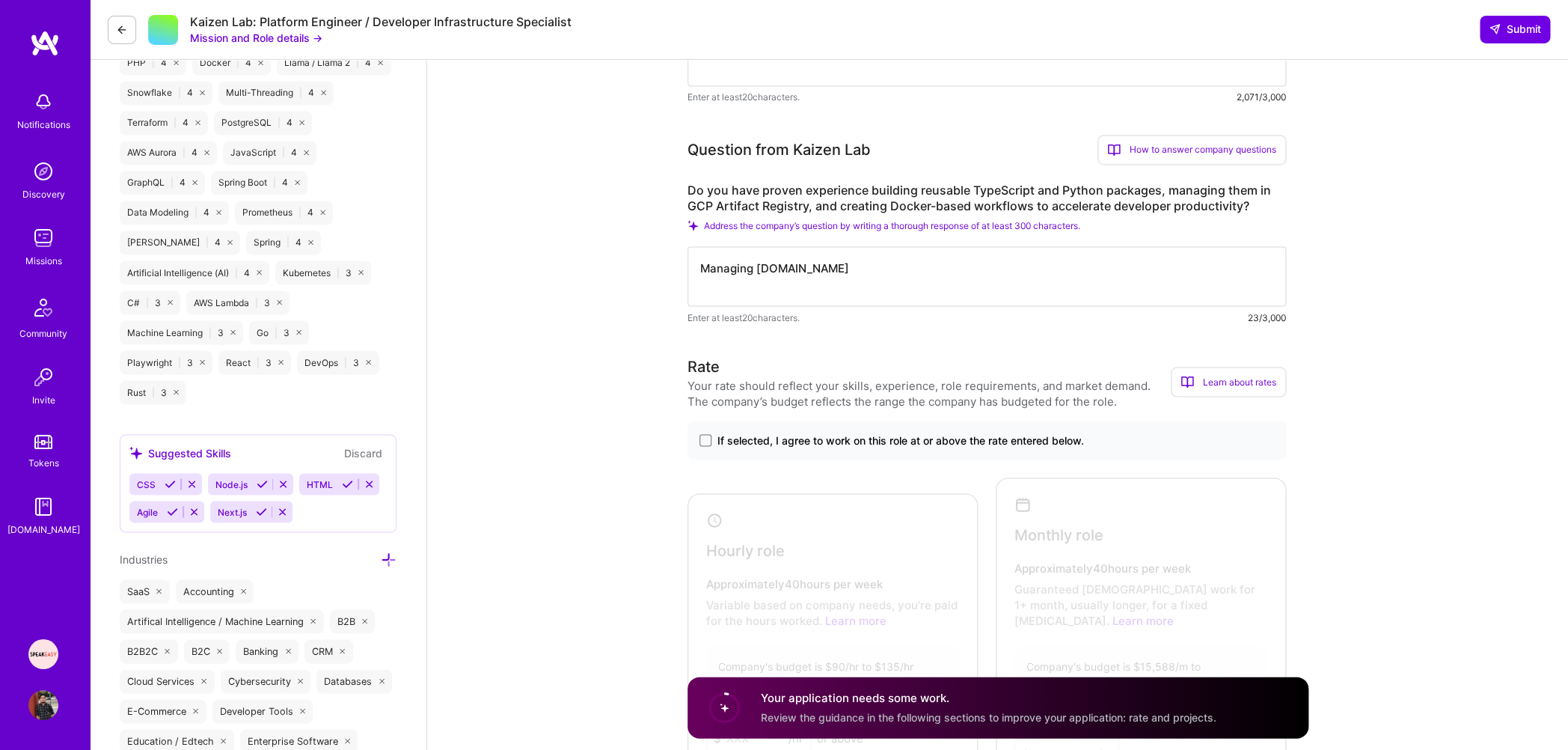
drag, startPoint x: 755, startPoint y: 270, endPoint x: 840, endPoint y: 268, distance: 85.0
click at [840, 268] on textarea "Managing [DOMAIN_NAME]" at bounding box center [987, 277] width 599 height 60
paste textarea "[URL][DOMAIN_NAME]"
click at [722, 273] on textarea "Managing [URL][DOMAIN_NAME] reu" at bounding box center [987, 277] width 599 height 60
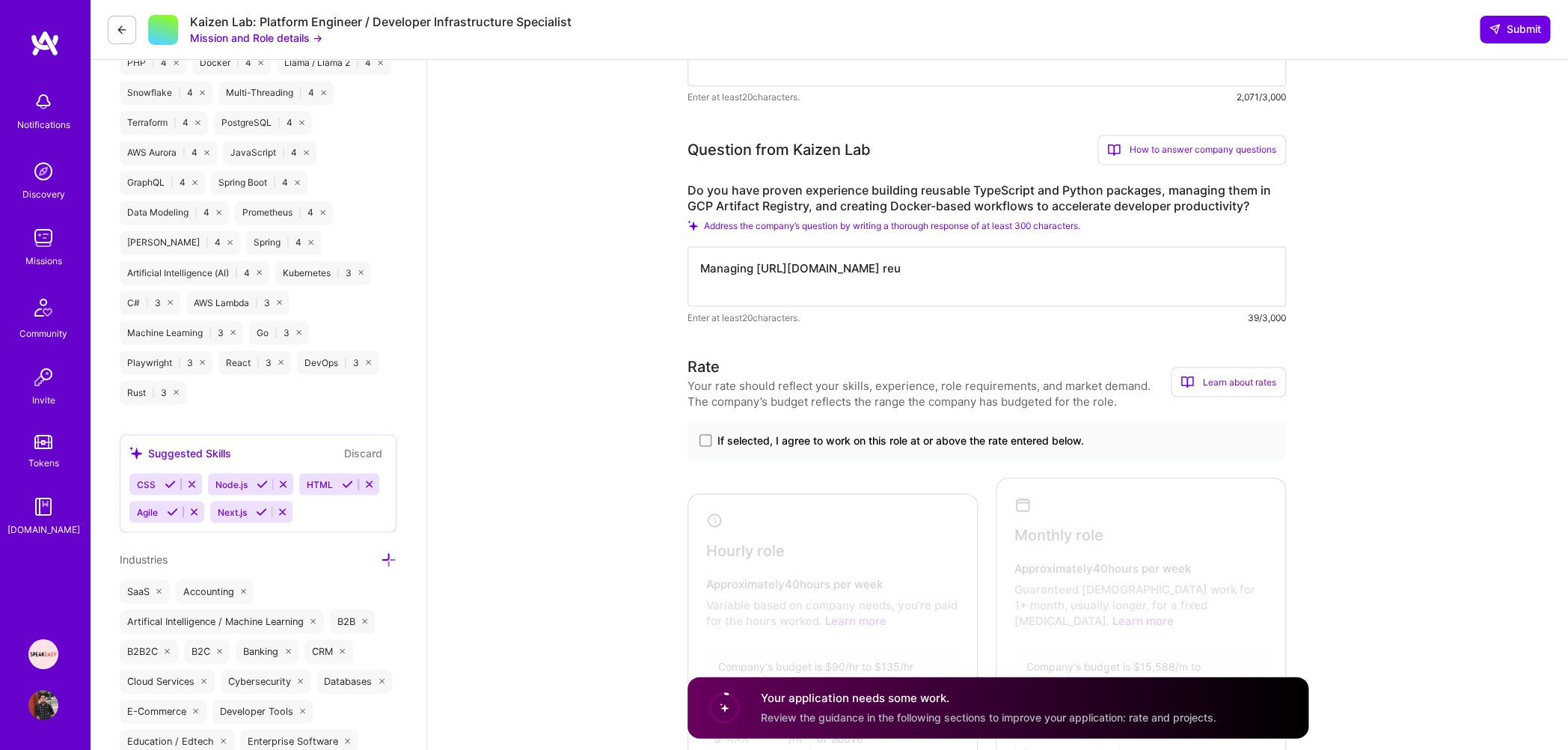
click at [1010, 272] on textarea "Managing [URL][DOMAIN_NAME] reu" at bounding box center [987, 277] width 599 height 60
drag, startPoint x: 864, startPoint y: 290, endPoint x: 986, endPoint y: 289, distance: 122.0
click at [986, 289] on textarea "Managing [URL][DOMAIN_NAME] generated SDK for Python and Java. Guided the team …" at bounding box center [987, 277] width 599 height 60
drag, startPoint x: 952, startPoint y: 290, endPoint x: 1080, endPoint y: 286, distance: 128.1
click at [1080, 286] on textarea "Managing [URL][DOMAIN_NAME] generated SDK for Python and Java. Guided the team …" at bounding box center [987, 277] width 599 height 60
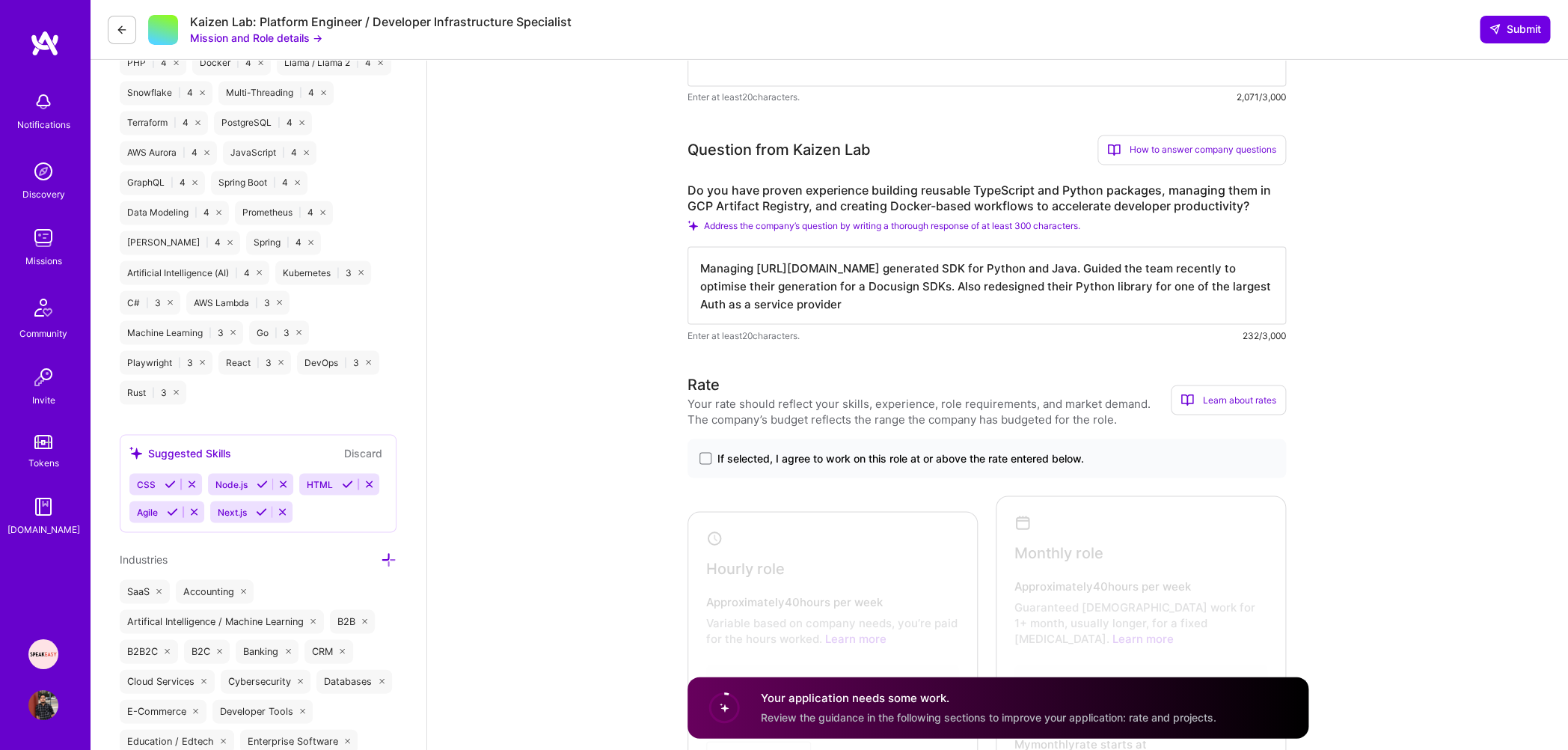
click at [925, 313] on textarea "Managing [URL][DOMAIN_NAME] generated SDK for Python and Java. Guided the team …" at bounding box center [987, 286] width 599 height 78
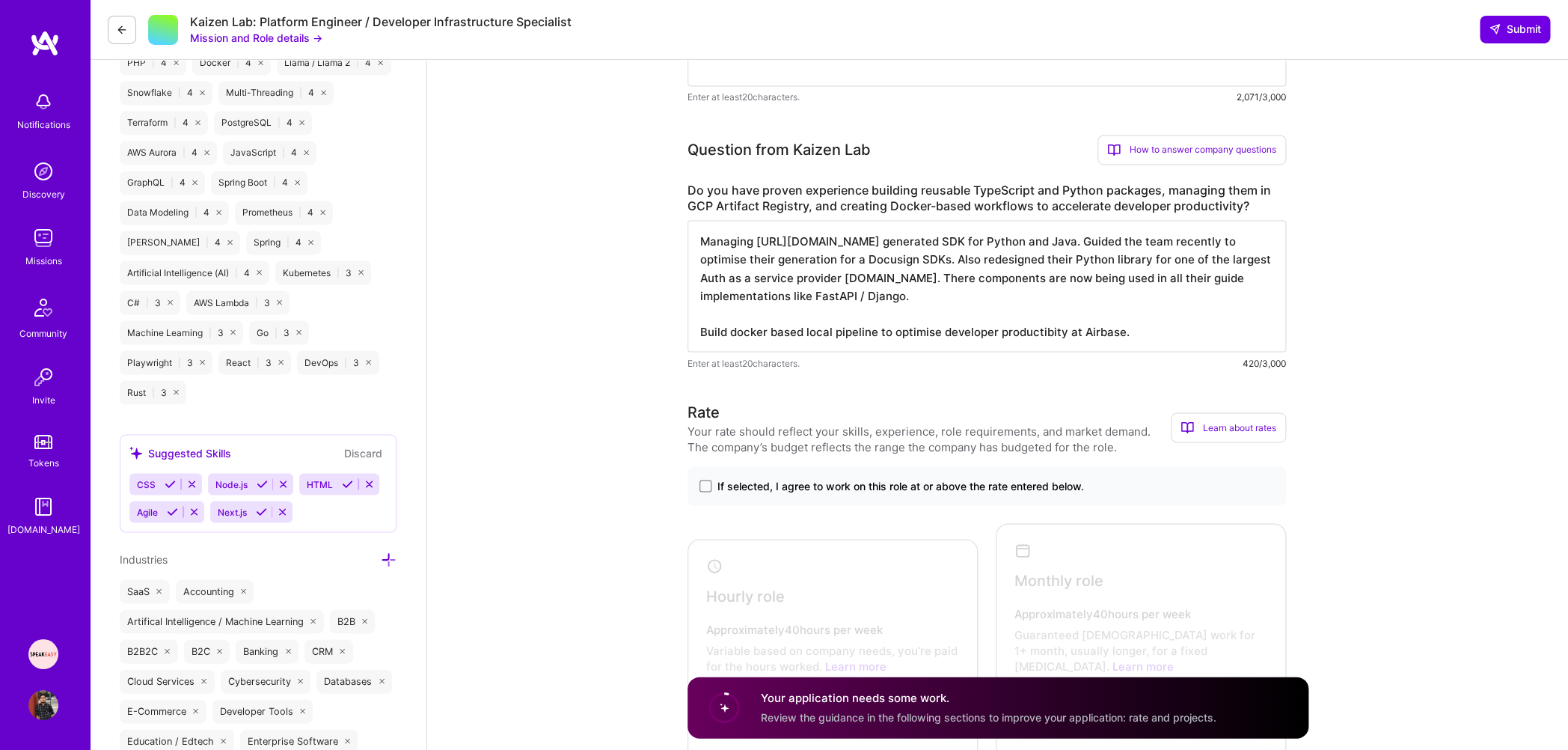
click at [874, 313] on textarea "Managing [URL][DOMAIN_NAME] generated SDK for Python and Java. Guided the team …" at bounding box center [987, 286] width 599 height 132
click at [835, 332] on textarea "Managing [URL][DOMAIN_NAME] generated SDK for Python and Java. Guided the team …" at bounding box center [987, 286] width 599 height 132
click at [1157, 335] on textarea "Managing [URL][DOMAIN_NAME] generated SDK for Python and Java. Guided the team …" at bounding box center [987, 286] width 599 height 132
click at [993, 317] on textarea "Managing [URL][DOMAIN_NAME] generated SDK for Python and Java. Guided the team …" at bounding box center [987, 286] width 599 height 132
type textarea "Managing [URL][DOMAIN_NAME] generated SDK for Python and Java. Guided the team …"
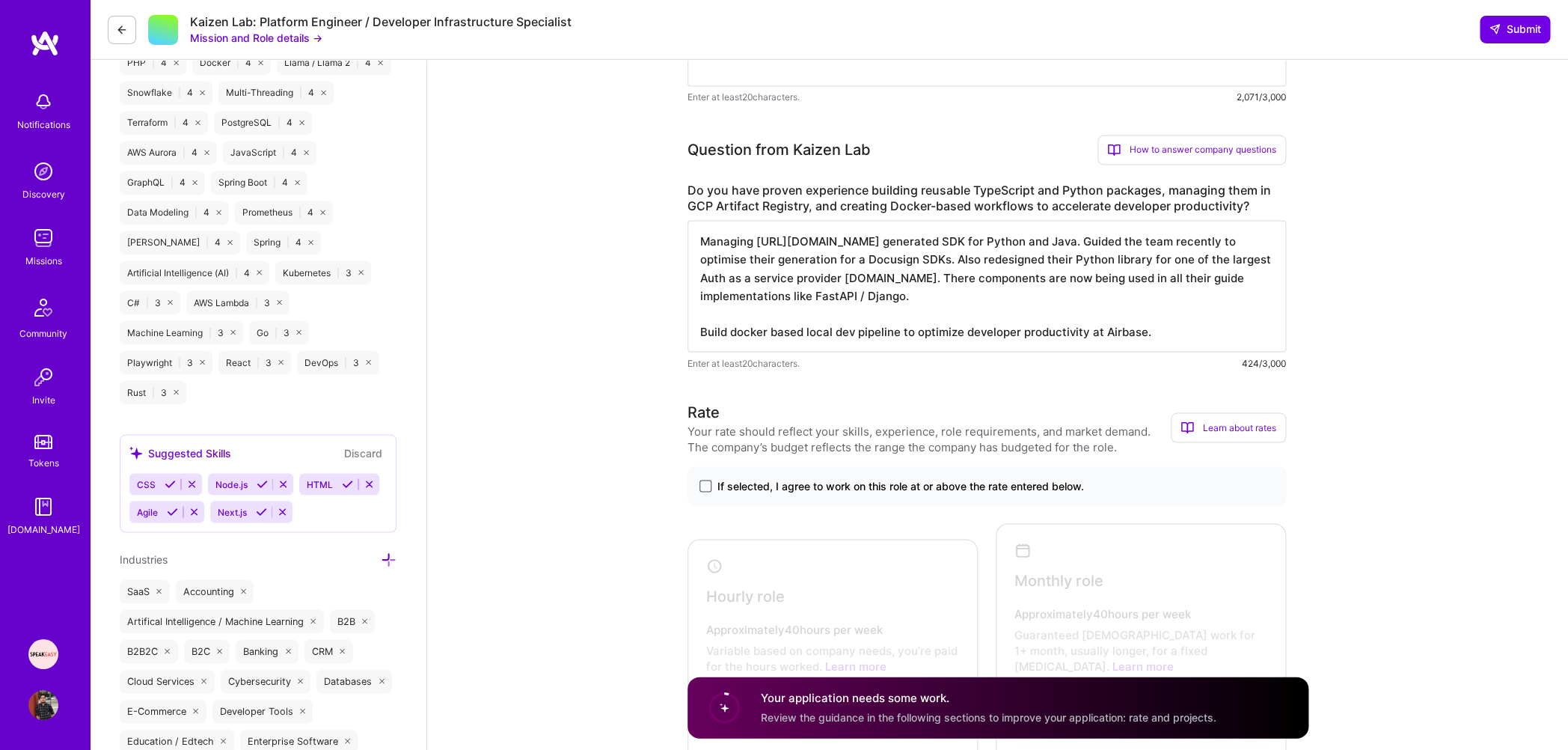
click at [705, 491] on span at bounding box center [705, 486] width 12 height 12
click at [0, 0] on input "If selected, I agree to work on this role at or above the rate entered below." at bounding box center [0, 0] width 0 height 0
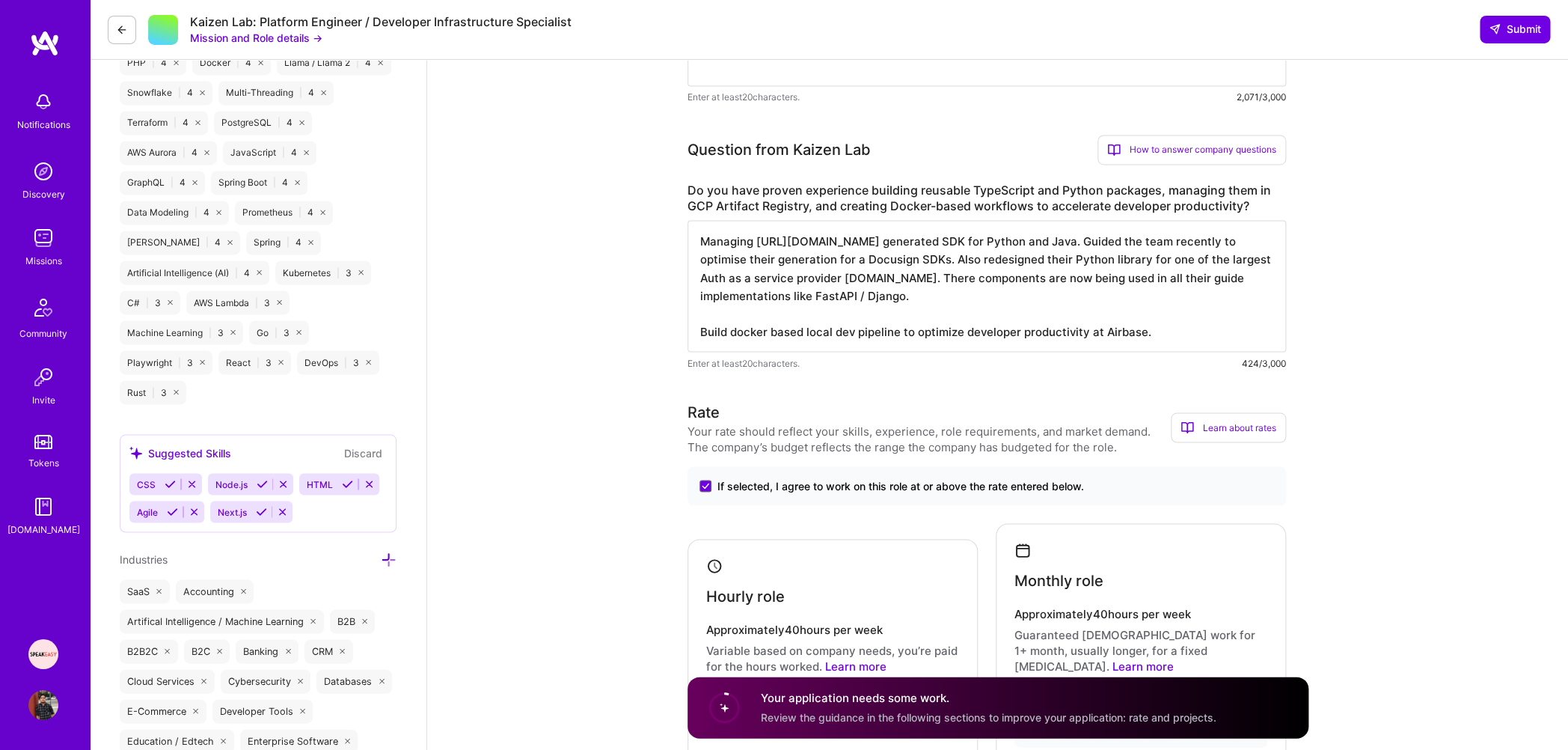
scroll to position [1541, 0]
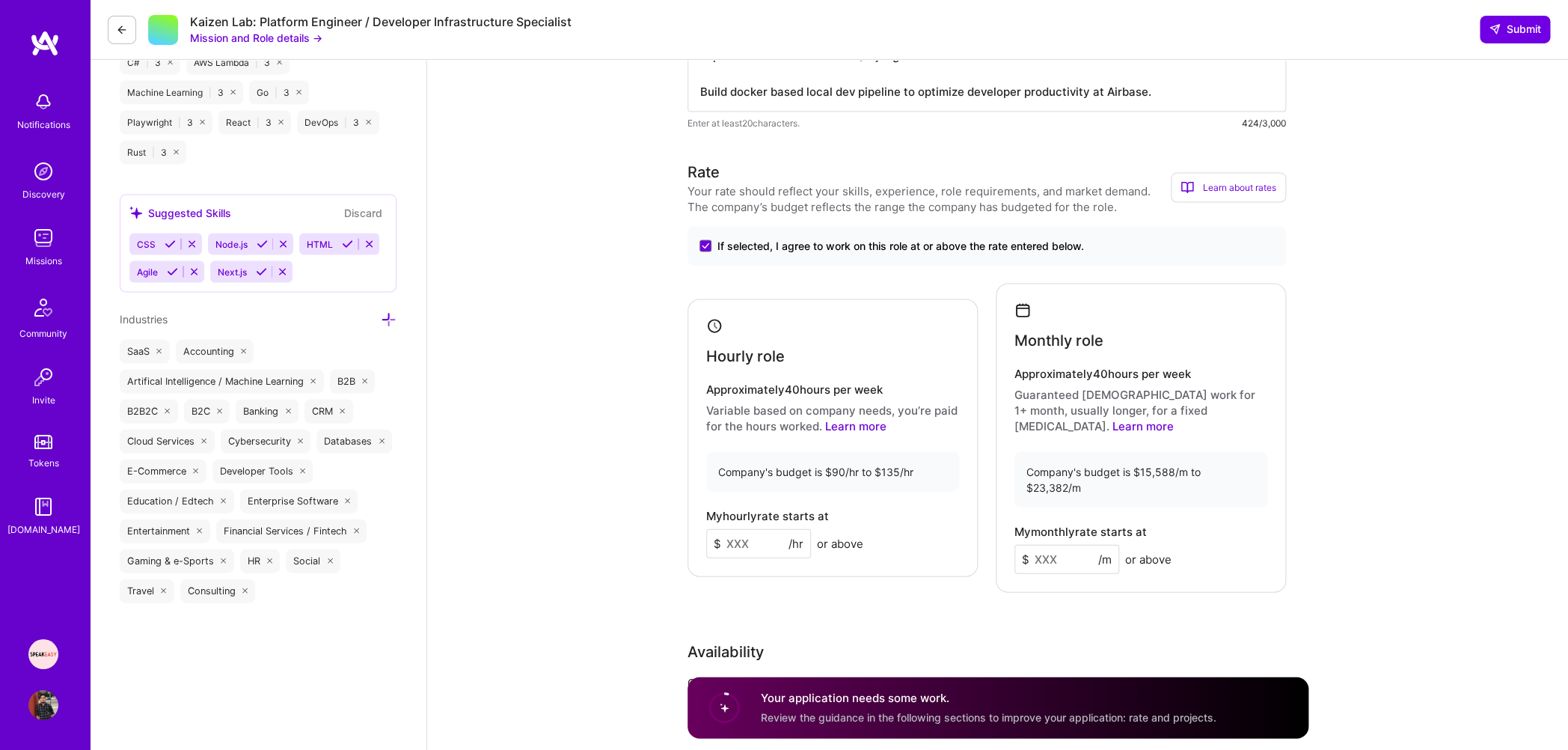
click at [734, 541] on input at bounding box center [759, 543] width 105 height 29
type input "120"
click at [1049, 545] on input at bounding box center [1067, 559] width 105 height 29
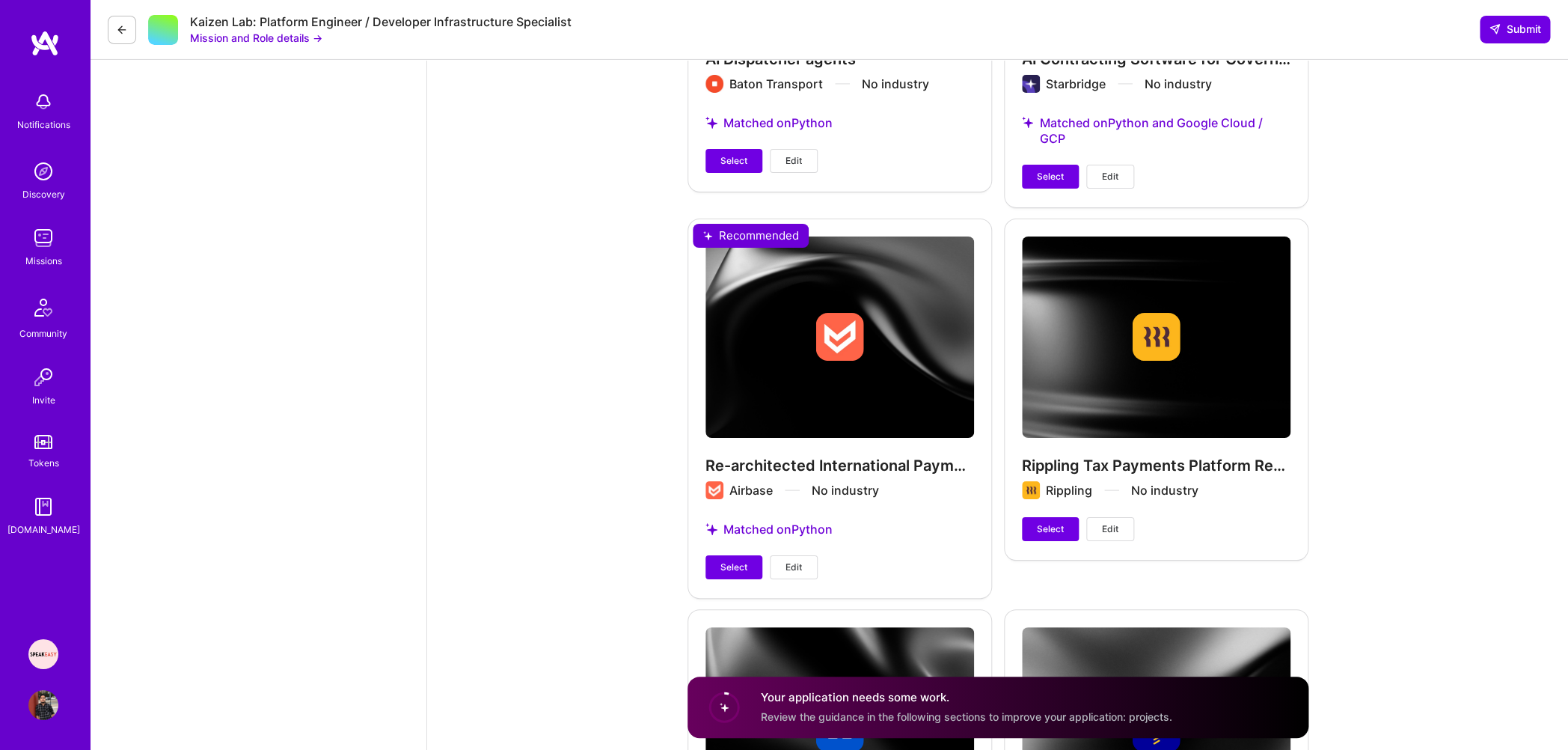
scroll to position [3260, 0]
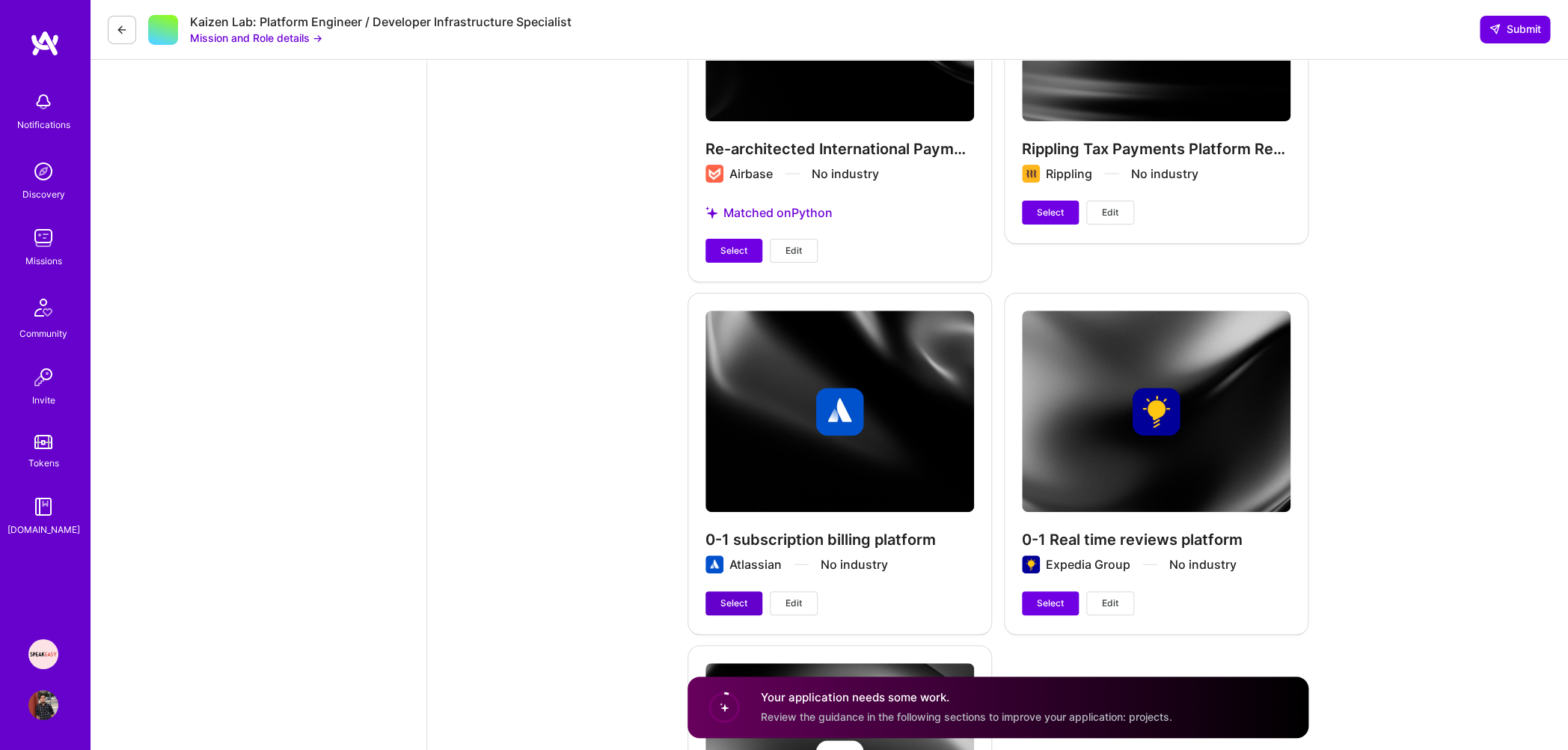
type input "18000"
click at [735, 596] on span "Select" at bounding box center [733, 602] width 27 height 13
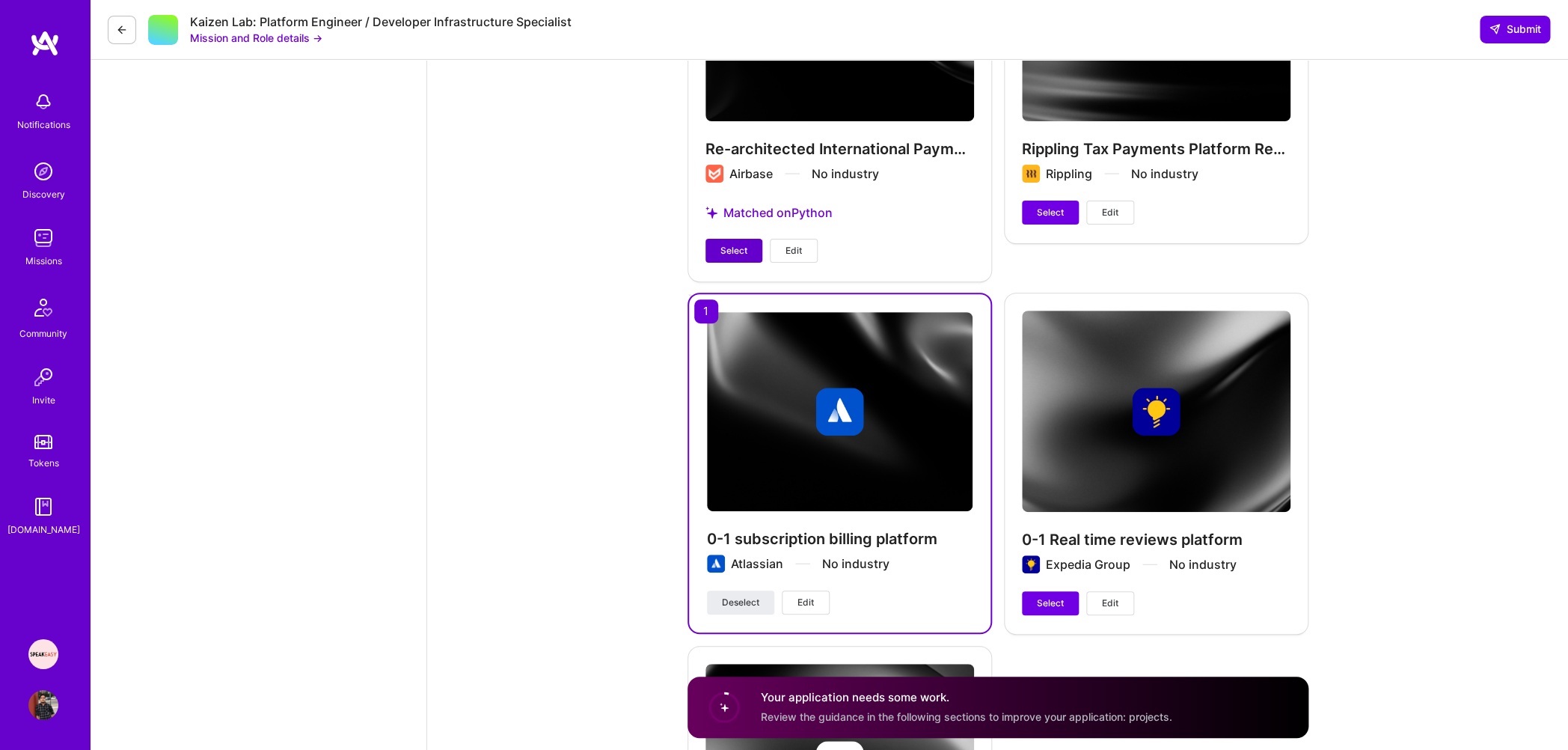
click at [746, 244] on span "Select" at bounding box center [733, 250] width 27 height 13
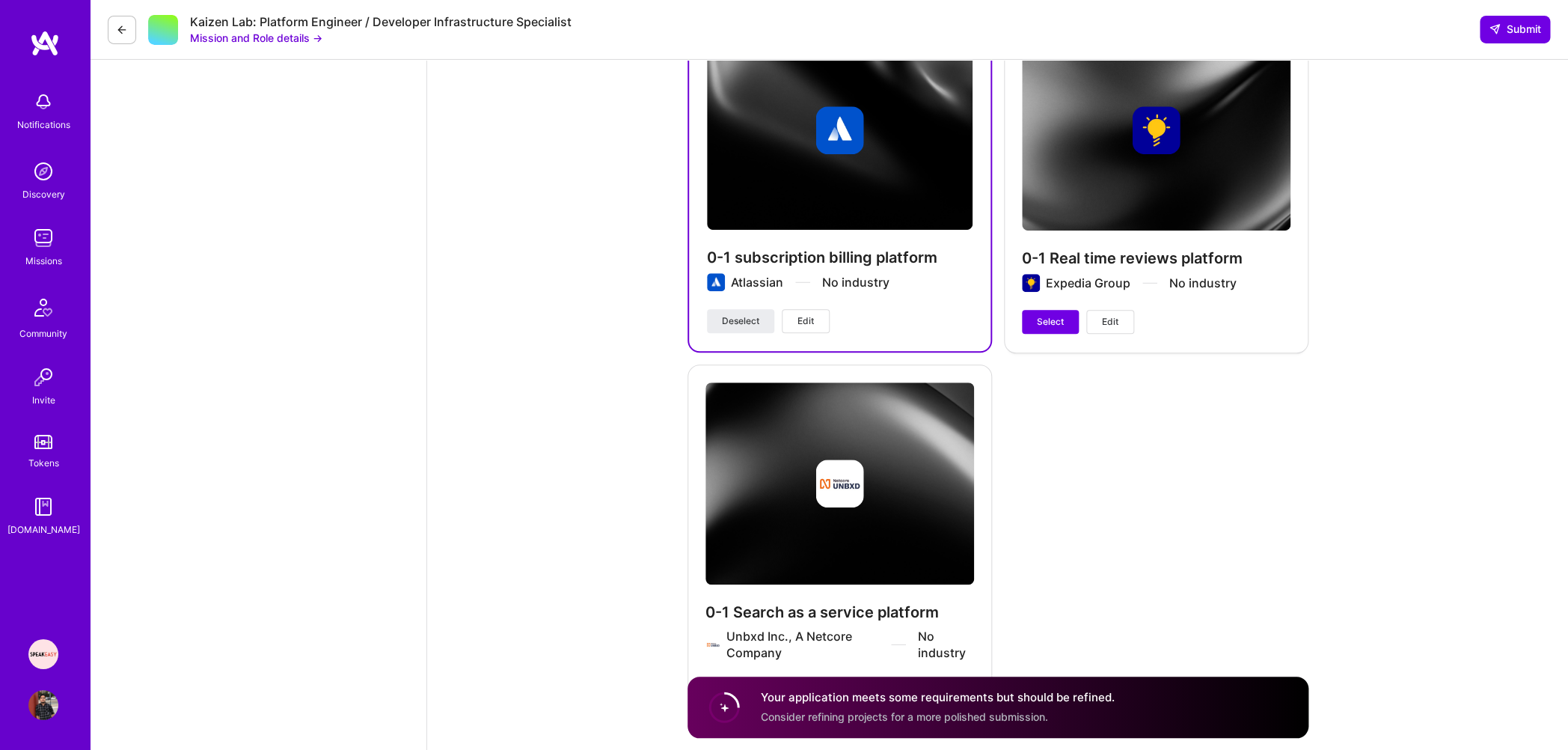
scroll to position [3602, 0]
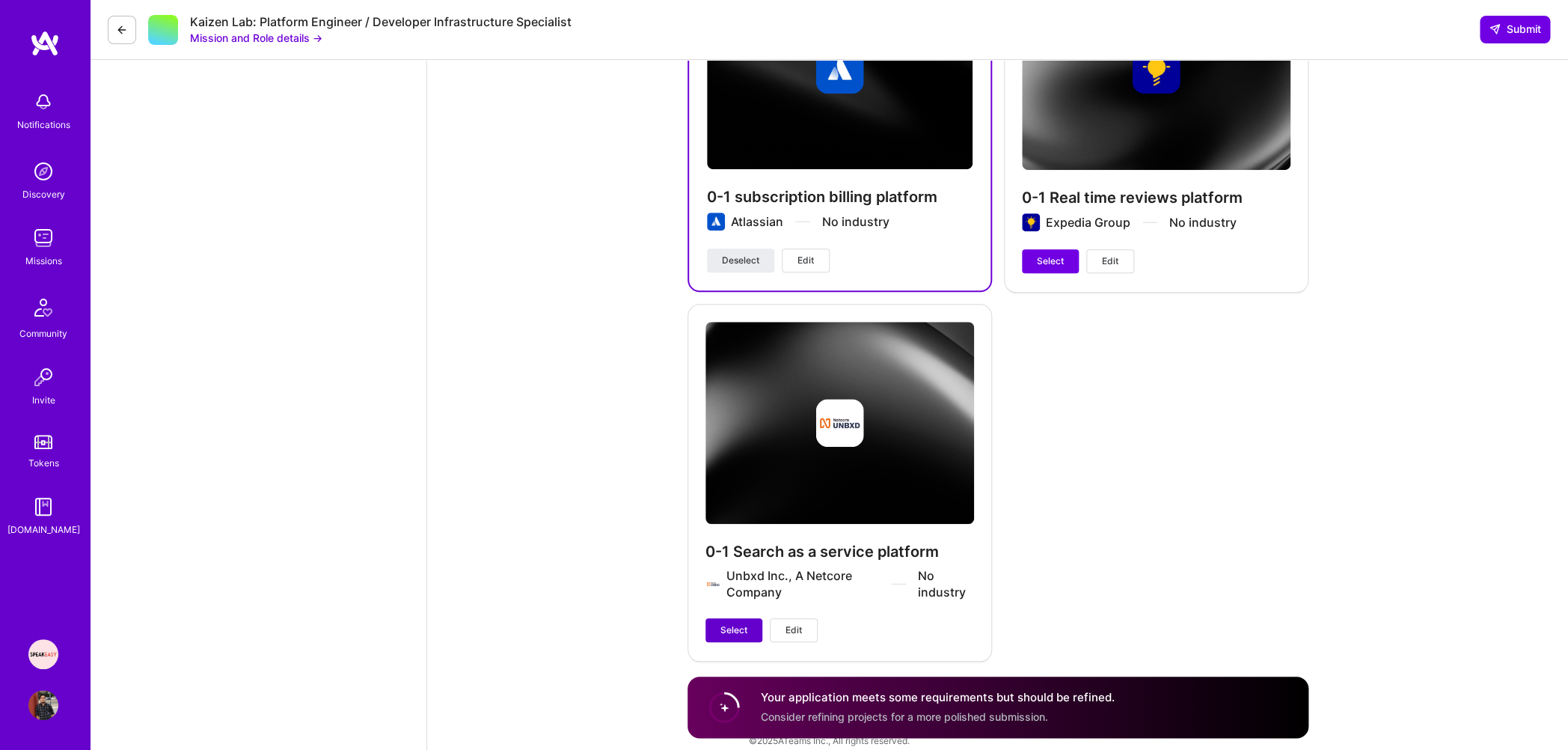
click at [726, 623] on span "Select" at bounding box center [733, 630] width 27 height 13
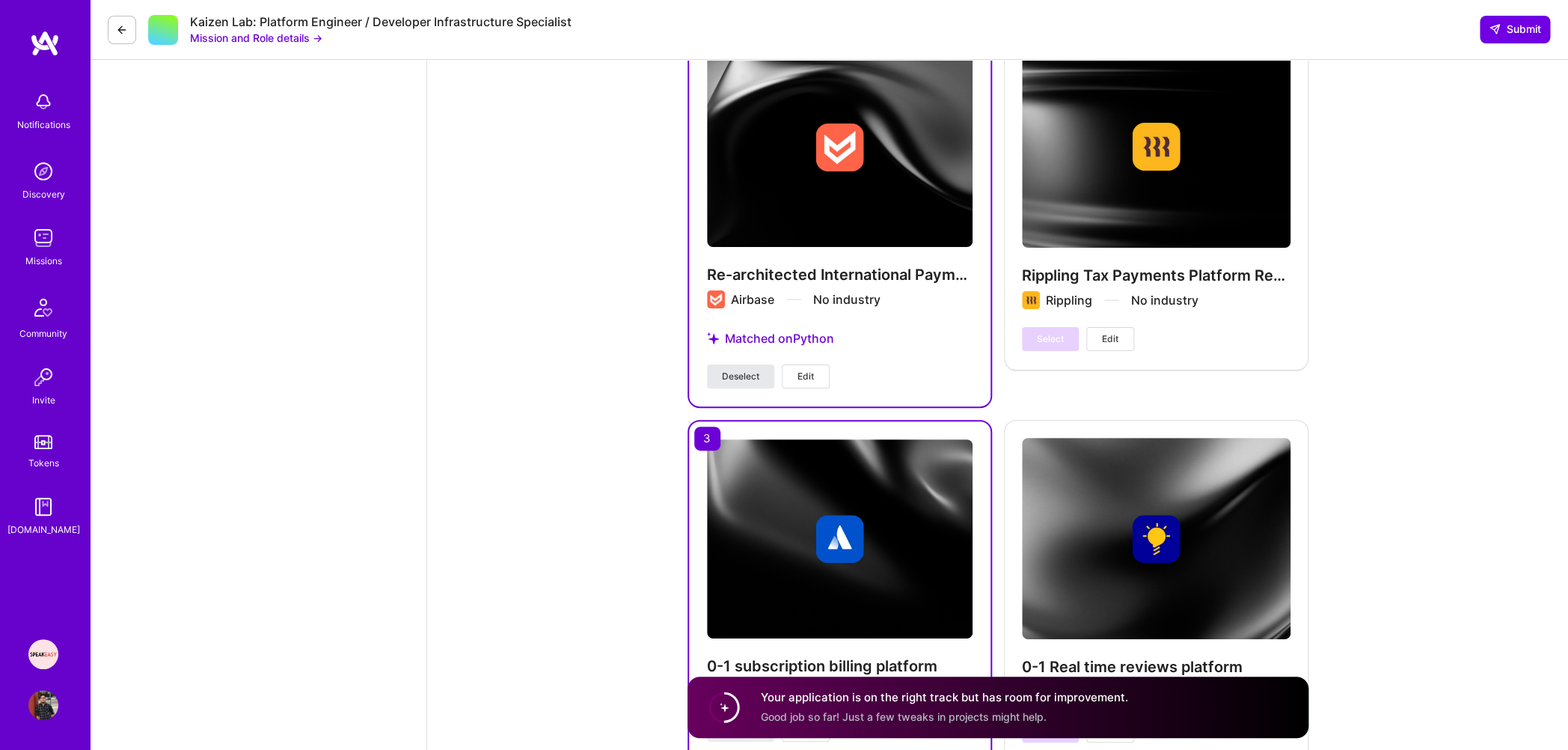
scroll to position [3462, 0]
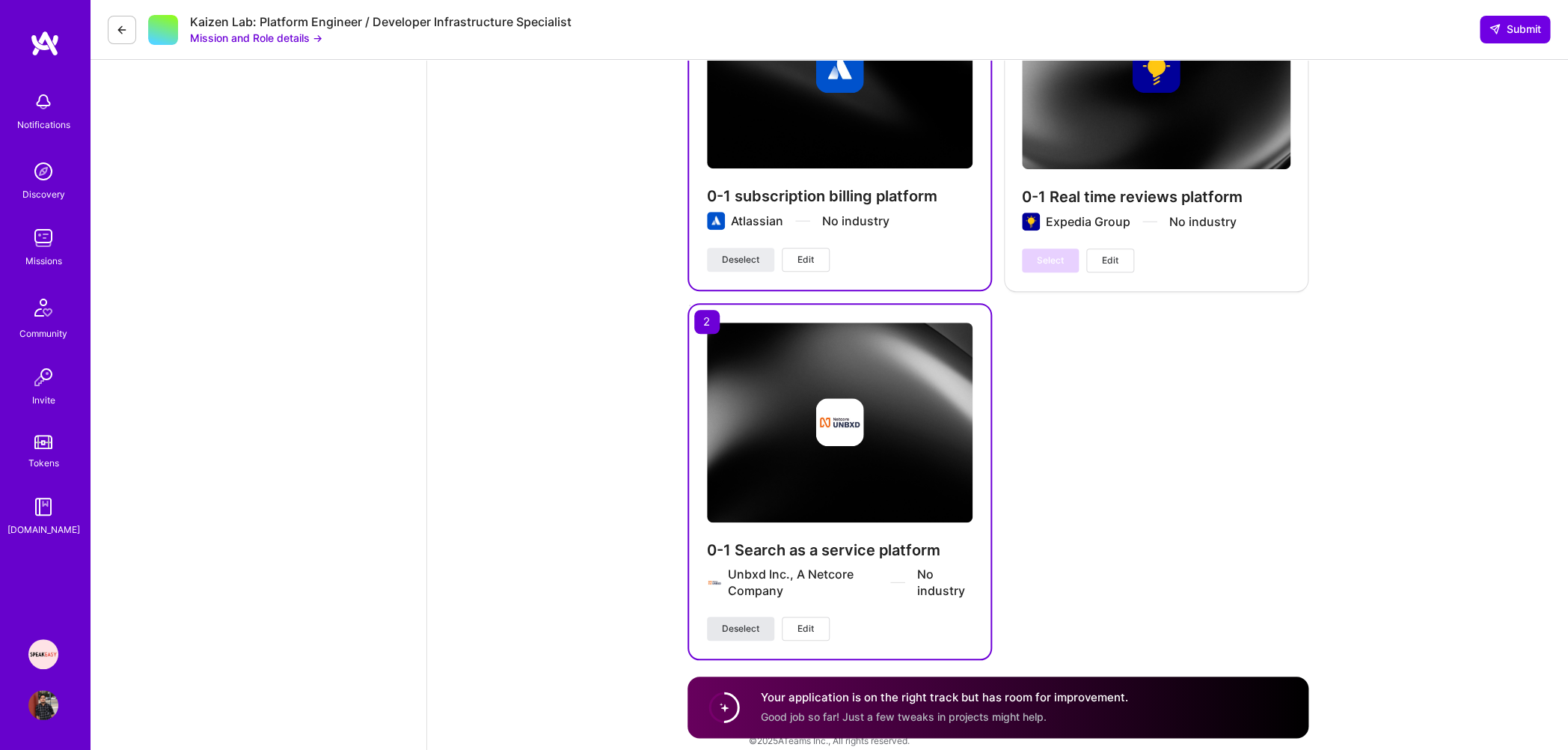
click at [735, 622] on span "Deselect" at bounding box center [740, 628] width 38 height 13
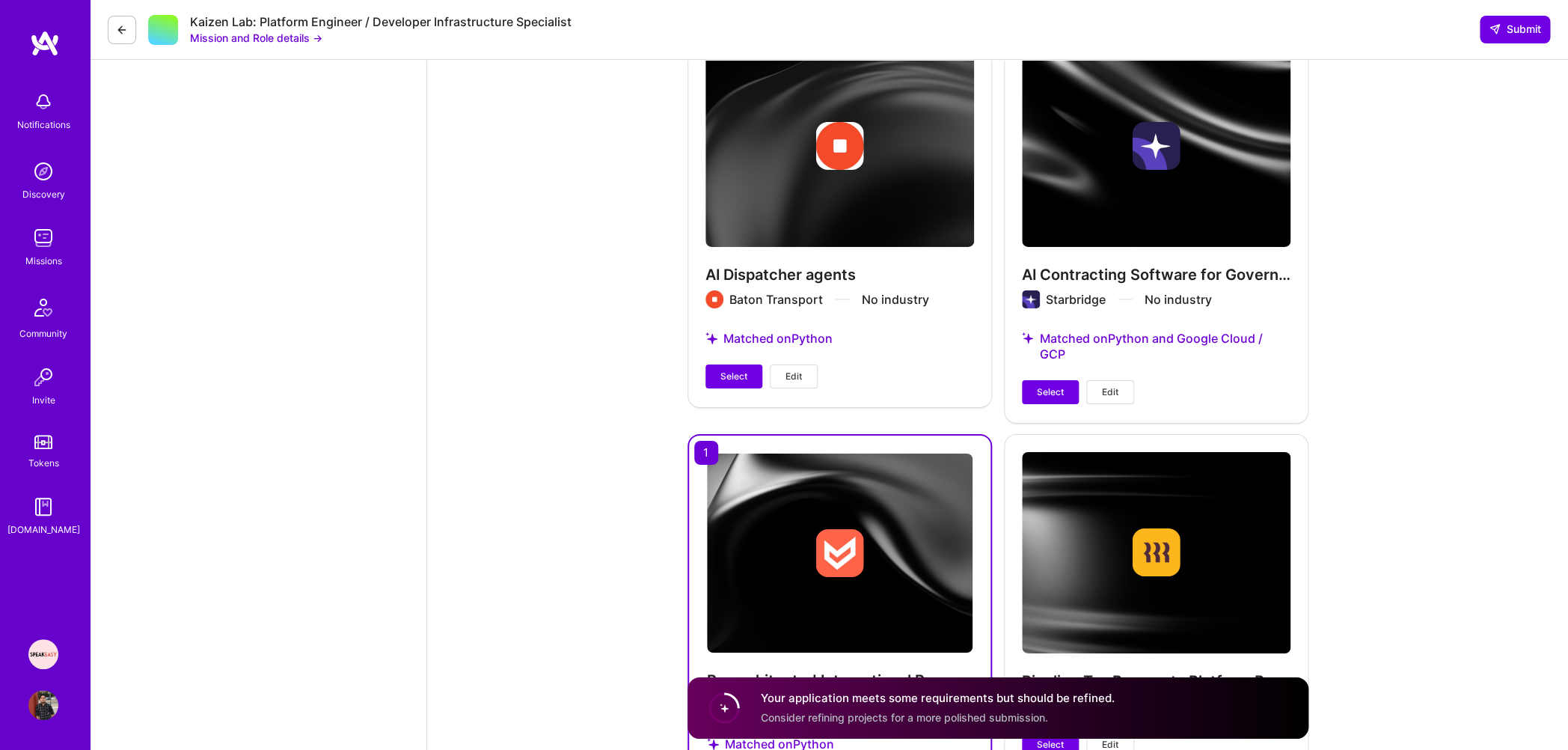
scroll to position [2644, 0]
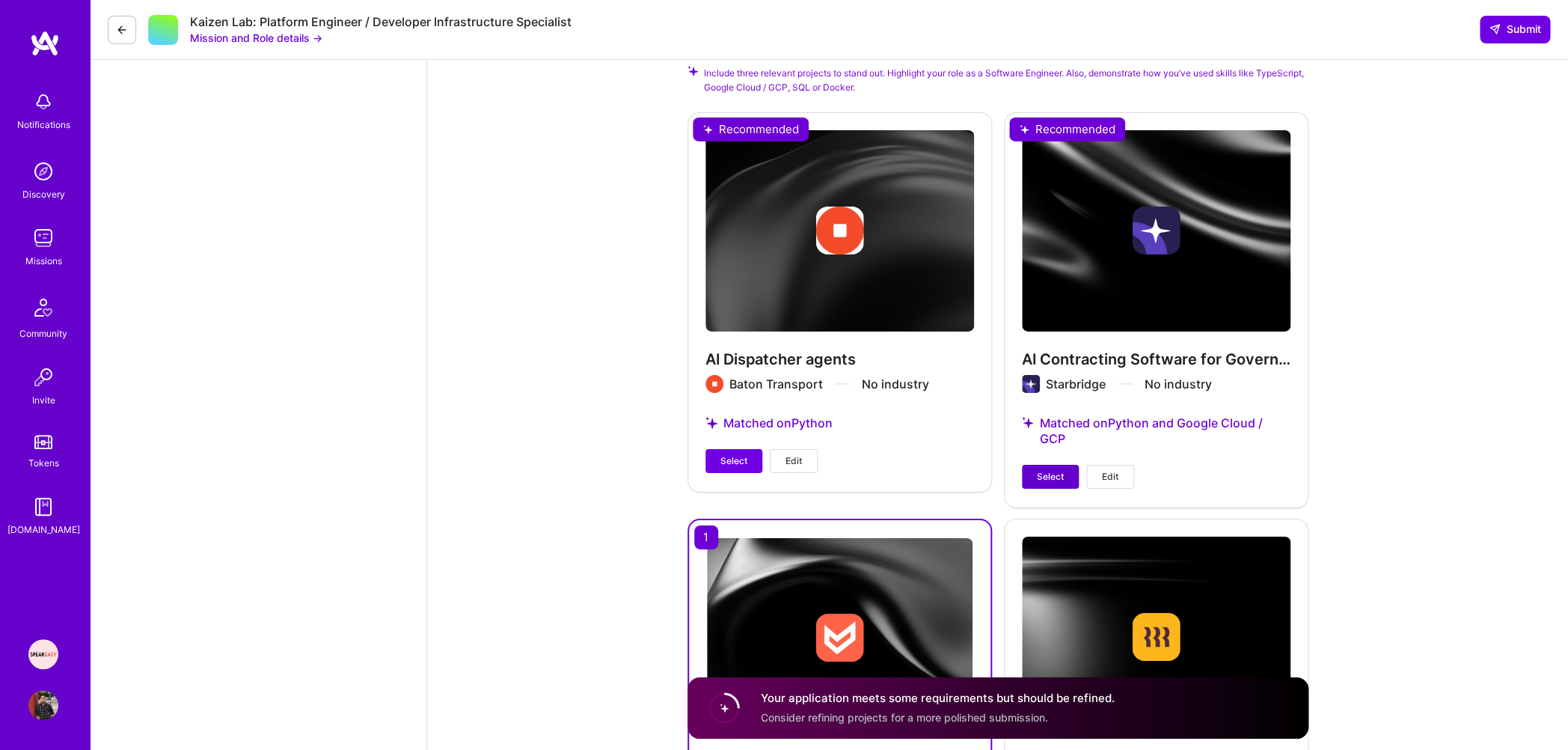
click at [1056, 470] on span "Select" at bounding box center [1050, 476] width 27 height 13
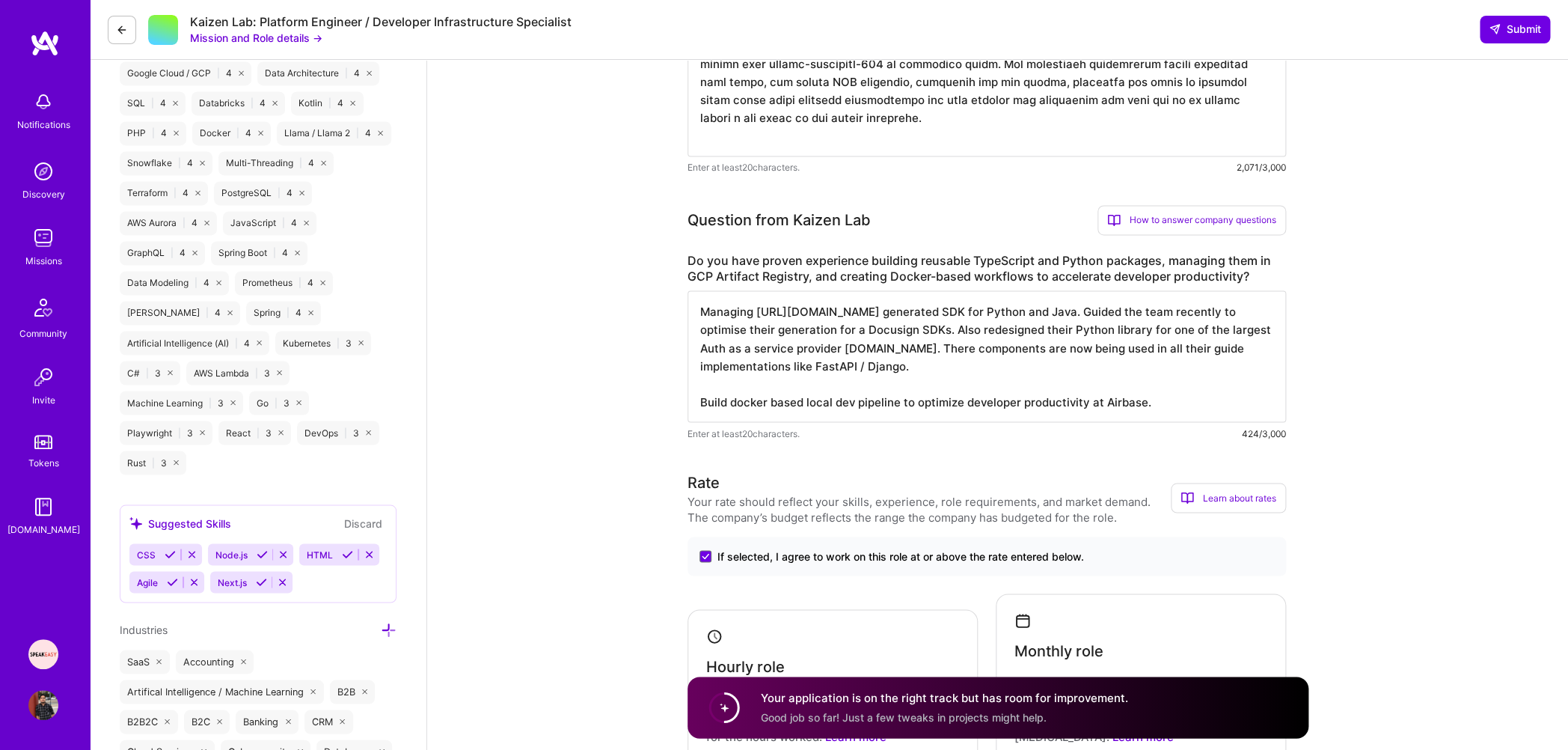
scroll to position [1121, 0]
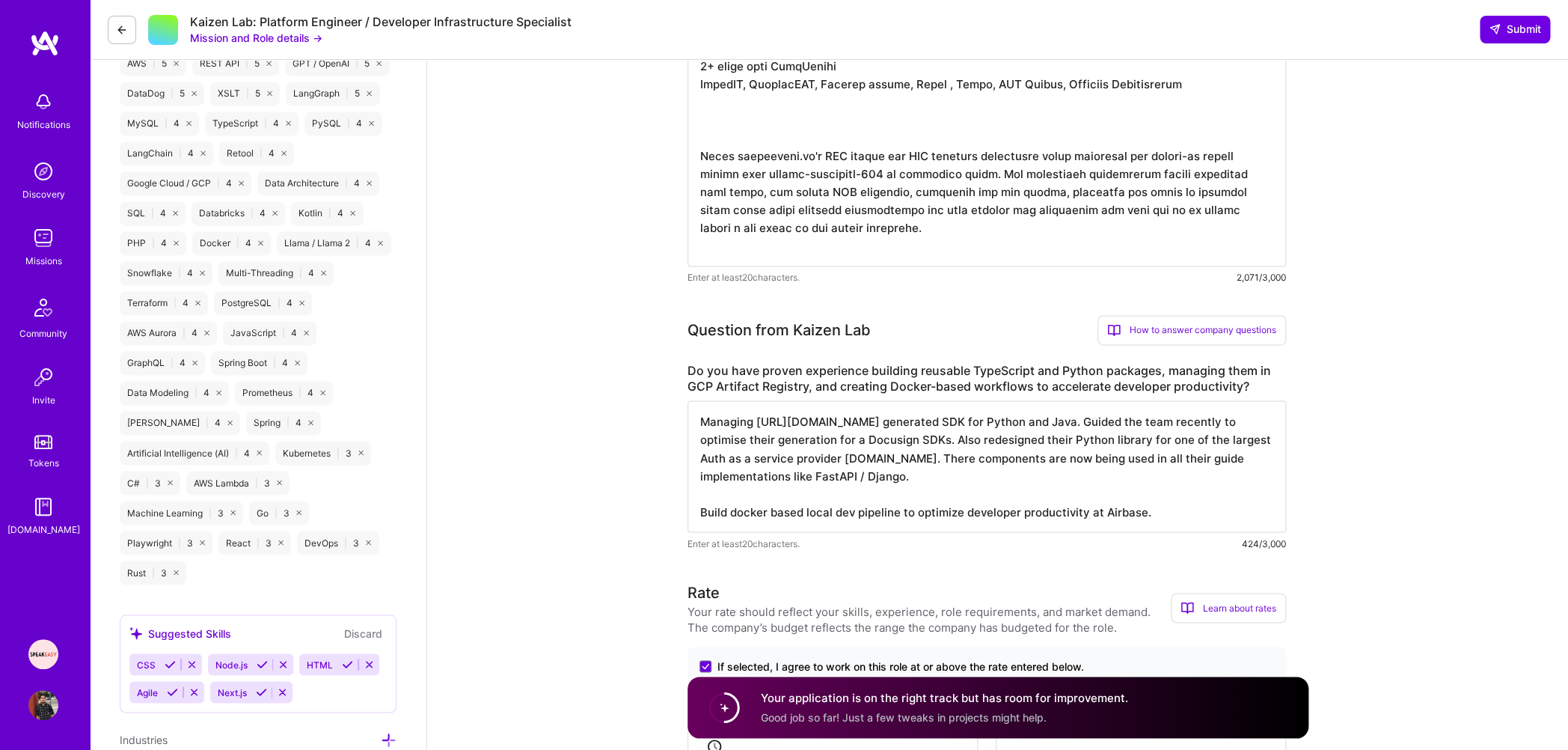
click at [992, 420] on textarea "Managing [URL][DOMAIN_NAME] generated SDK for Python and Java. Guided the team …" at bounding box center [987, 465] width 599 height 132
click at [1090, 442] on textarea "Managing [URL][DOMAIN_NAME] generated SDK Libraries for Python and Java. Guided…" at bounding box center [987, 465] width 599 height 132
click at [919, 444] on textarea "Managing [URL][DOMAIN_NAME] generated SDK Libraries for Python and Java. Guided…" at bounding box center [987, 465] width 599 height 132
drag, startPoint x: 857, startPoint y: 463, endPoint x: 921, endPoint y: 474, distance: 64.9
click at [921, 474] on textarea "Managing [URL][DOMAIN_NAME] generated SDK Libraries for Python and Java. Guided…" at bounding box center [987, 465] width 599 height 132
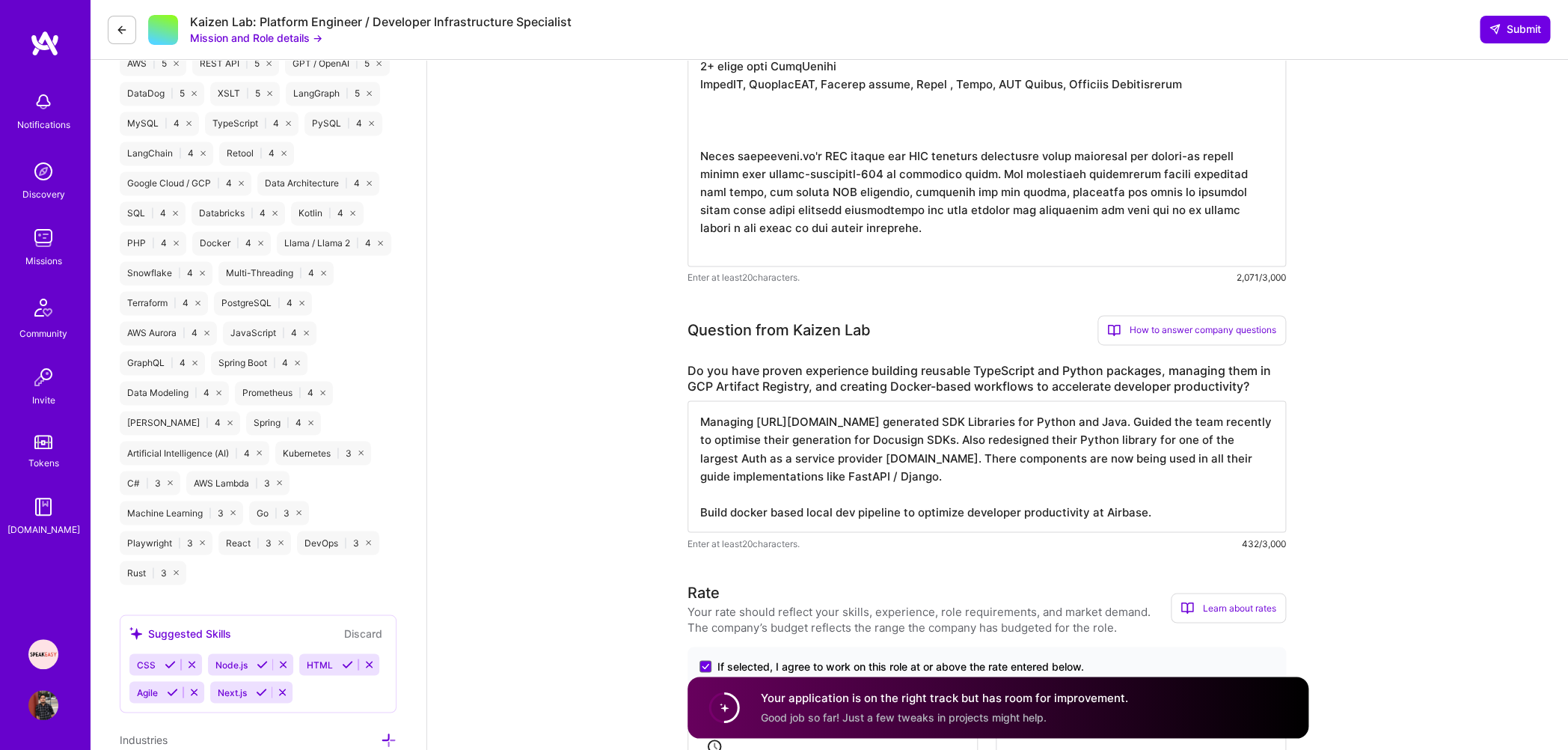
click at [997, 471] on textarea "Managing [URL][DOMAIN_NAME] generated SDK Libraries for Python and Java. Guided…" at bounding box center [987, 465] width 599 height 132
click at [1109, 446] on textarea "Managing [URL][DOMAIN_NAME] generated SDK Libraries for Python and Java. Guided…" at bounding box center [987, 465] width 599 height 132
click at [929, 479] on textarea "Managing [URL][DOMAIN_NAME] generated SDK Libraries for Python and Java. Guided…" at bounding box center [987, 465] width 599 height 132
click at [956, 459] on textarea "Managing [URL][DOMAIN_NAME] generated SDK Libraries for Python and Java. Guided…" at bounding box center [987, 465] width 599 height 132
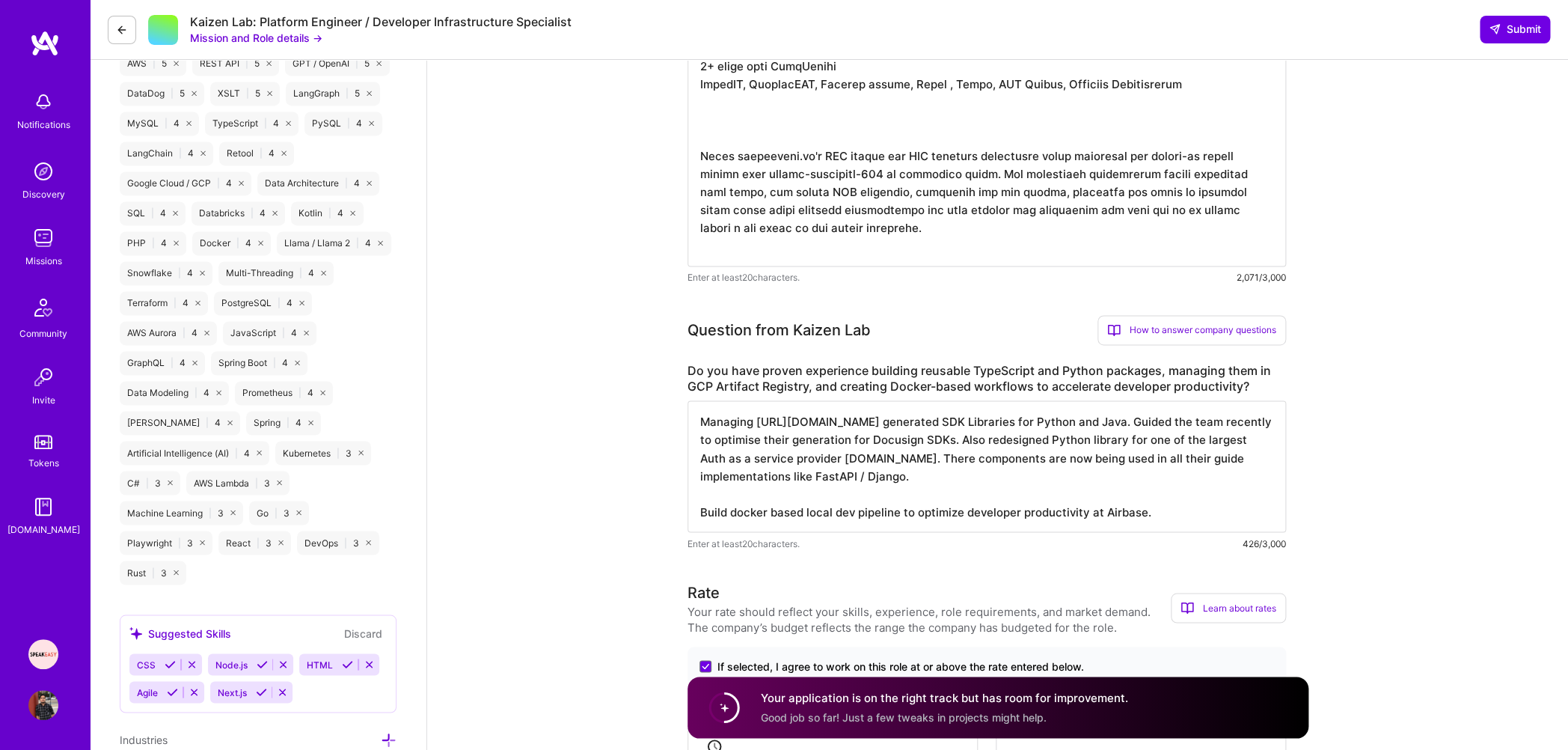
click at [956, 459] on textarea "Managing [URL][DOMAIN_NAME] generated SDK Libraries for Python and Java. Guided…" at bounding box center [987, 465] width 599 height 132
click at [904, 478] on textarea "Managing [URL][DOMAIN_NAME] generated SDK Libraries for Python and Java. Guided…" at bounding box center [987, 465] width 599 height 132
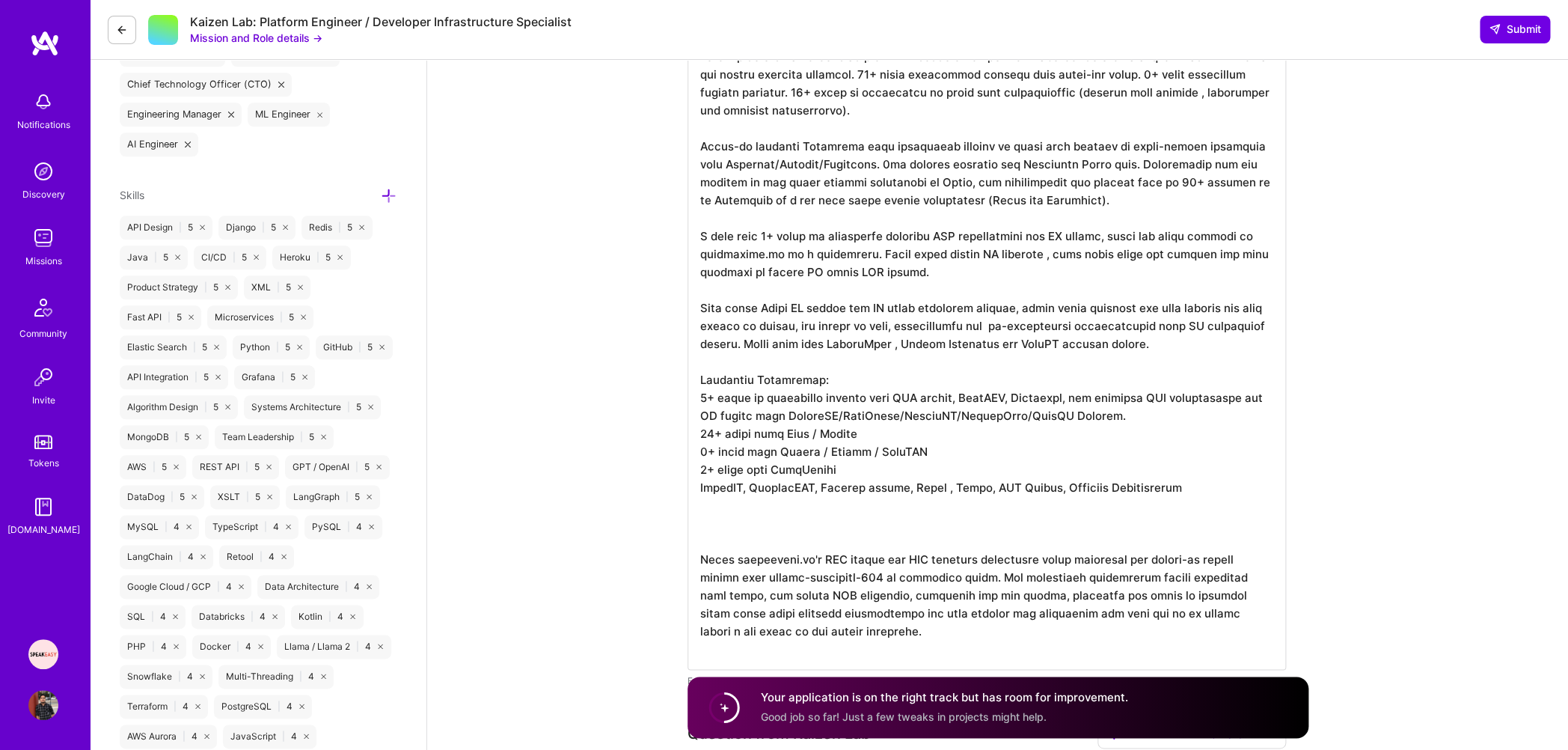
scroll to position [0, 0]
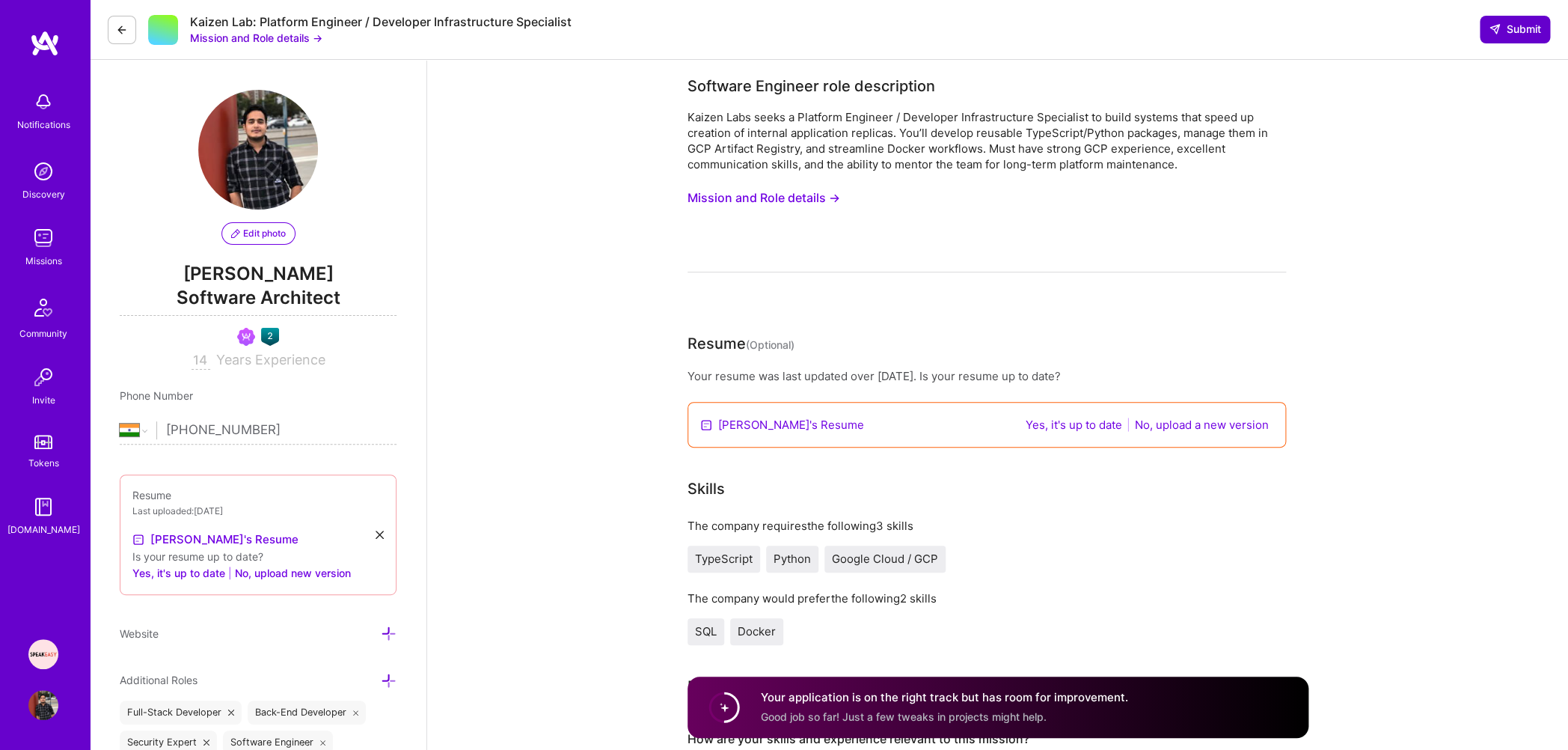
type textarea "Managing [URL][DOMAIN_NAME] generated SDK Libraries for Python and Java. Guided…"
click at [1499, 33] on icon at bounding box center [1495, 30] width 12 height 12
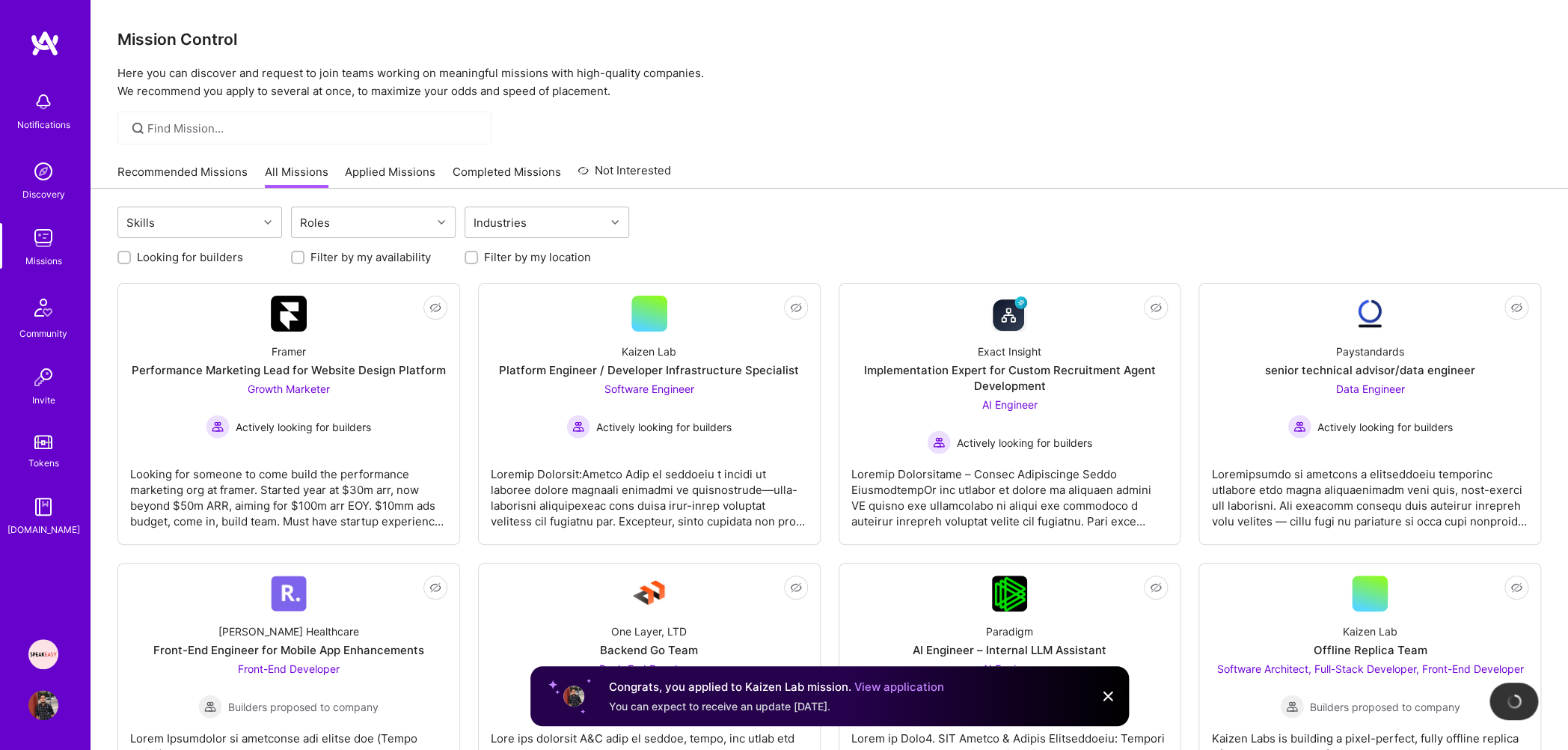
click at [400, 171] on link "Applied Missions" at bounding box center [390, 176] width 91 height 24
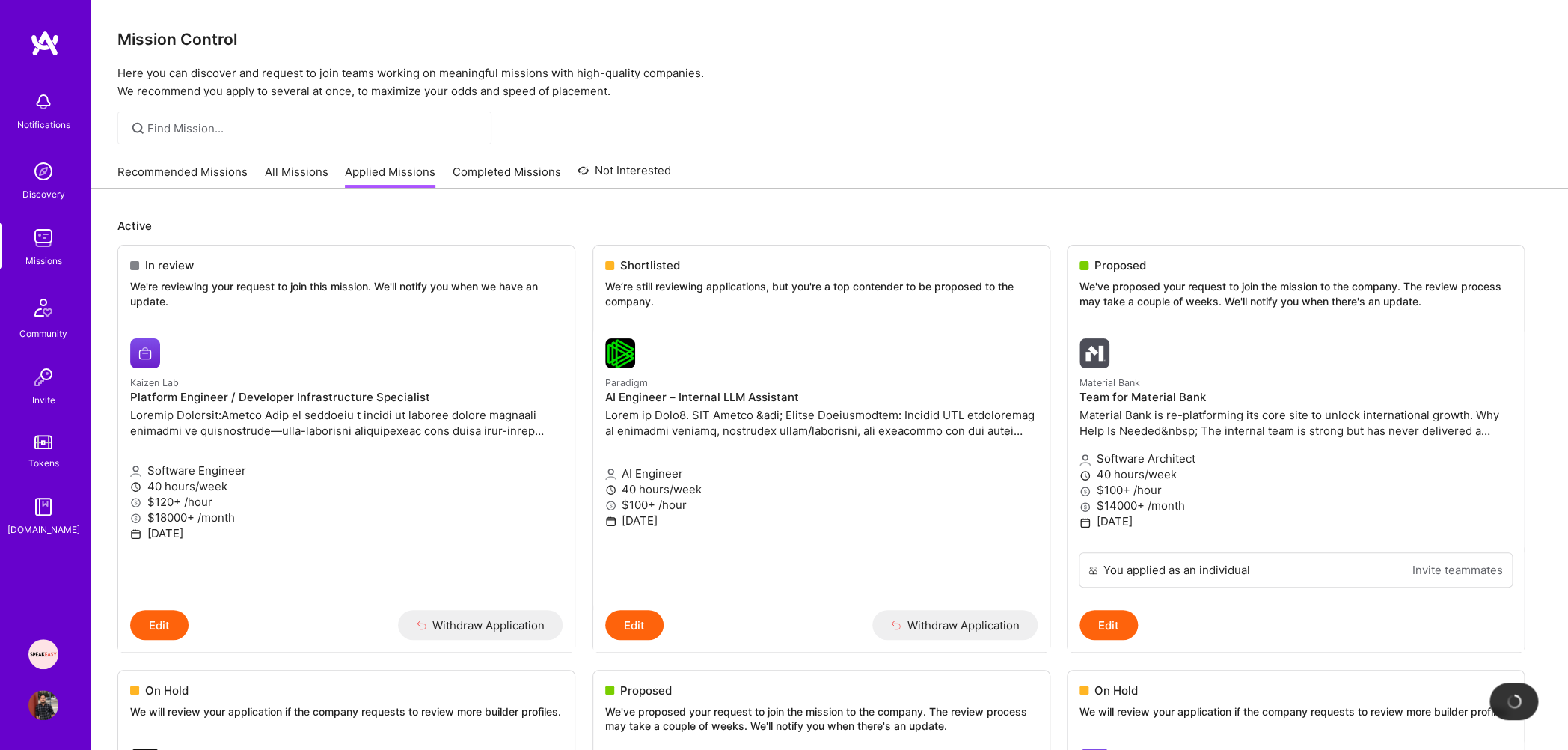
click at [194, 175] on link "Recommended Missions" at bounding box center [182, 176] width 130 height 24
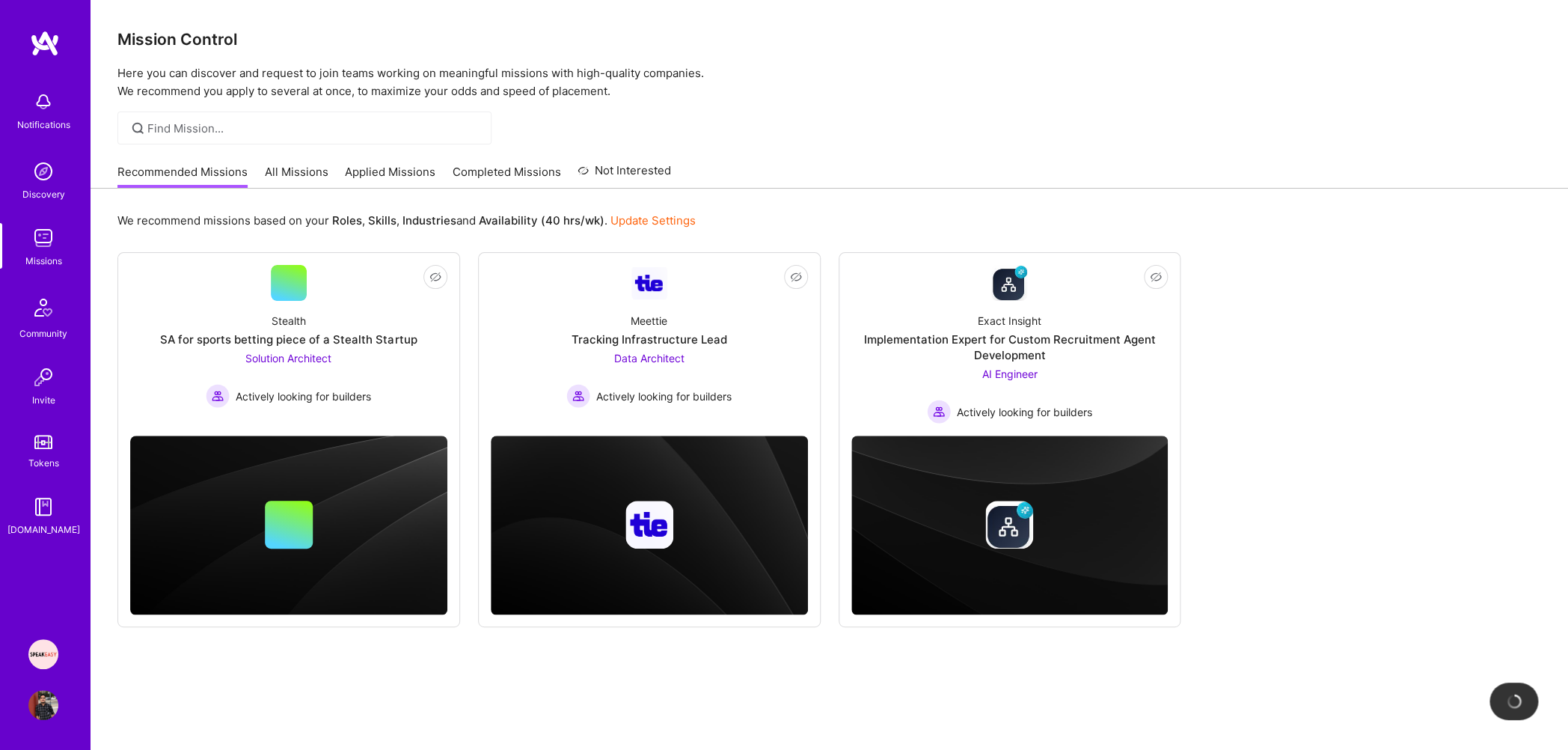
click at [394, 165] on link "Applied Missions" at bounding box center [390, 176] width 91 height 24
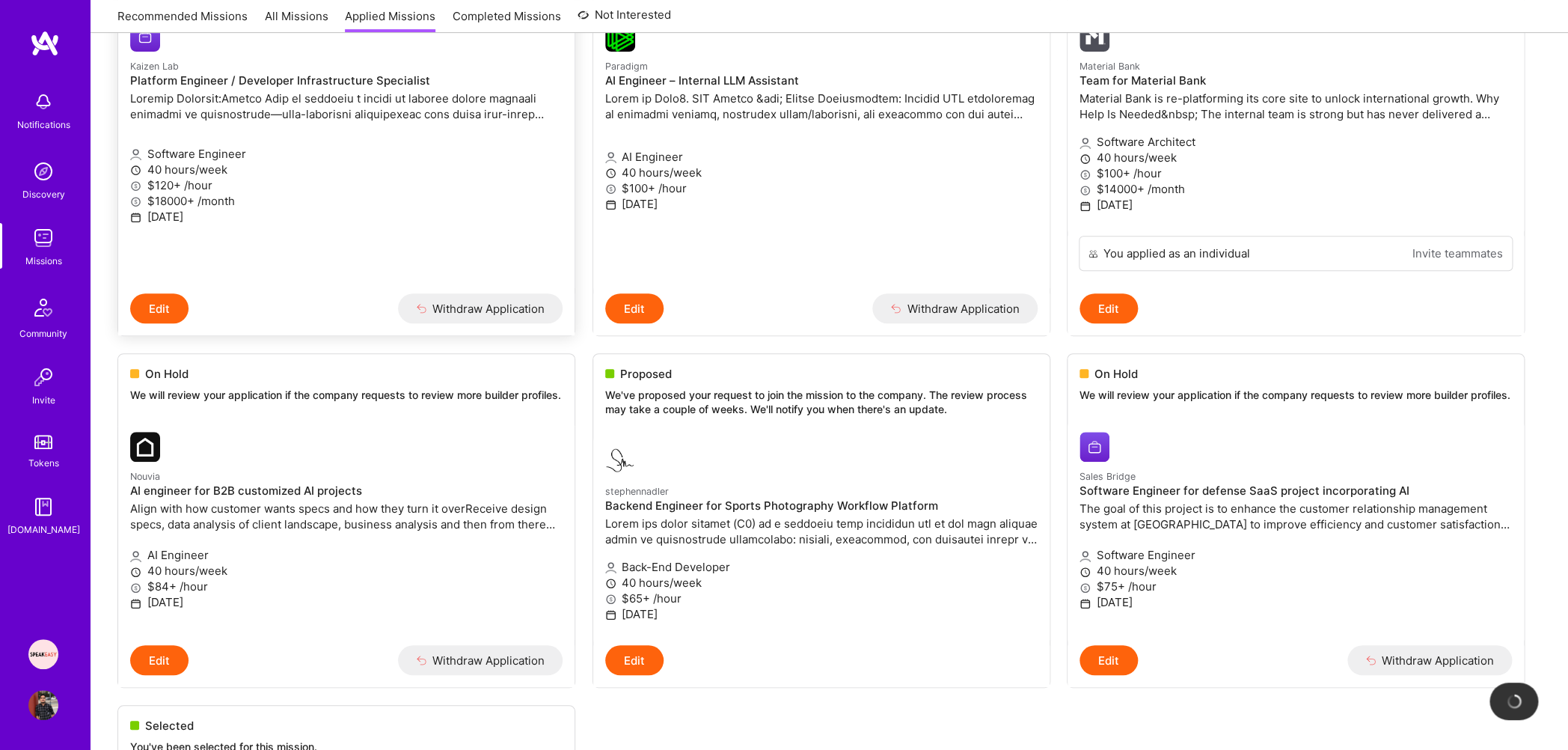
scroll to position [550, 0]
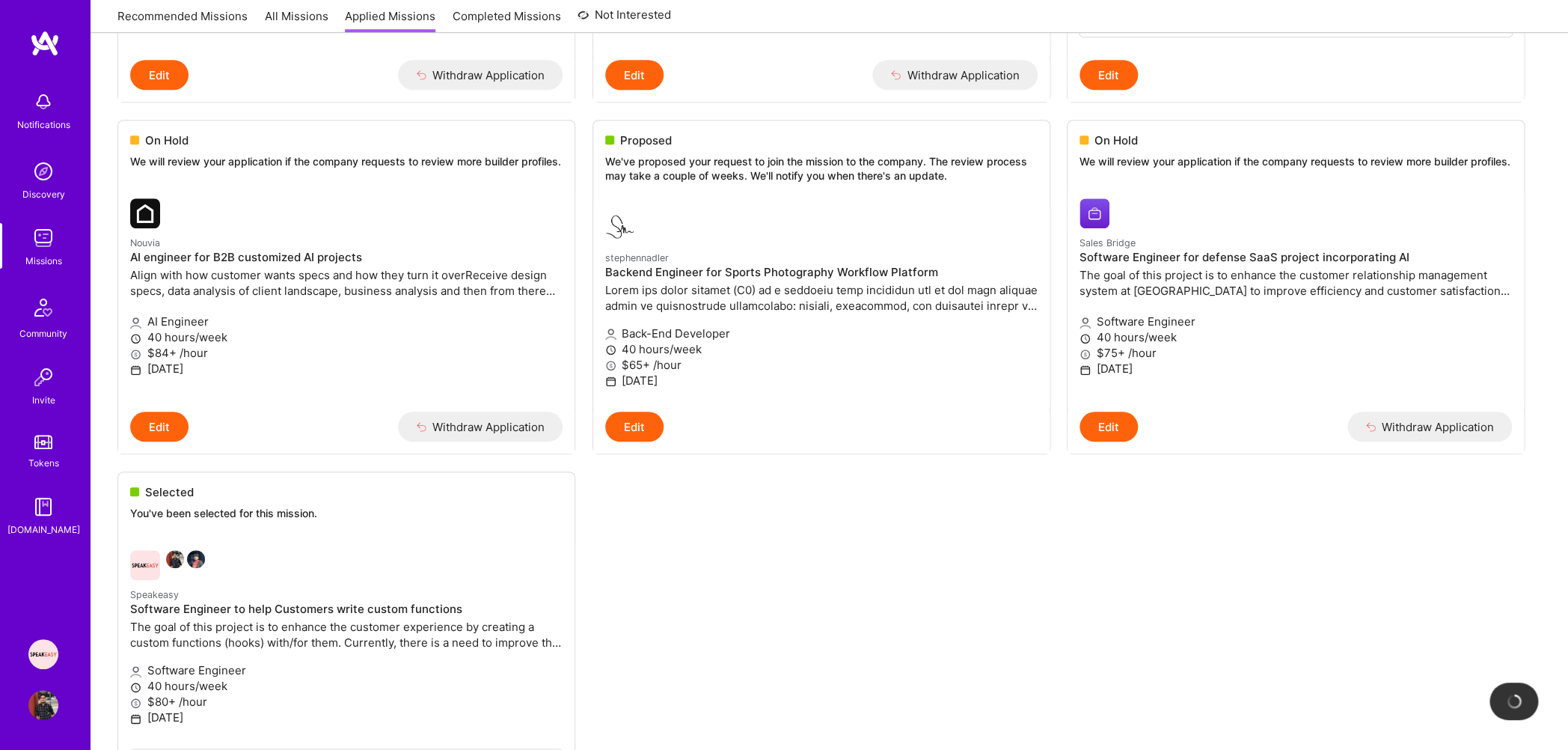
click at [42, 228] on img at bounding box center [44, 237] width 30 height 30
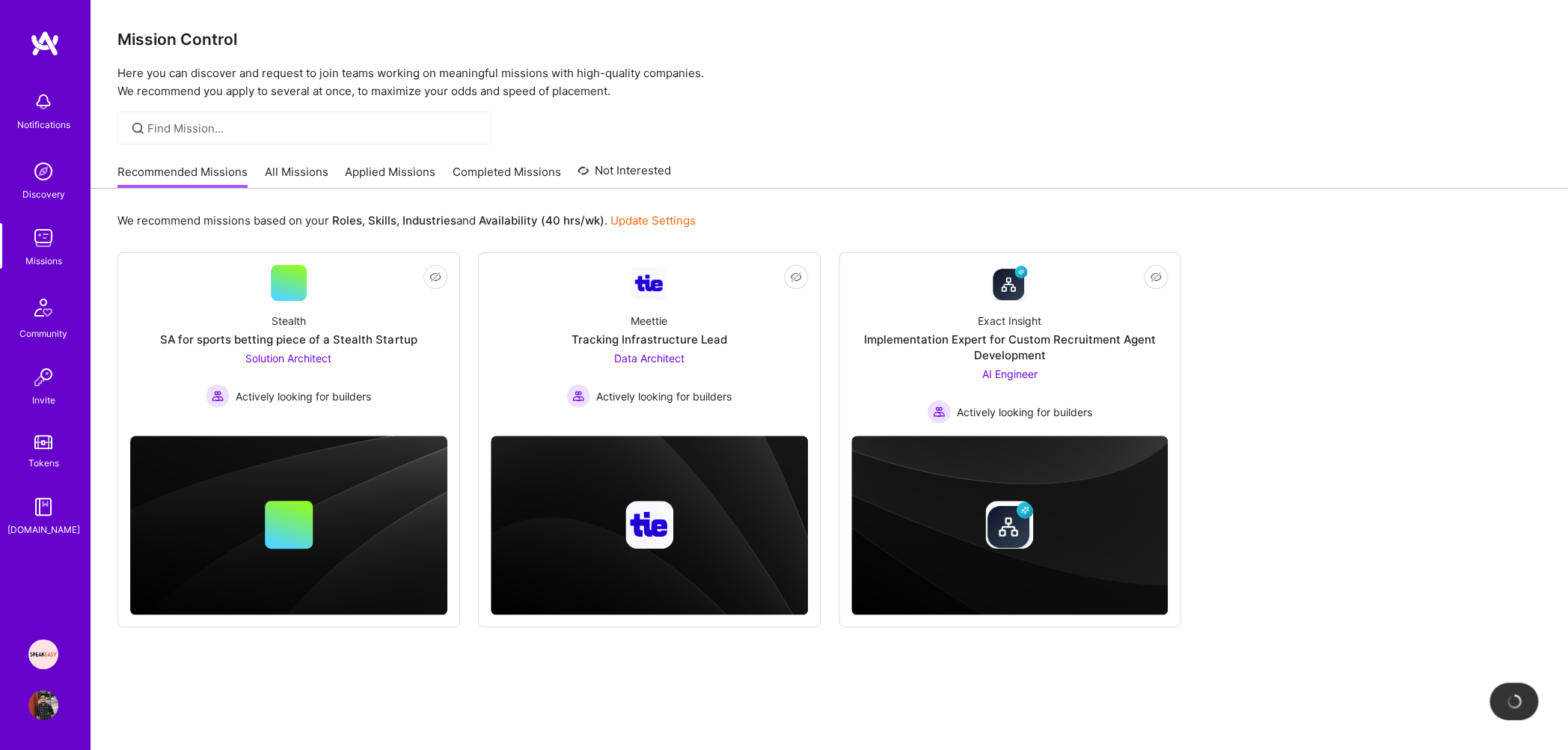
click at [406, 168] on link "Applied Missions" at bounding box center [390, 176] width 91 height 24
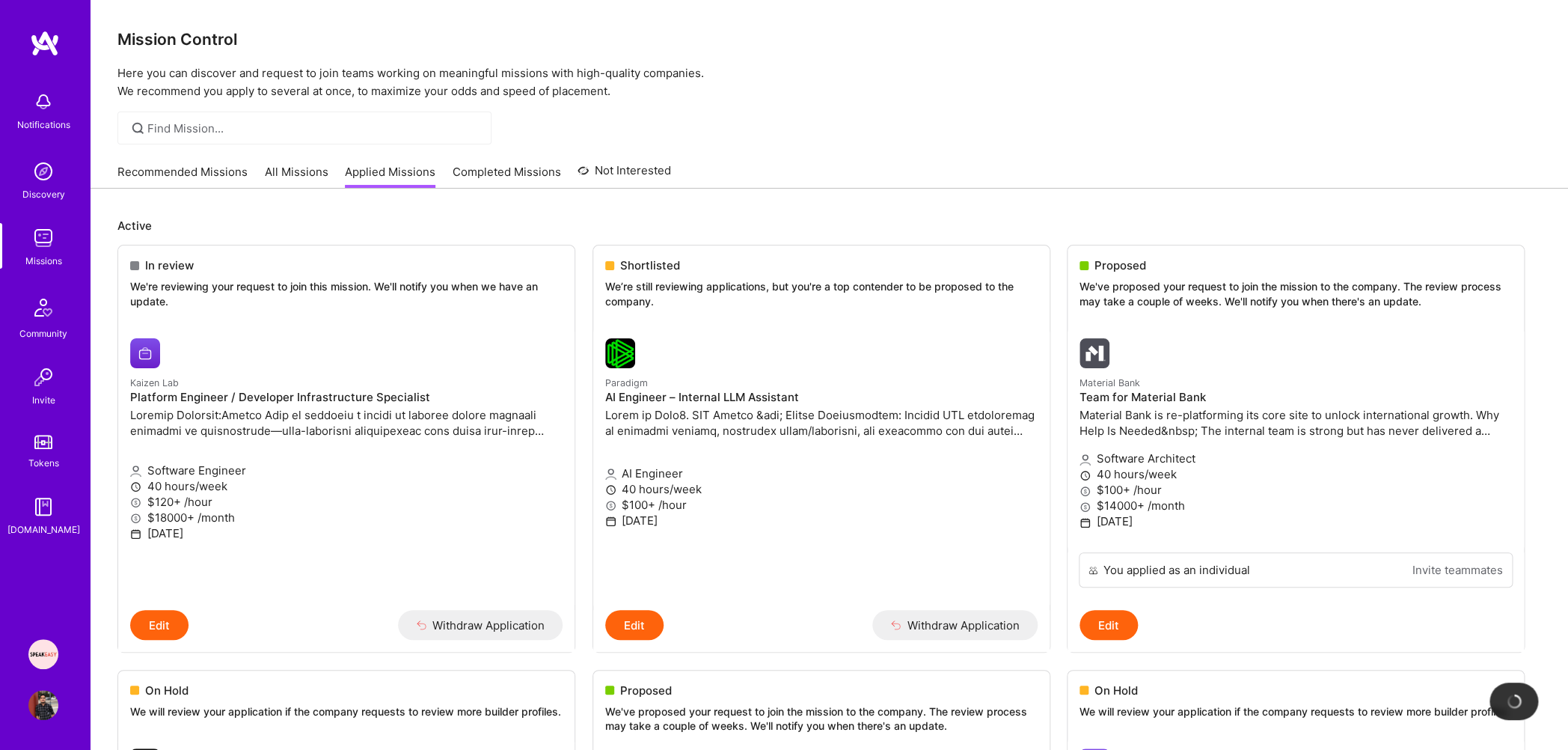
click at [315, 171] on link "All Missions" at bounding box center [296, 176] width 64 height 24
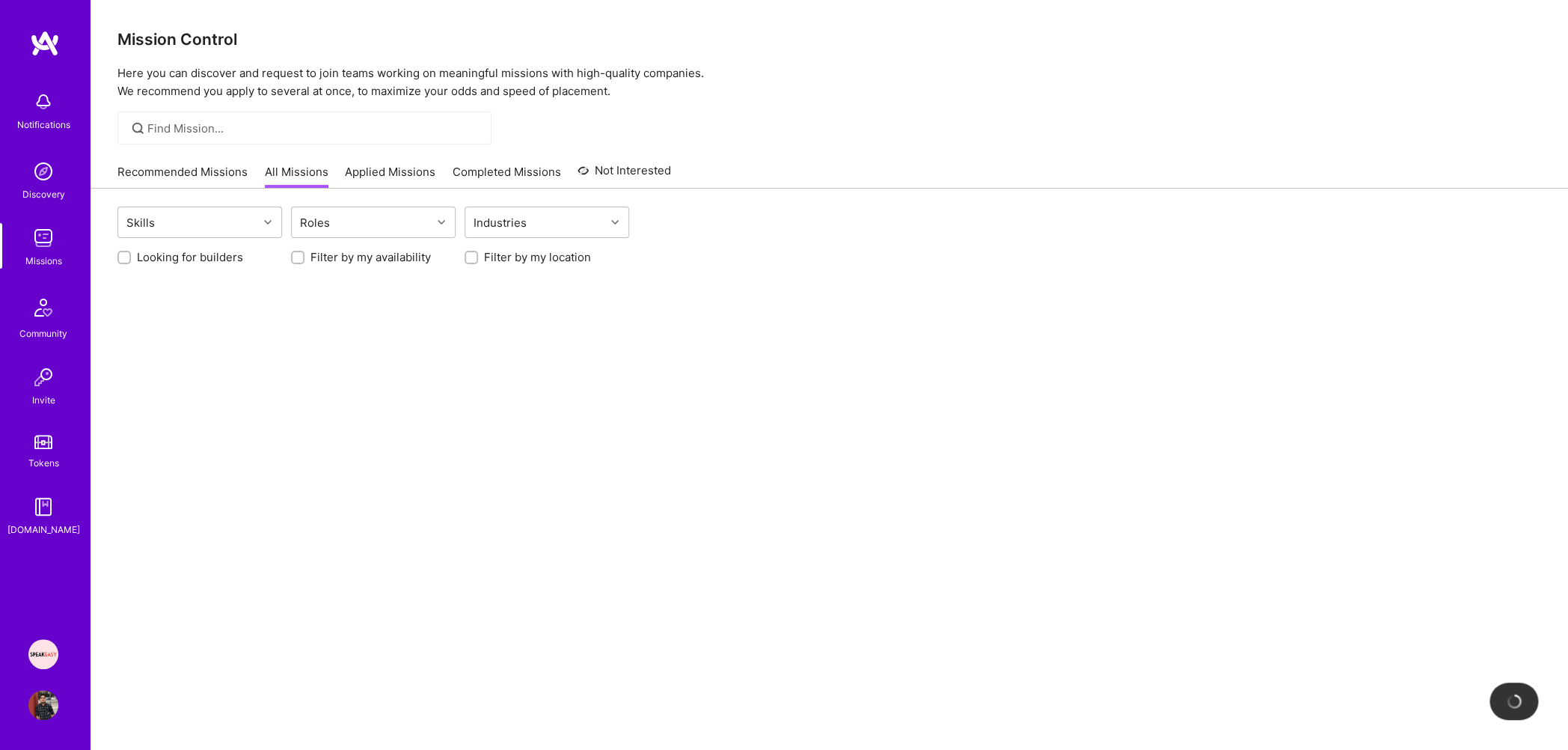
click at [177, 170] on link "Recommended Missions" at bounding box center [182, 176] width 130 height 24
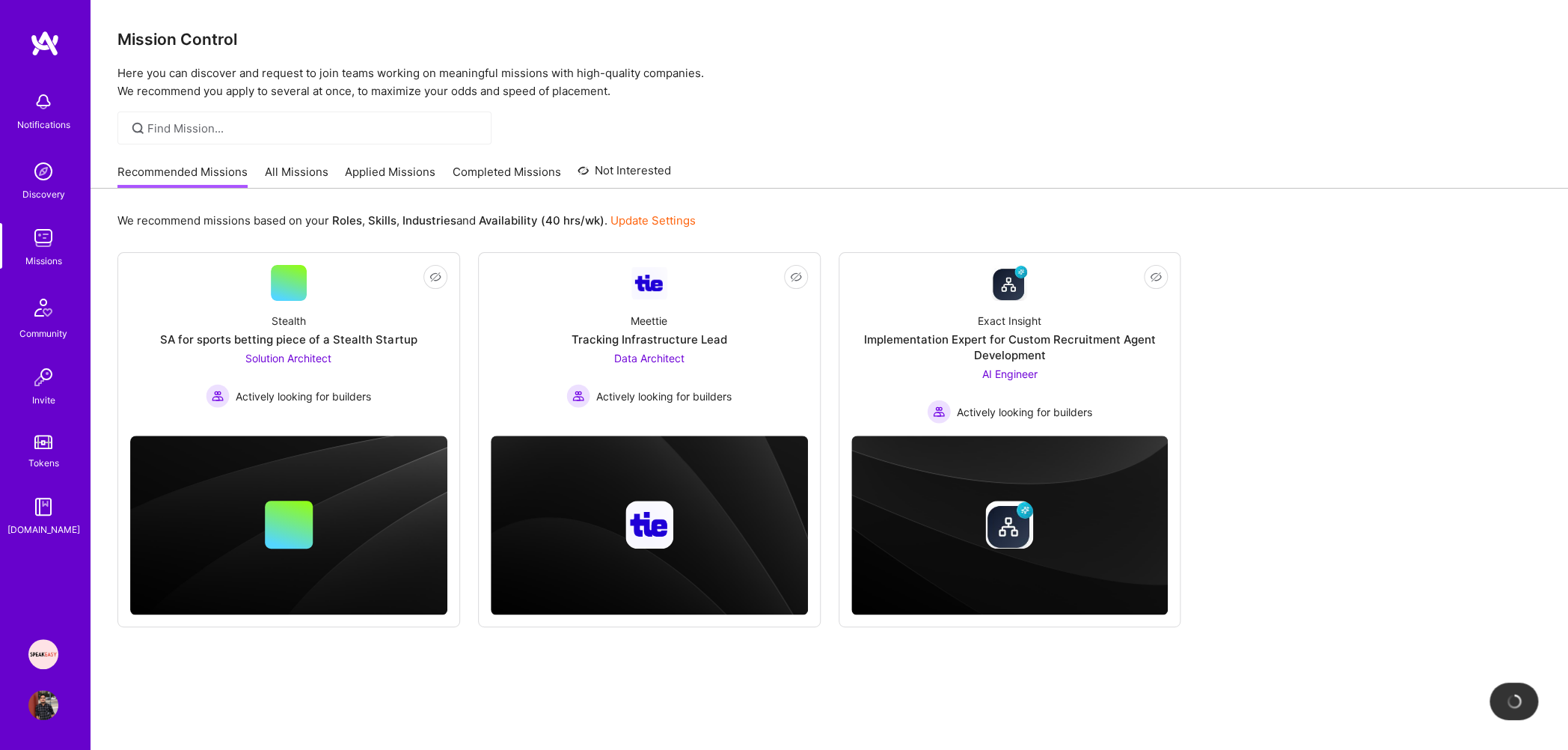
click at [385, 169] on link "Applied Missions" at bounding box center [390, 176] width 91 height 24
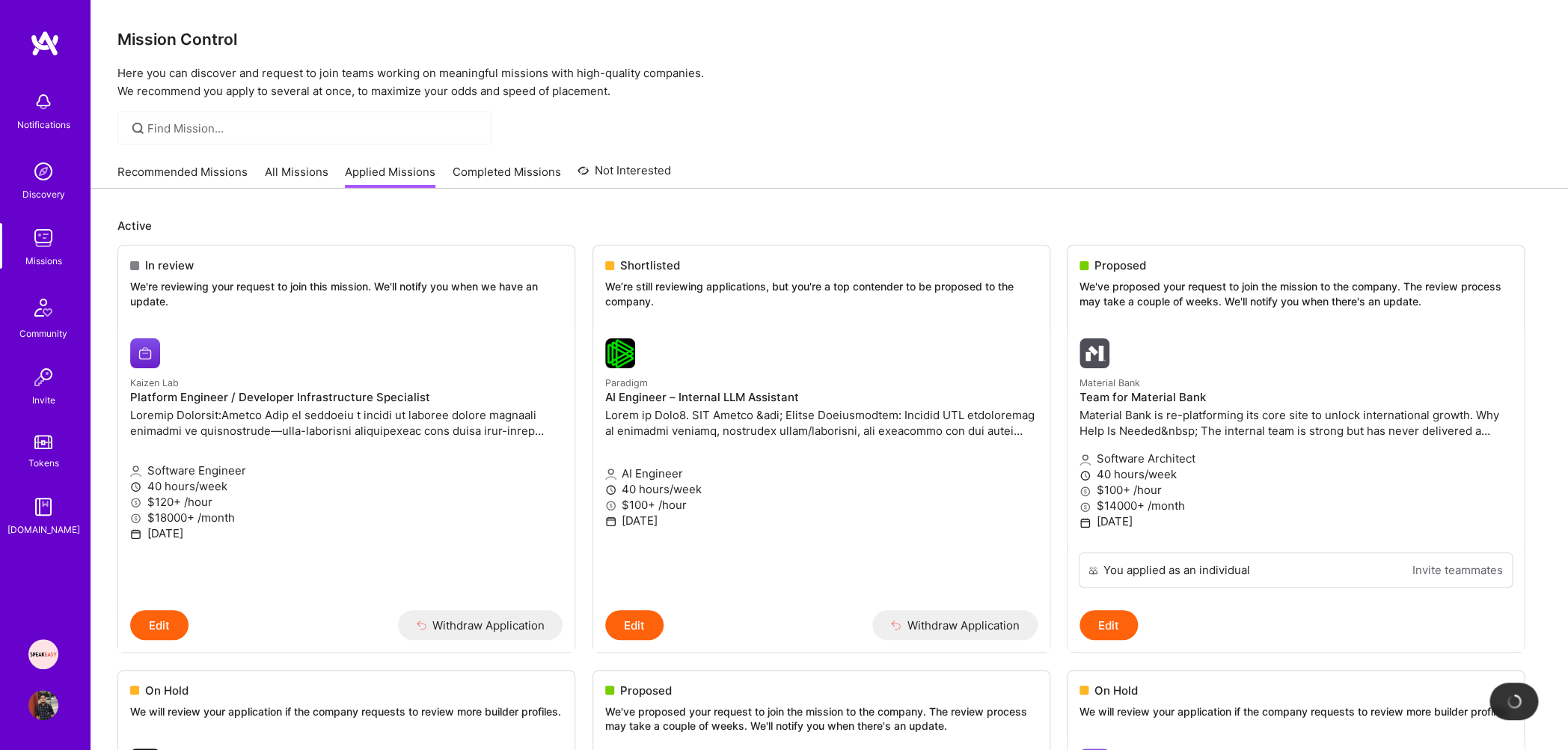
click at [213, 179] on link "Recommended Missions" at bounding box center [182, 176] width 130 height 24
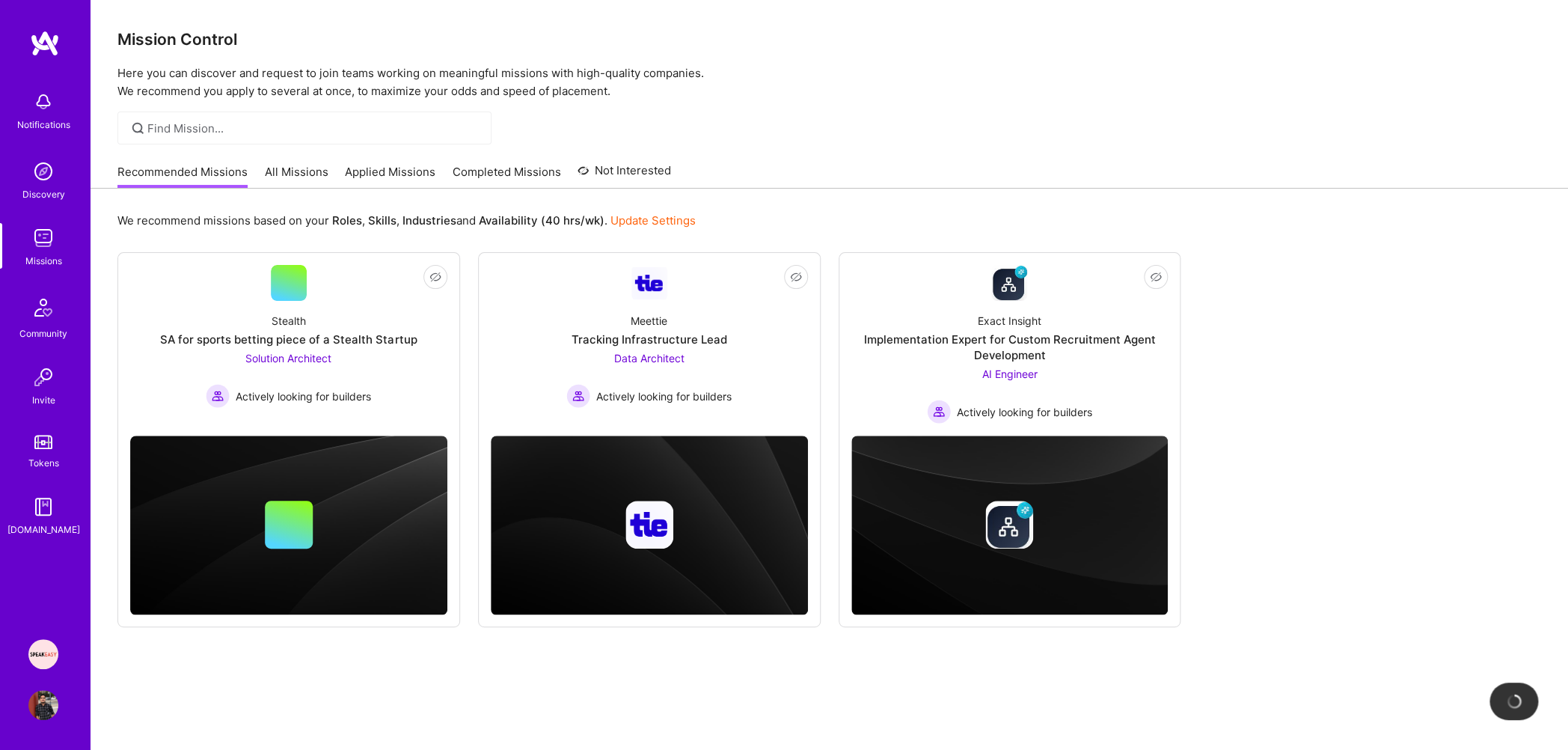
click at [36, 182] on img at bounding box center [44, 171] width 30 height 30
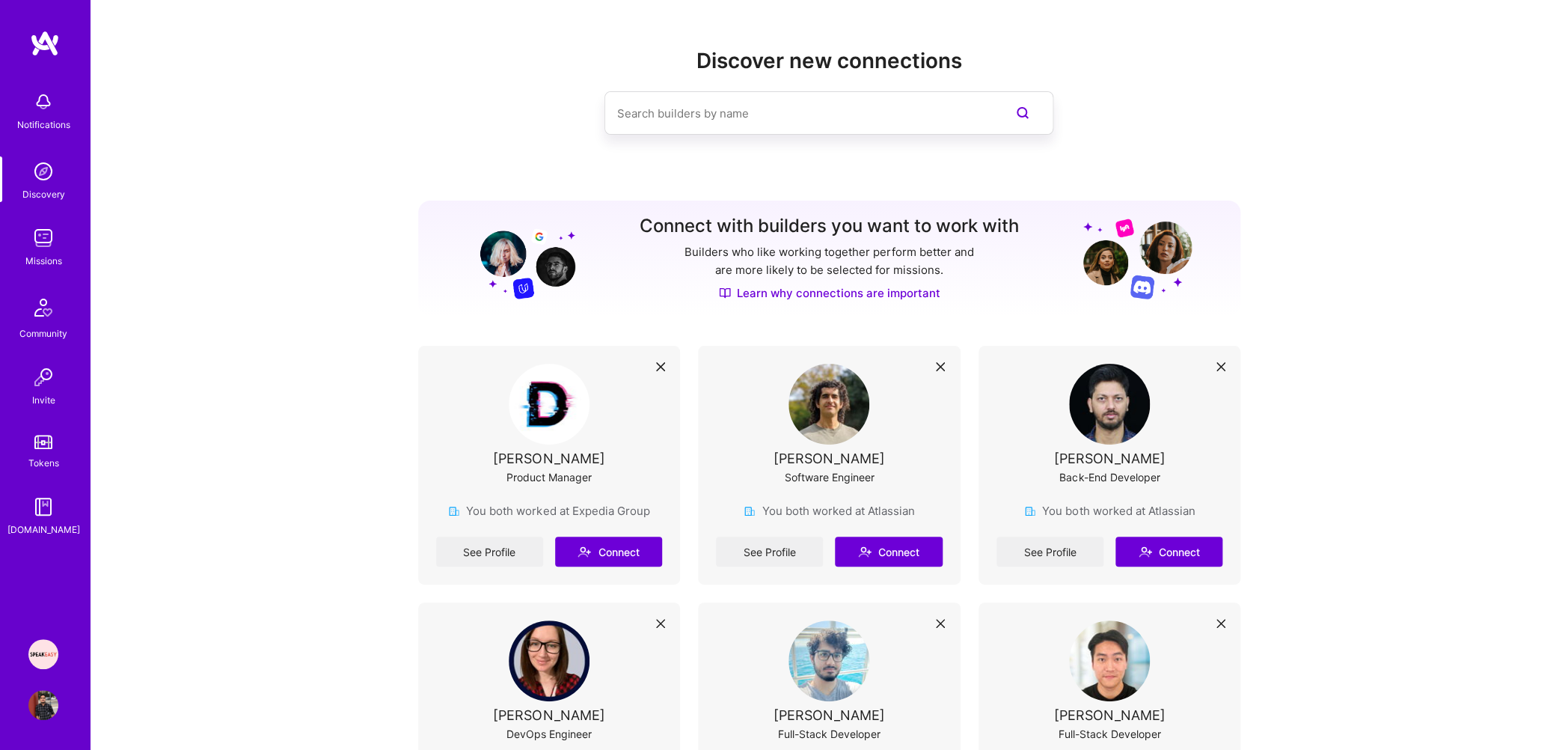
click at [48, 181] on img at bounding box center [44, 171] width 30 height 30
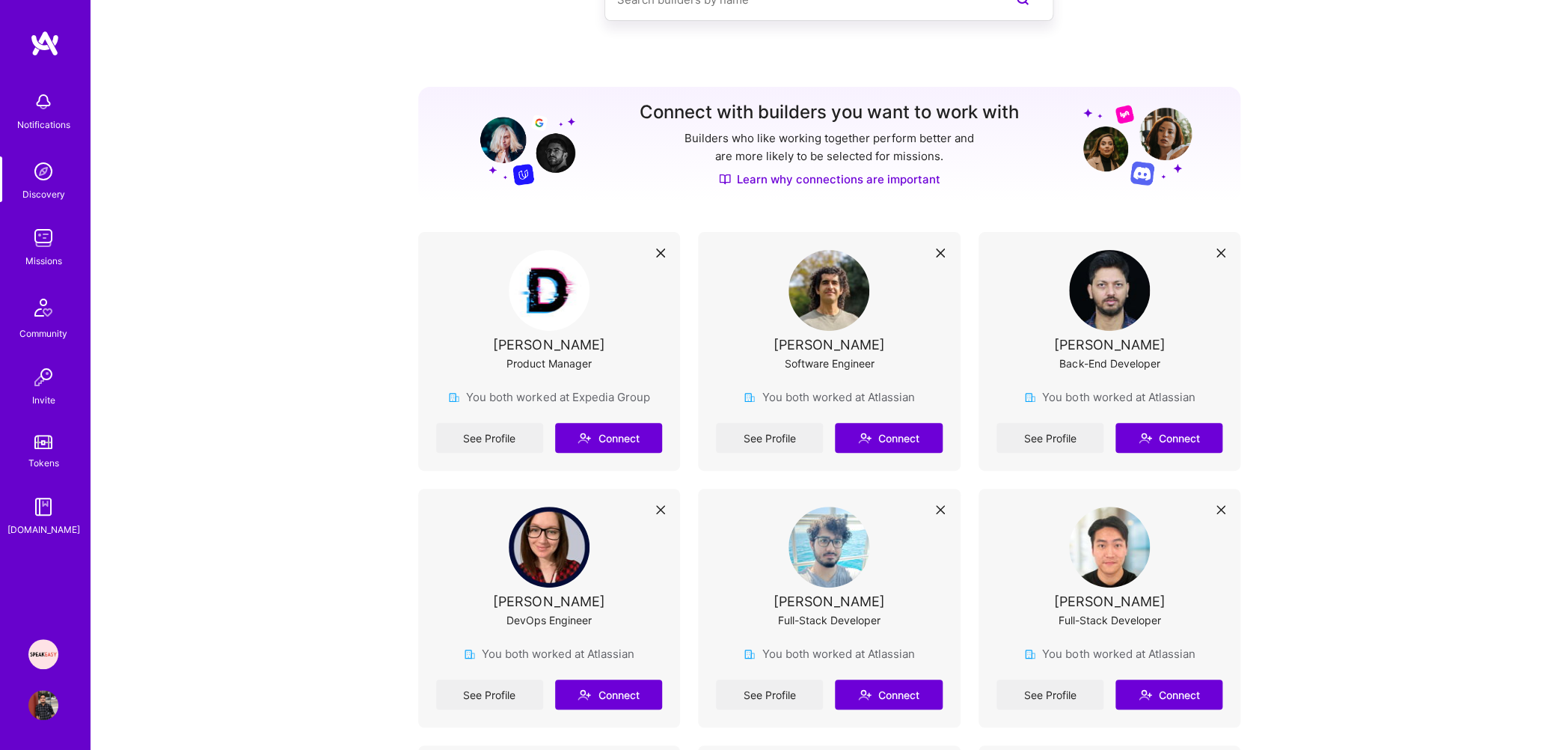
scroll to position [198, 0]
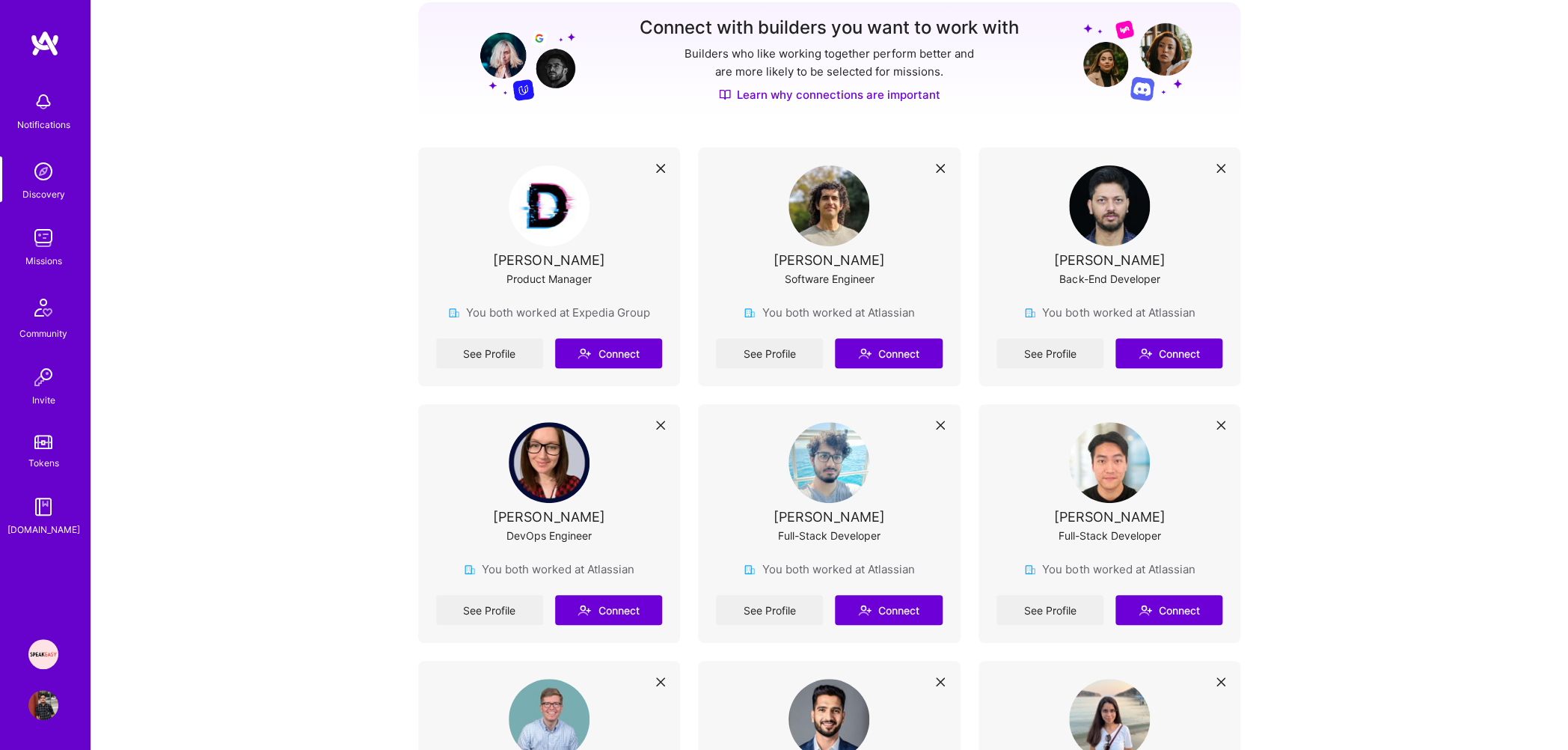
click at [48, 249] on img at bounding box center [44, 237] width 30 height 30
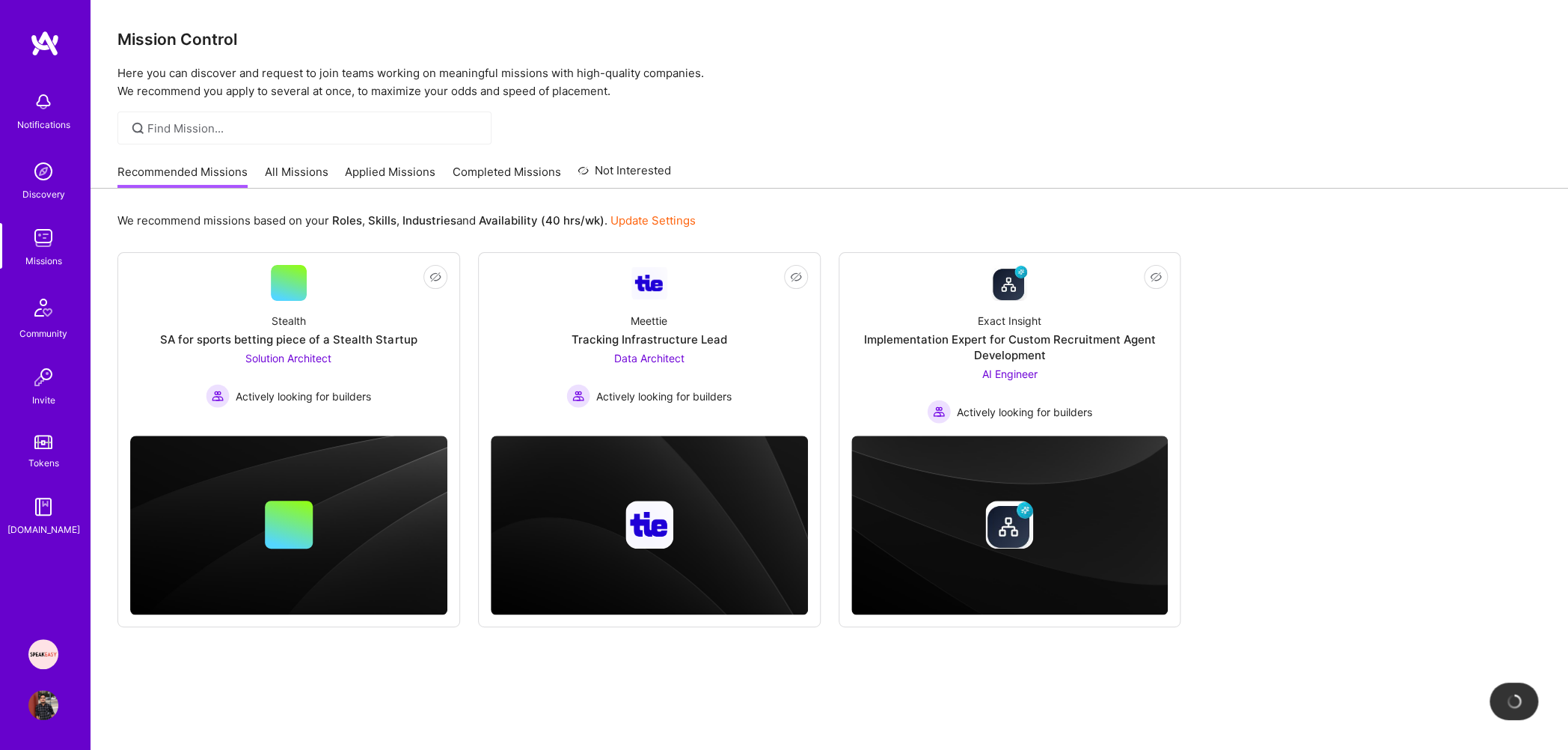
click at [404, 175] on link "Applied Missions" at bounding box center [390, 176] width 91 height 24
